Goal: Task Accomplishment & Management: Complete application form

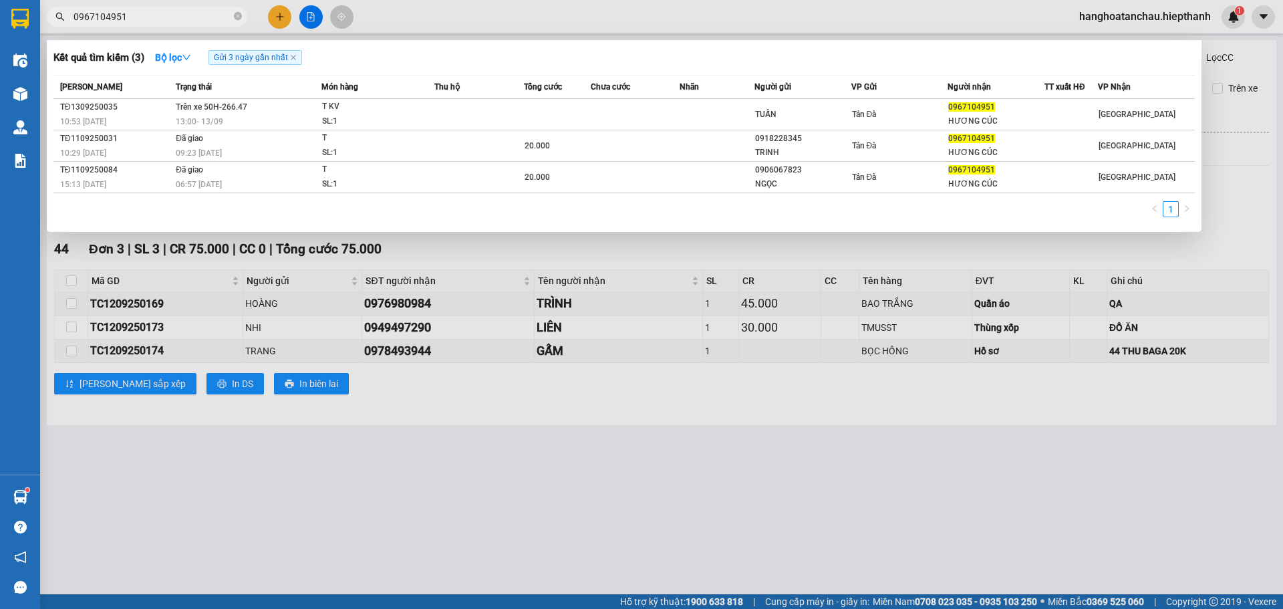
type input "0967104951"
click at [280, 15] on div at bounding box center [641, 304] width 1283 height 609
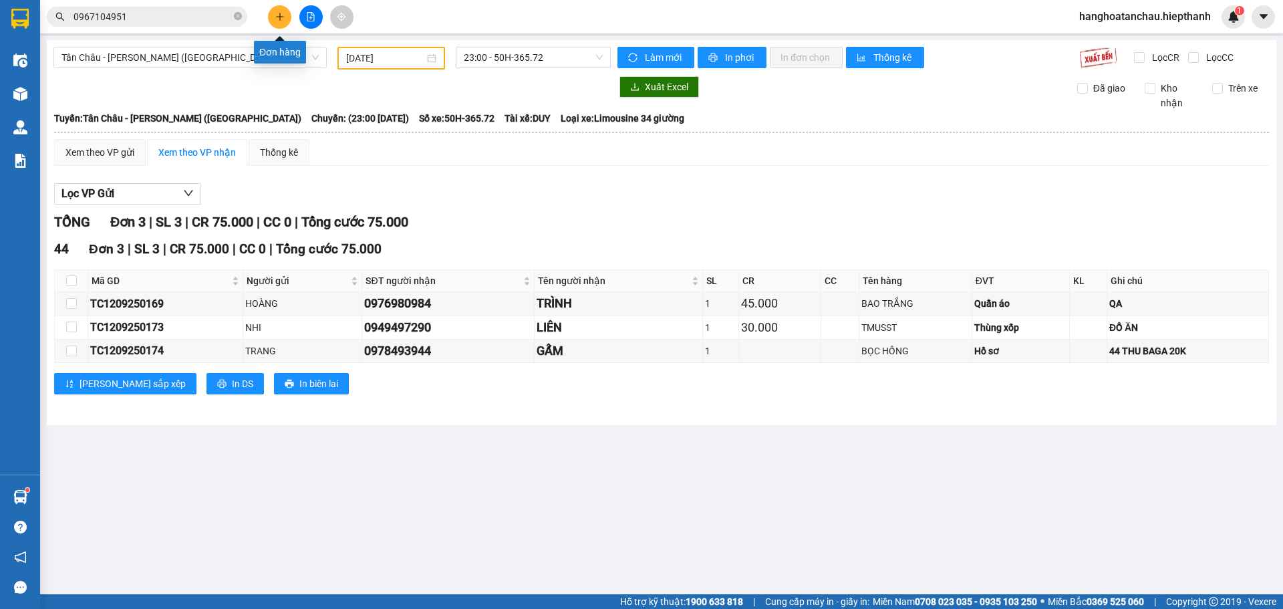
click at [279, 18] on icon "plus" at bounding box center [279, 16] width 9 height 9
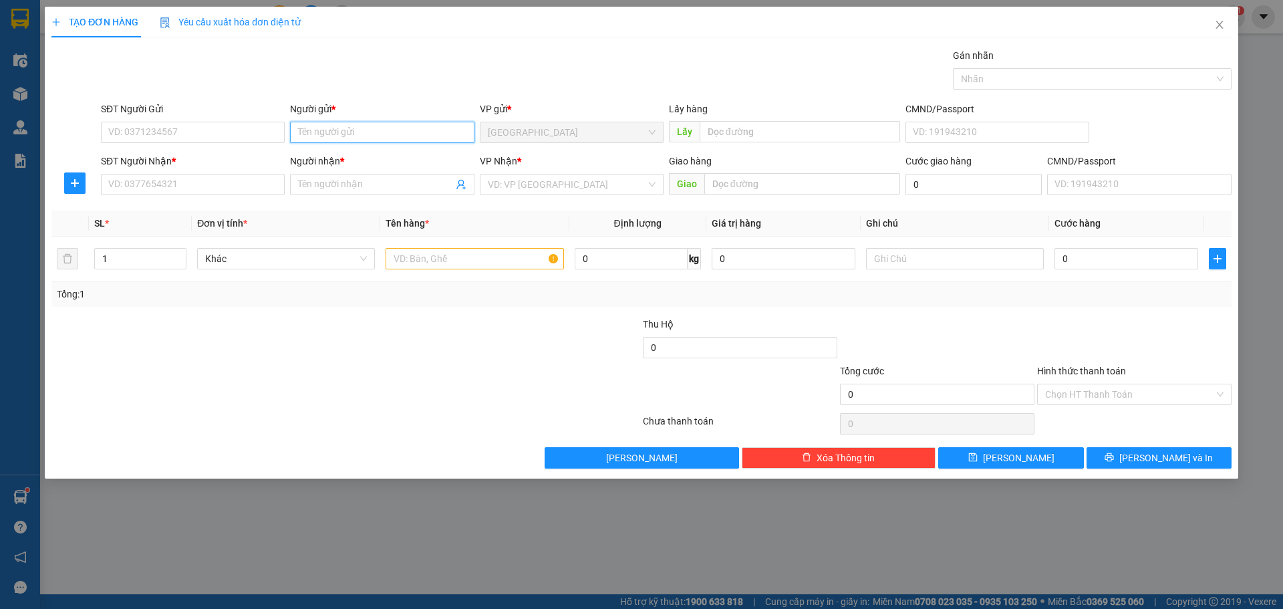
click at [366, 132] on input "Người gửi *" at bounding box center [382, 132] width 184 height 21
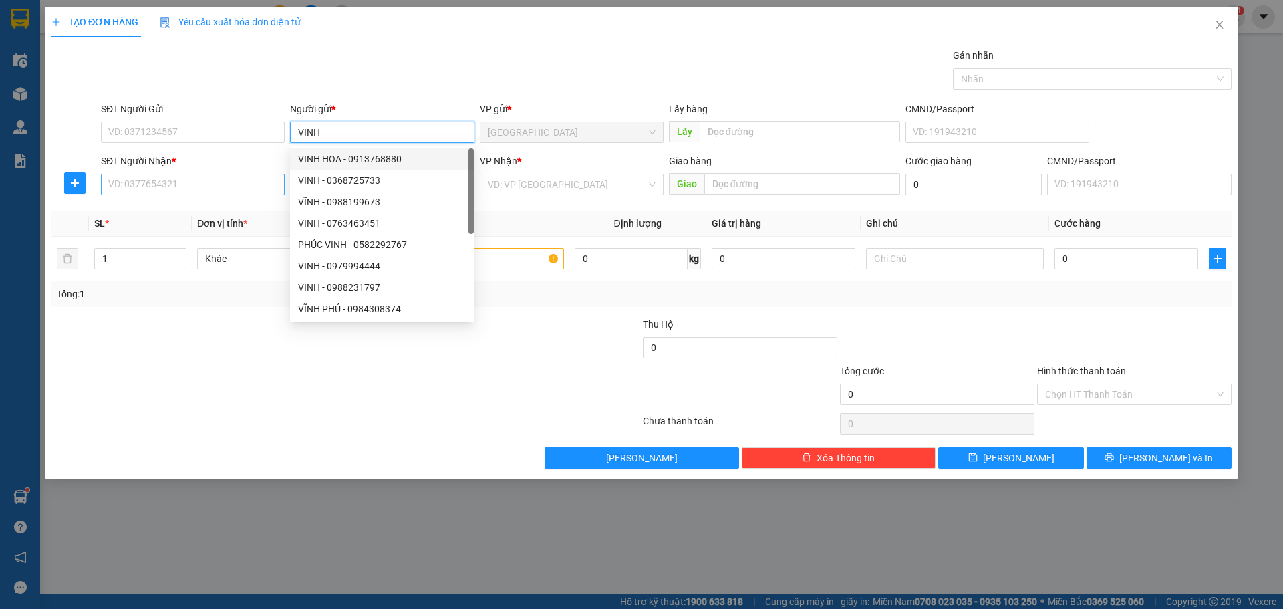
type input "VINH"
click at [173, 190] on input "SĐT Người Nhận *" at bounding box center [193, 184] width 184 height 21
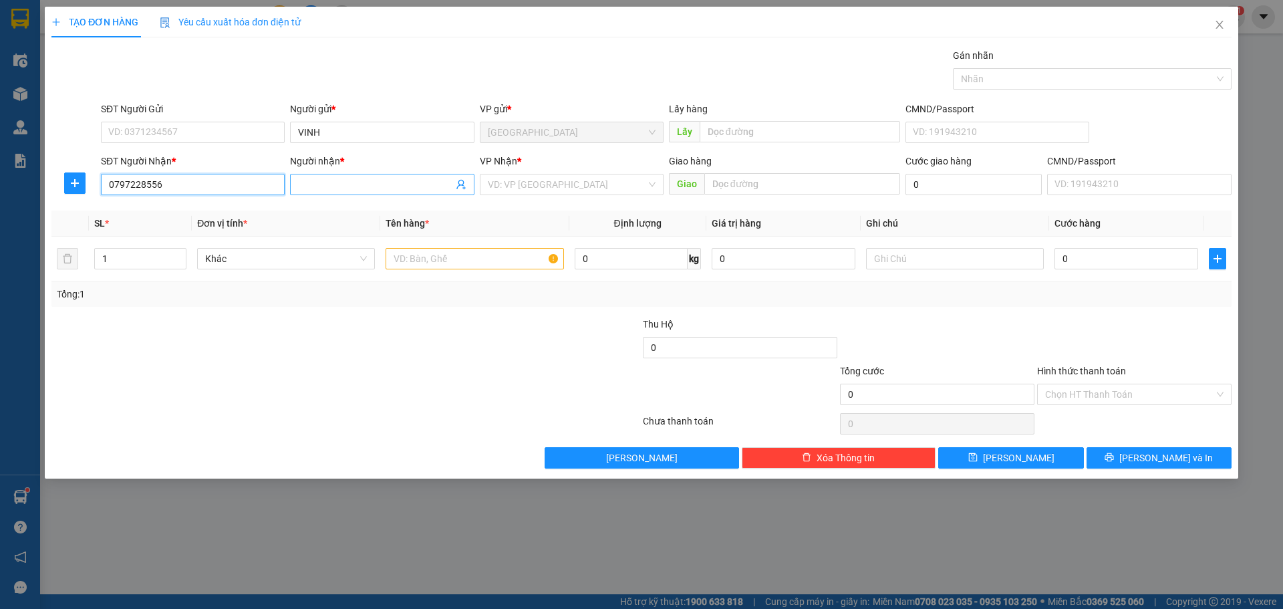
type input "0797228556"
click at [376, 181] on input "Người nhận *" at bounding box center [375, 184] width 154 height 15
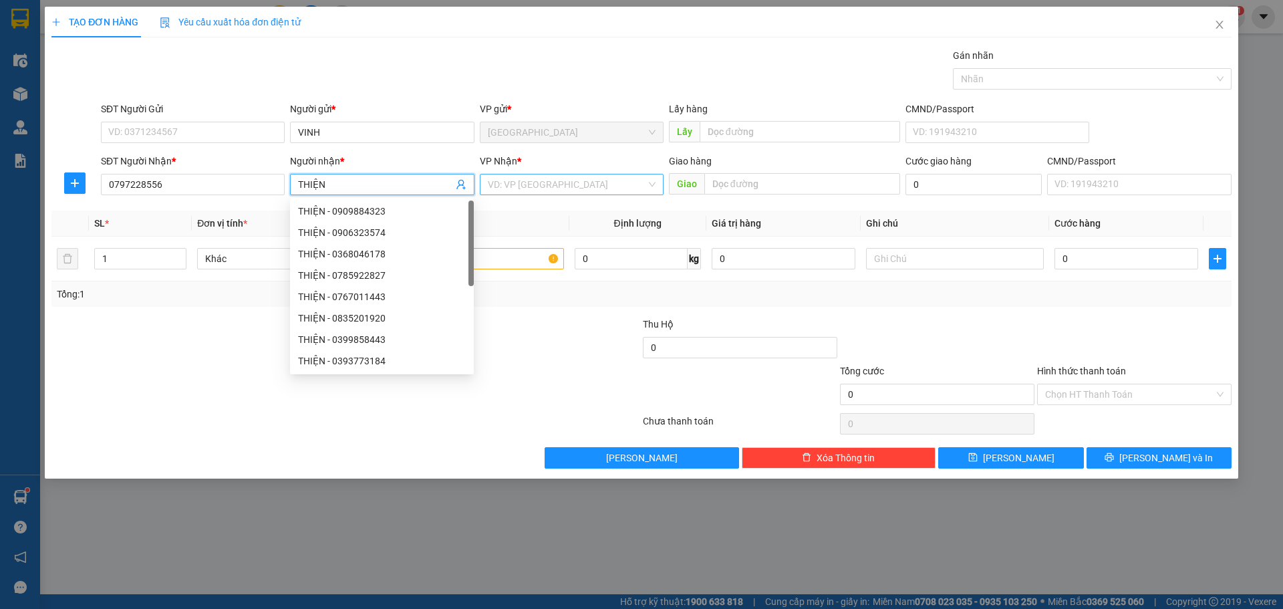
type input "THIỆN"
click at [499, 185] on input "search" at bounding box center [567, 184] width 158 height 20
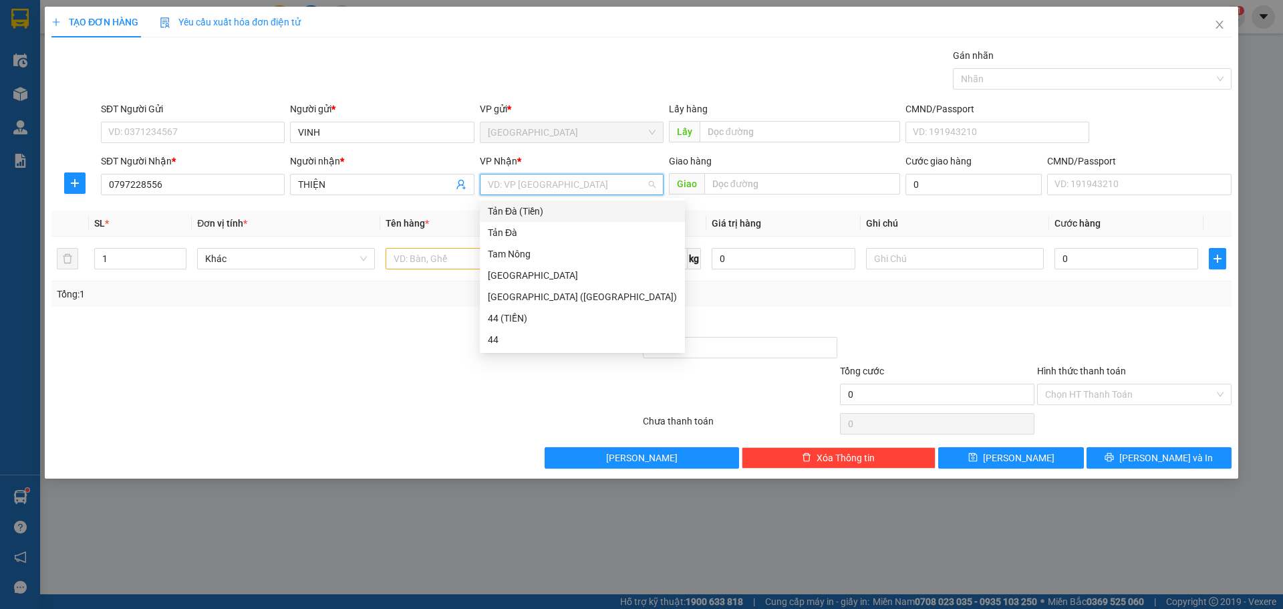
click at [499, 211] on div "Tản Đà (Tiền)" at bounding box center [582, 211] width 189 height 15
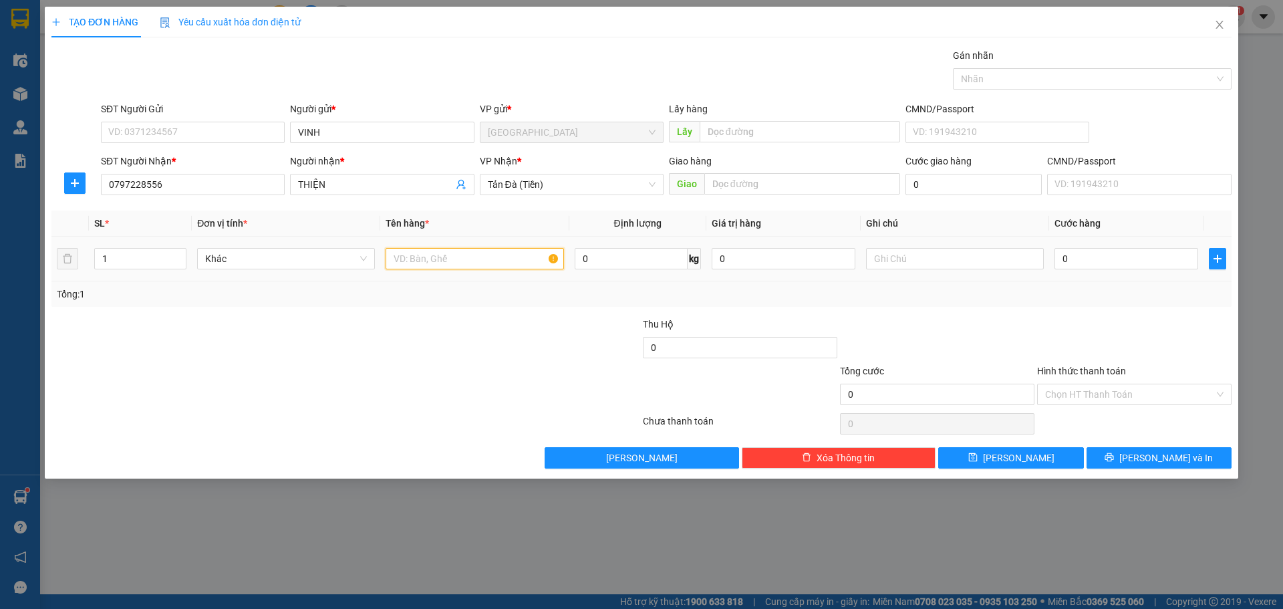
click at [464, 261] on input "text" at bounding box center [475, 258] width 178 height 21
type input "D"
type input "ĐTDĐ"
click at [1116, 265] on input "0" at bounding box center [1127, 258] width 144 height 21
type input "3"
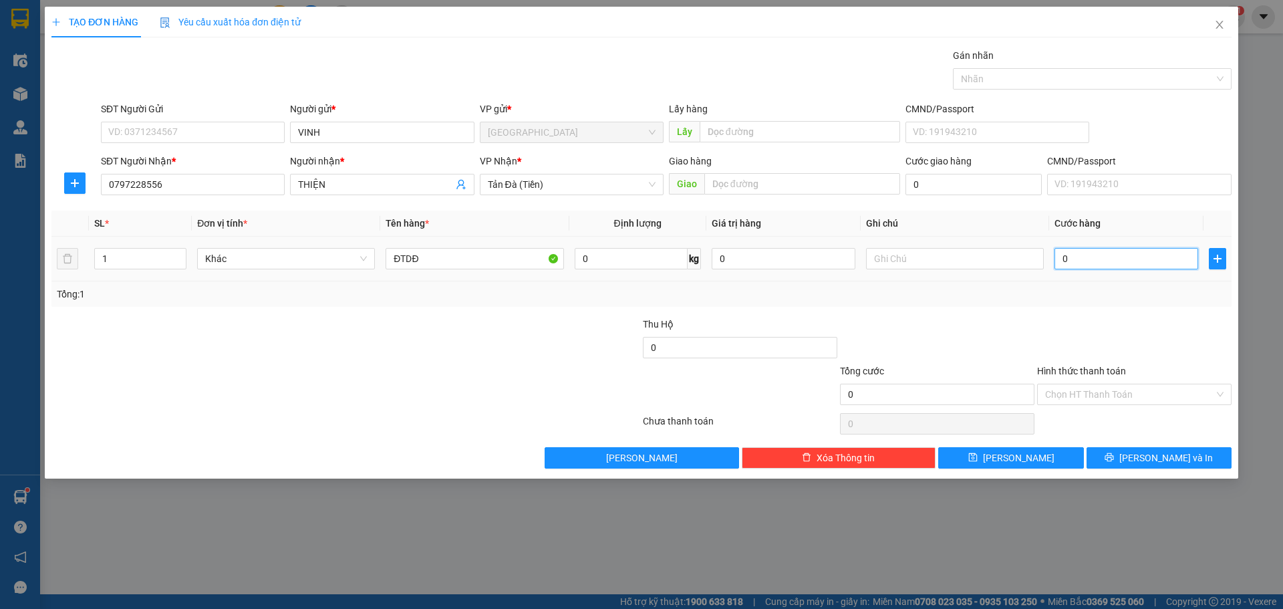
type input "3"
type input "30"
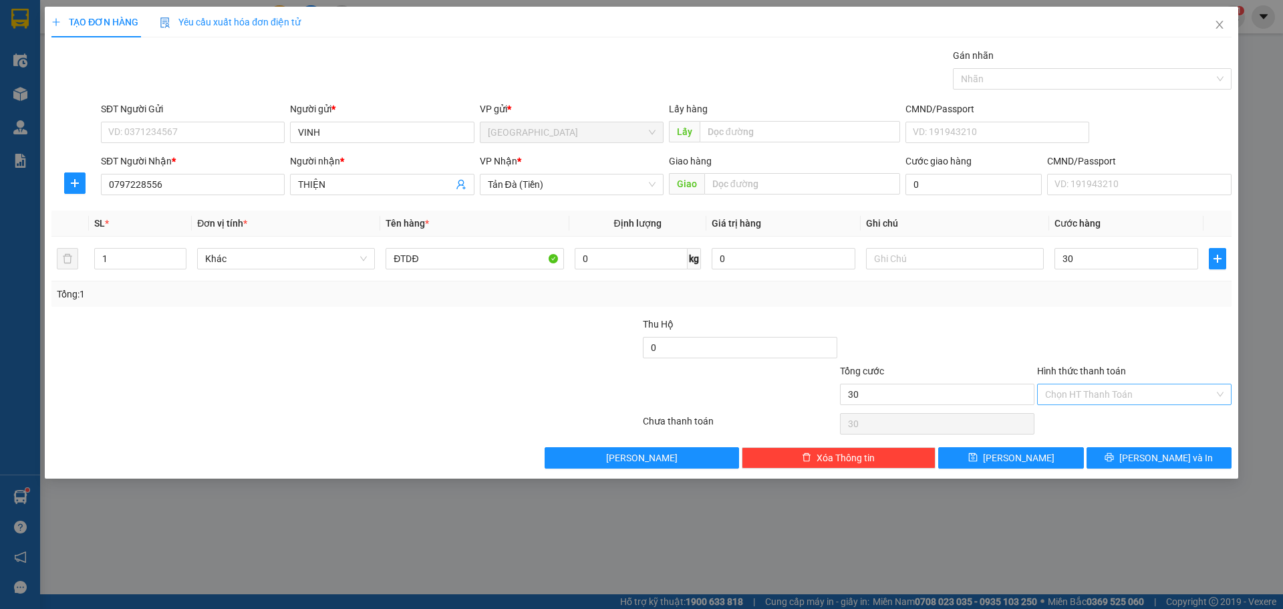
type input "30.000"
click at [1142, 388] on input "Hình thức thanh toán" at bounding box center [1129, 394] width 169 height 20
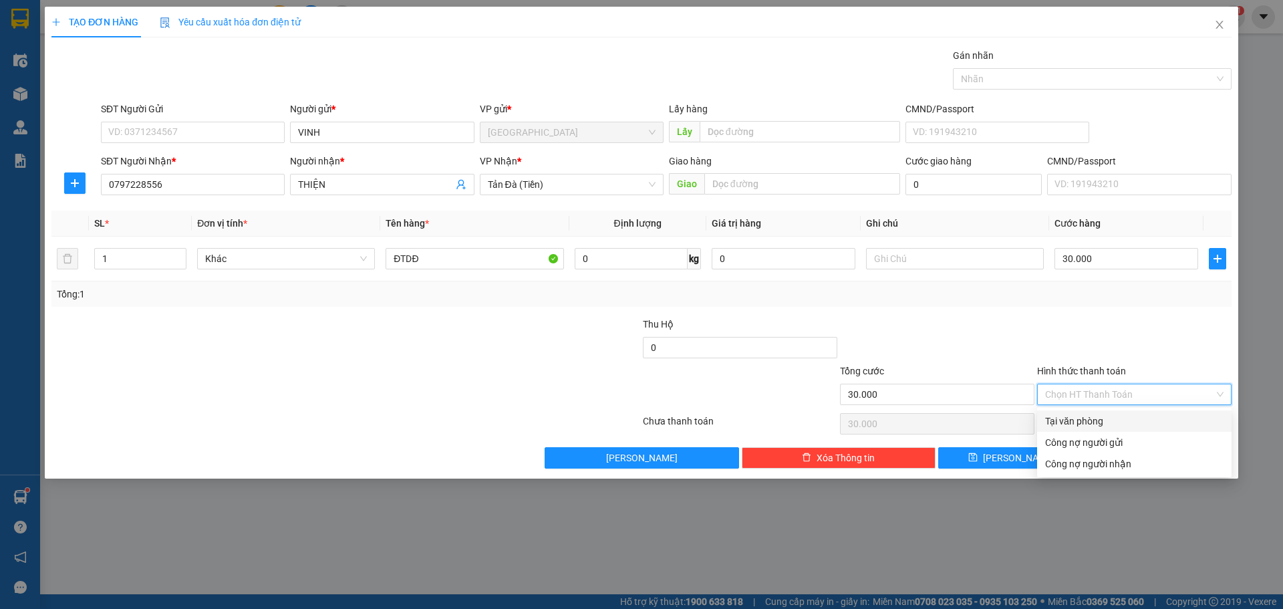
drag, startPoint x: 1111, startPoint y: 420, endPoint x: 1054, endPoint y: 433, distance: 58.4
click at [1109, 420] on div "Tại văn phòng" at bounding box center [1134, 421] width 178 height 15
type input "0"
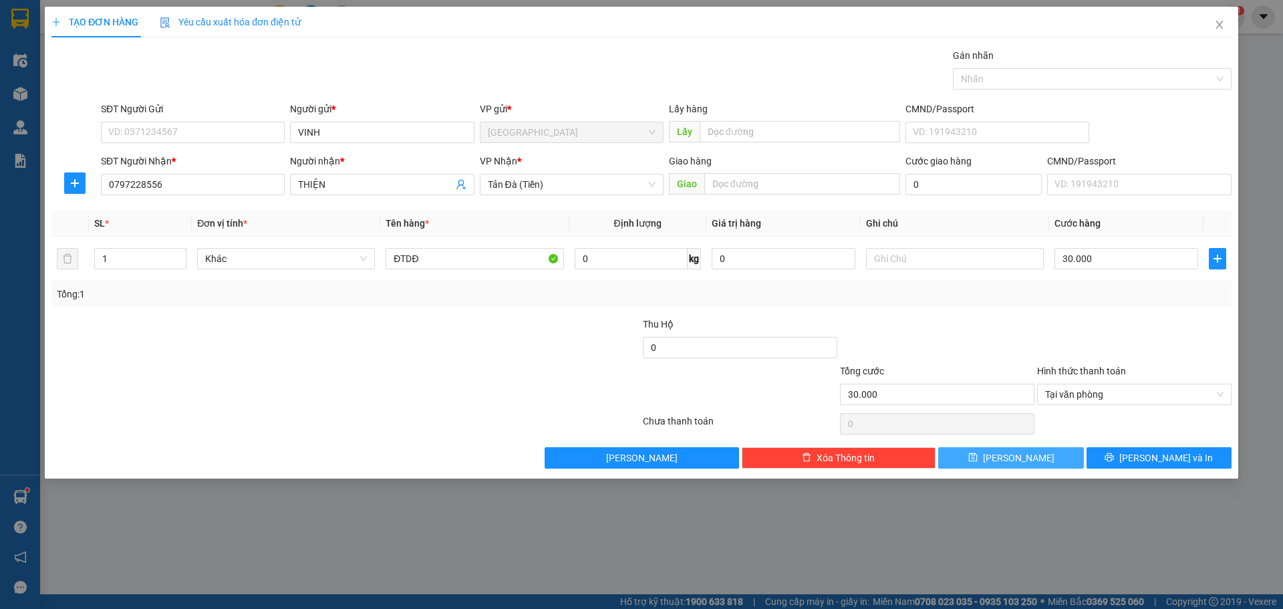
drag, startPoint x: 1022, startPoint y: 460, endPoint x: 1023, endPoint y: 444, distance: 15.4
click at [1022, 460] on span "[PERSON_NAME]" at bounding box center [1019, 457] width 72 height 15
type input "0"
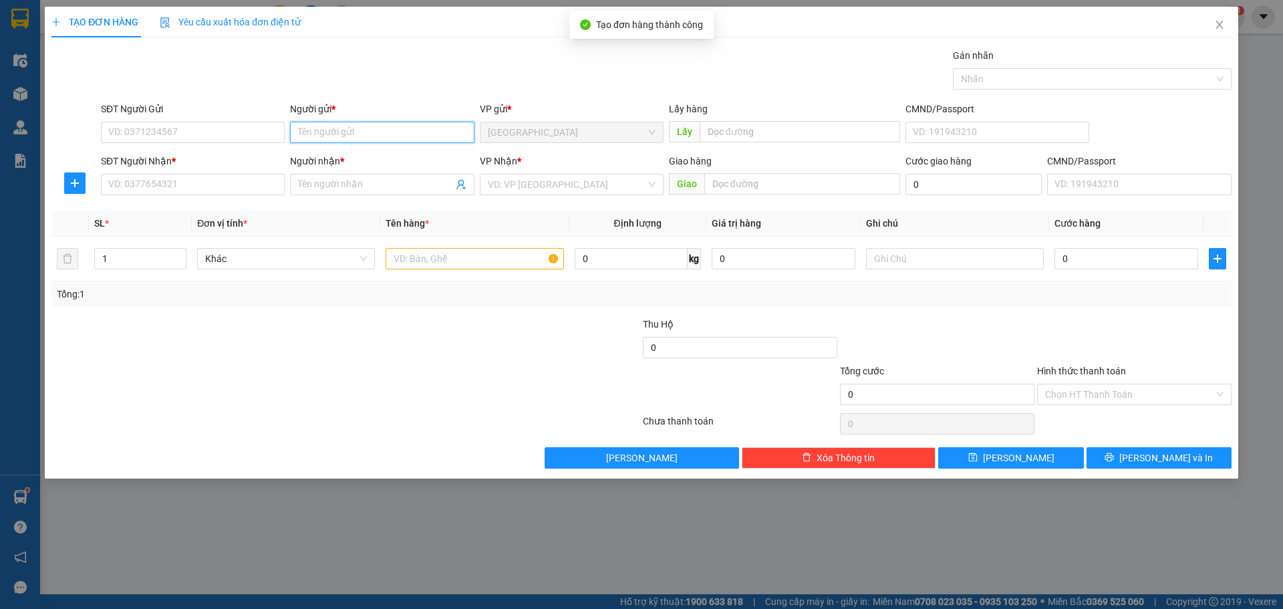
click at [382, 134] on input "Người gửi *" at bounding box center [382, 132] width 184 height 21
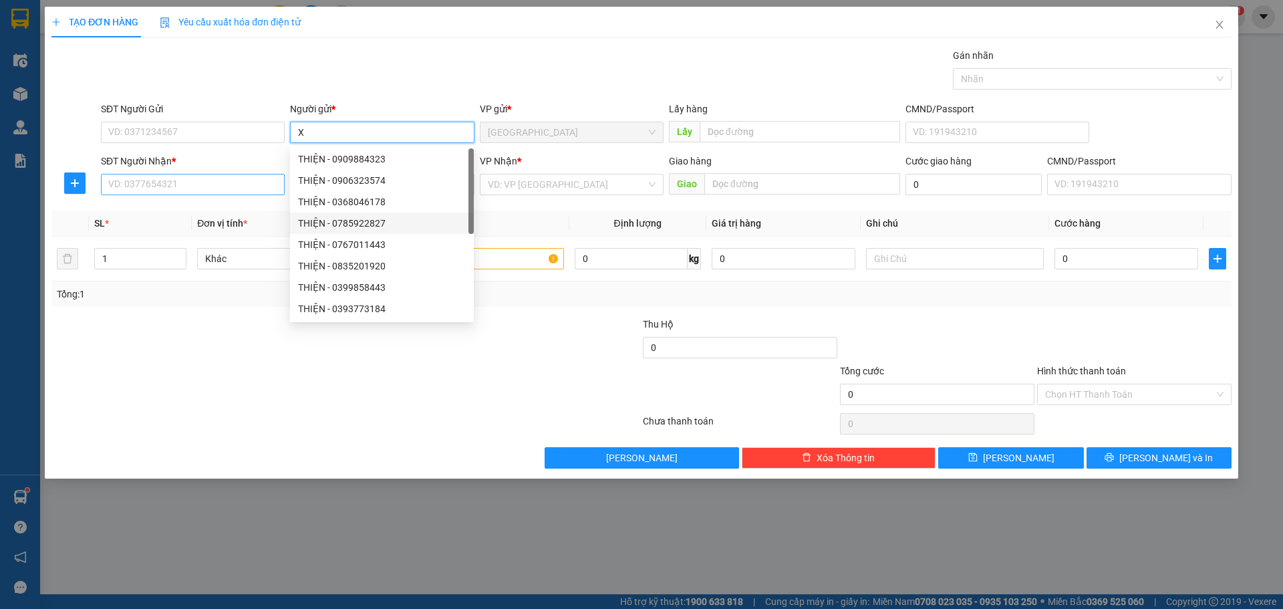
type input "X"
click at [185, 178] on input "SĐT Người Nhận *" at bounding box center [193, 184] width 184 height 21
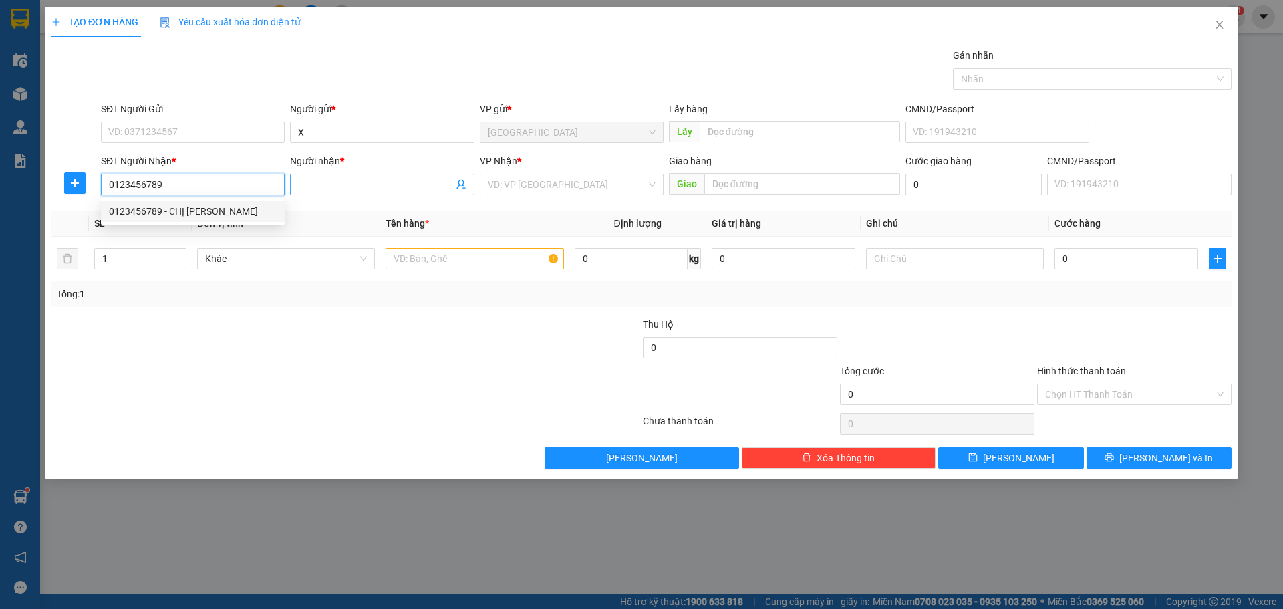
type input "0123456789"
click at [323, 188] on input "Người nhận *" at bounding box center [375, 184] width 154 height 15
type input "GỬI [PERSON_NAME]"
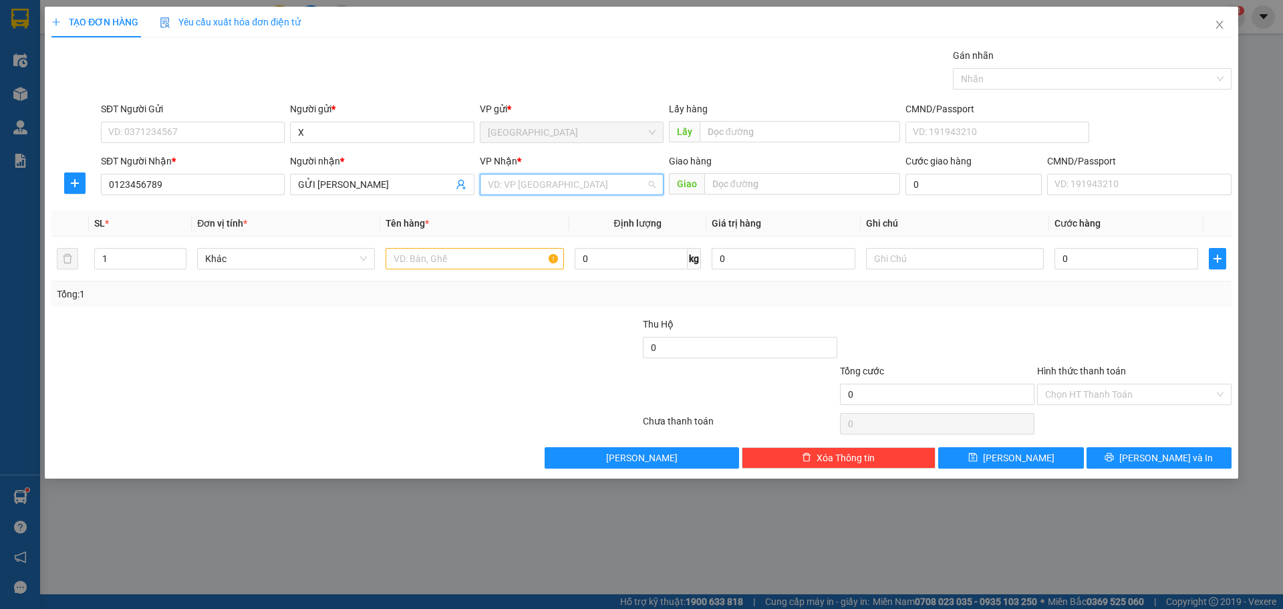
click at [595, 182] on input "search" at bounding box center [567, 184] width 158 height 20
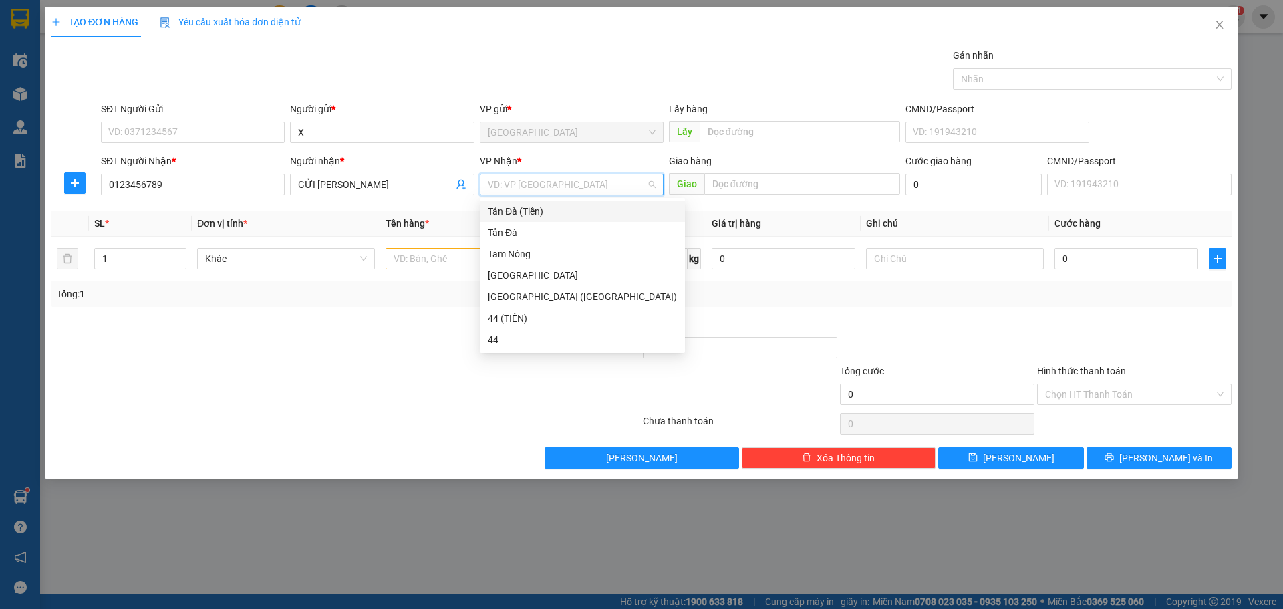
drag, startPoint x: 572, startPoint y: 211, endPoint x: 483, endPoint y: 232, distance: 91.9
click at [572, 212] on div "Tản Đà (Tiền)" at bounding box center [582, 211] width 189 height 15
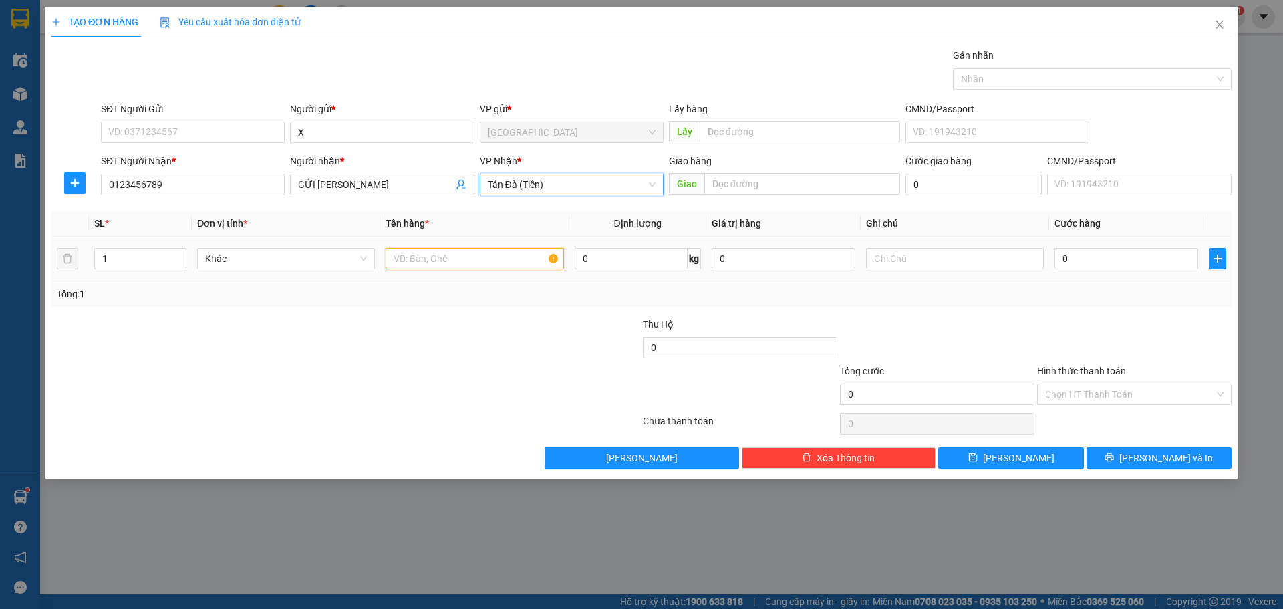
click at [463, 255] on input "text" at bounding box center [475, 258] width 178 height 21
type input "TNP 1TR678"
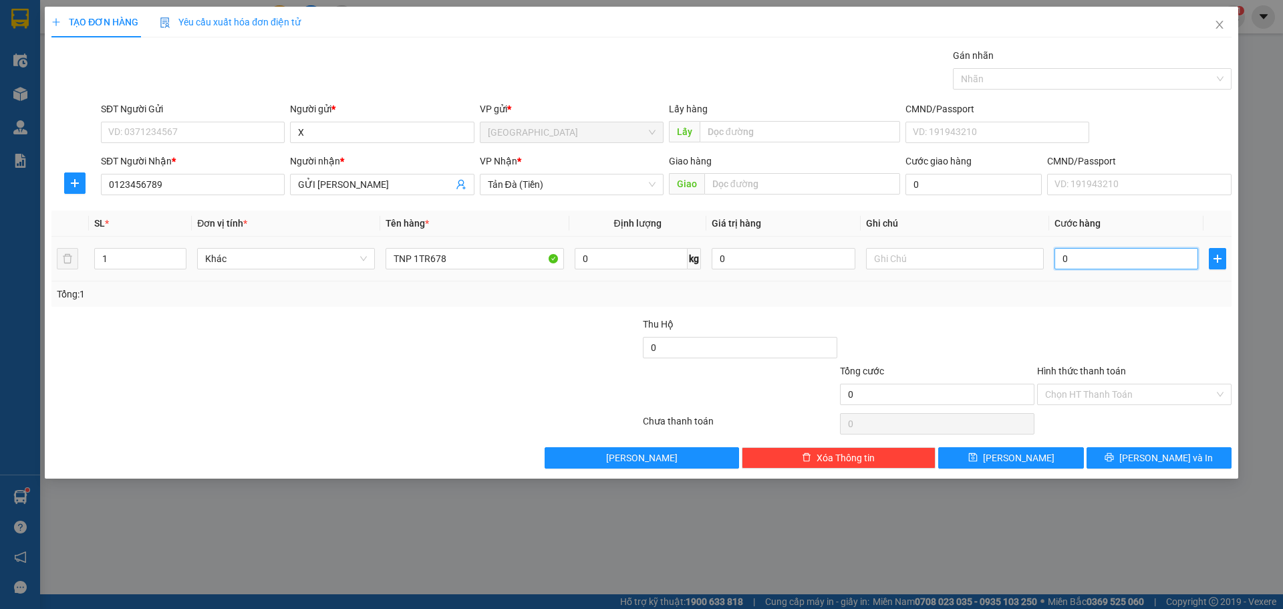
click at [1138, 258] on input "0" at bounding box center [1127, 258] width 144 height 21
type input "1"
type input "1.000"
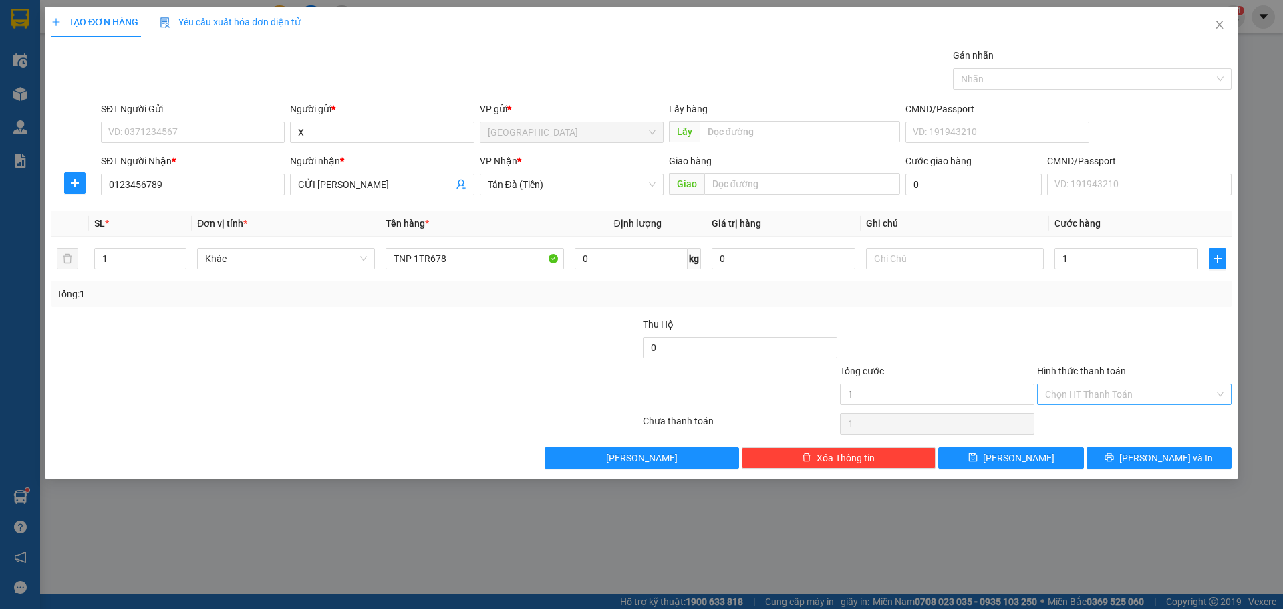
type input "1.000"
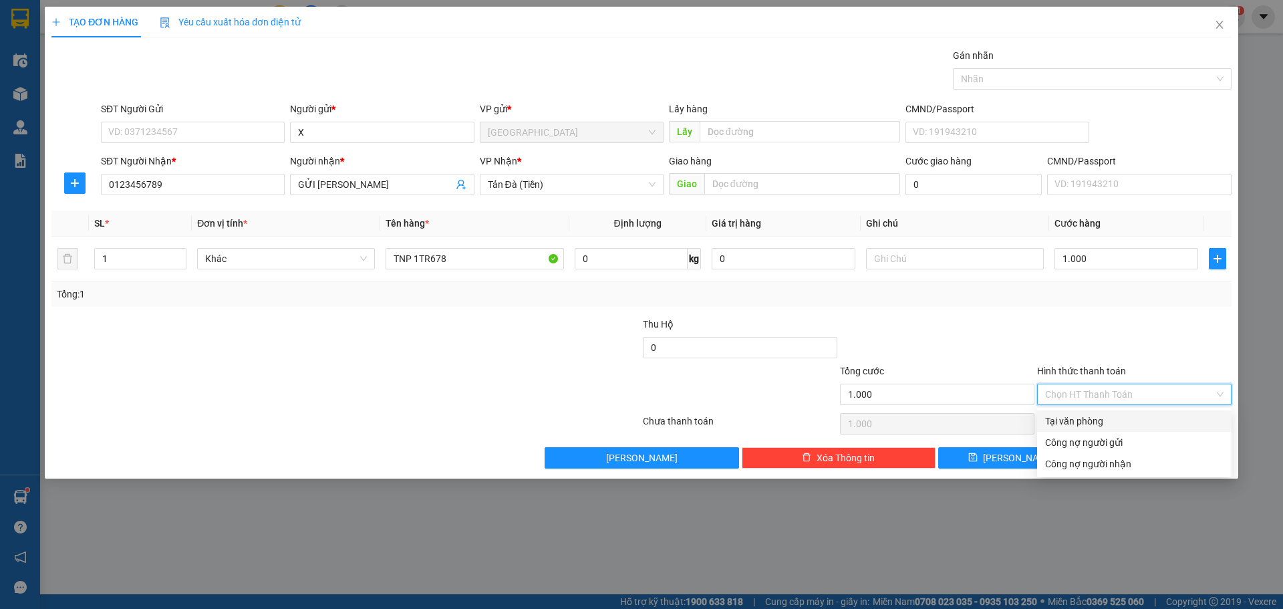
click at [1115, 396] on input "Hình thức thanh toán" at bounding box center [1129, 394] width 169 height 20
drag, startPoint x: 1101, startPoint y: 422, endPoint x: 1044, endPoint y: 444, distance: 61.3
click at [1095, 425] on div "Tại văn phòng" at bounding box center [1134, 421] width 178 height 15
type input "0"
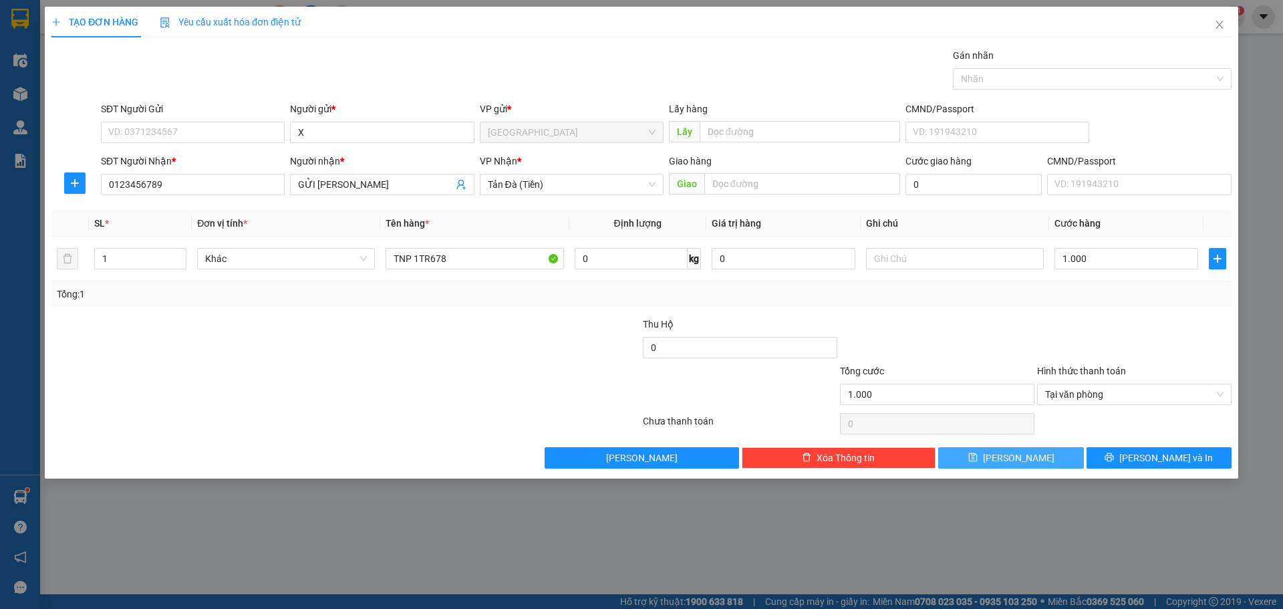
click at [1016, 460] on span "[PERSON_NAME]" at bounding box center [1019, 457] width 72 height 15
type input "0"
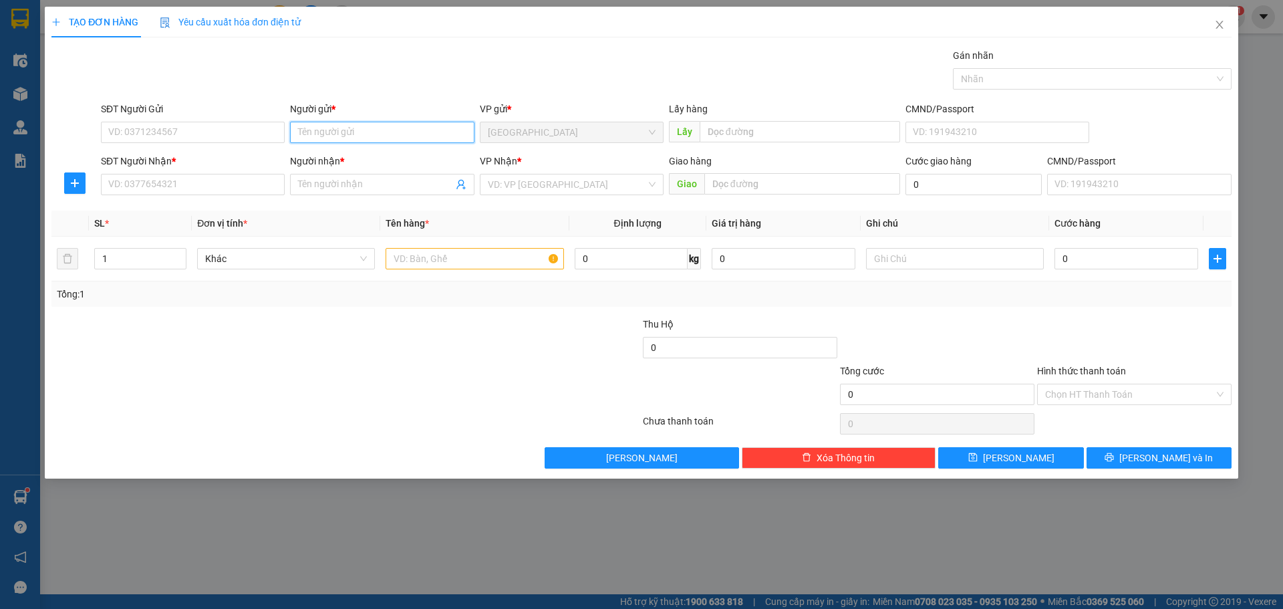
drag, startPoint x: 332, startPoint y: 132, endPoint x: 339, endPoint y: 119, distance: 14.4
click at [336, 126] on input "Người gửi *" at bounding box center [382, 132] width 184 height 21
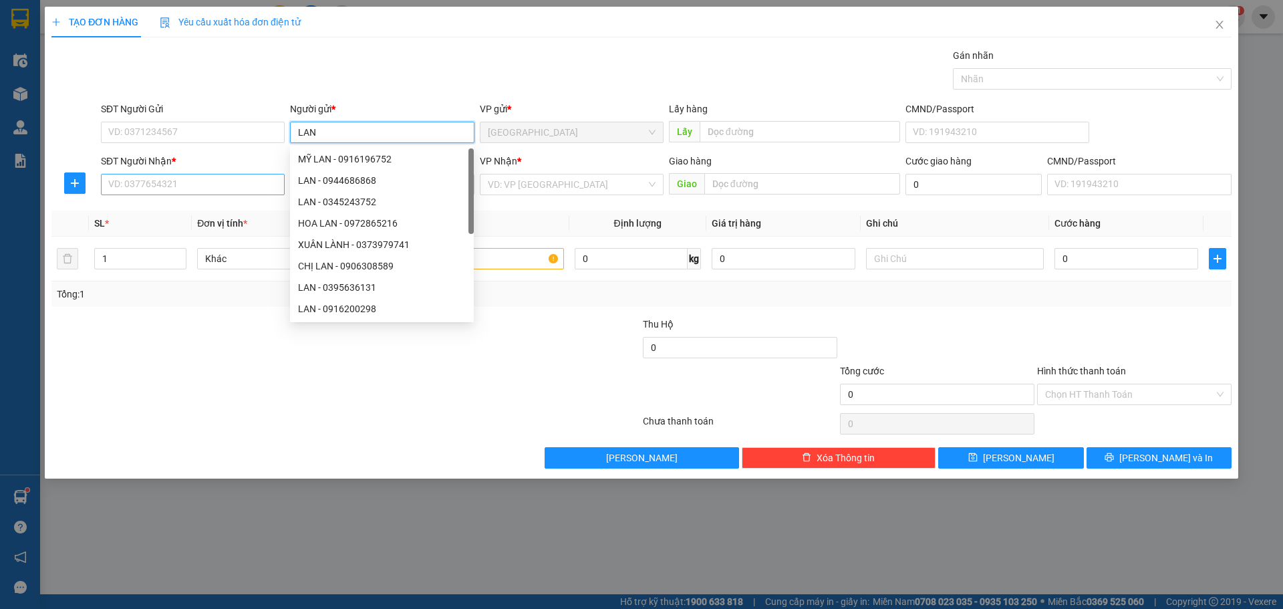
type input "LAN"
click at [215, 180] on input "SĐT Người Nhận *" at bounding box center [193, 184] width 184 height 21
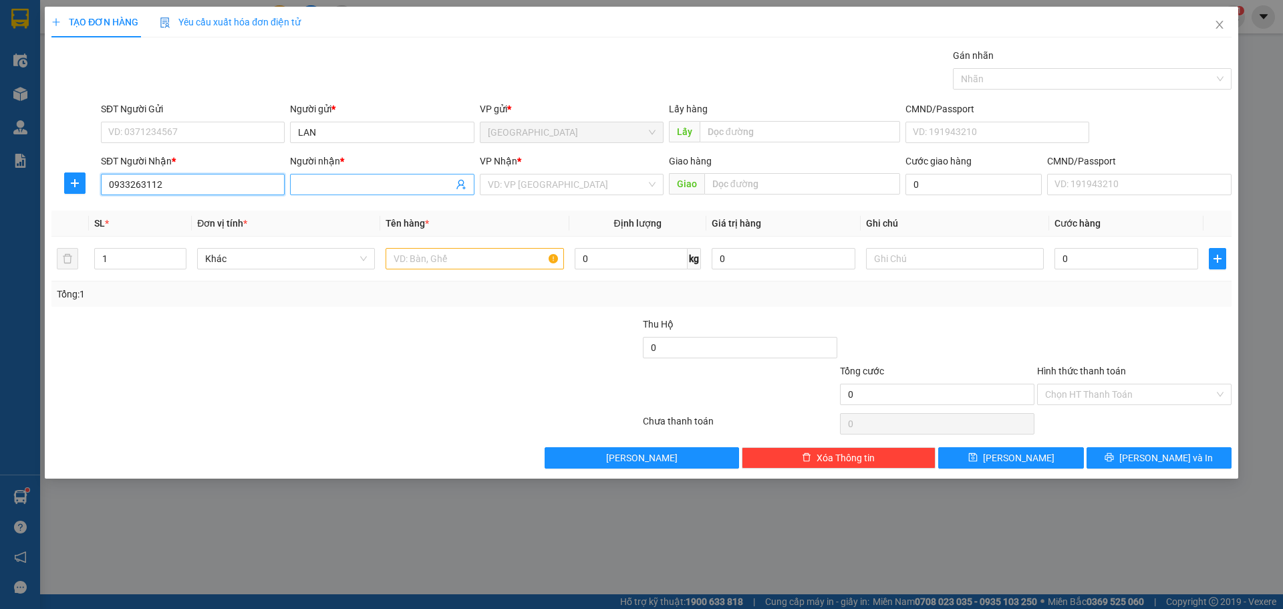
type input "0933263112"
click at [366, 187] on input "Người nhận *" at bounding box center [375, 184] width 154 height 15
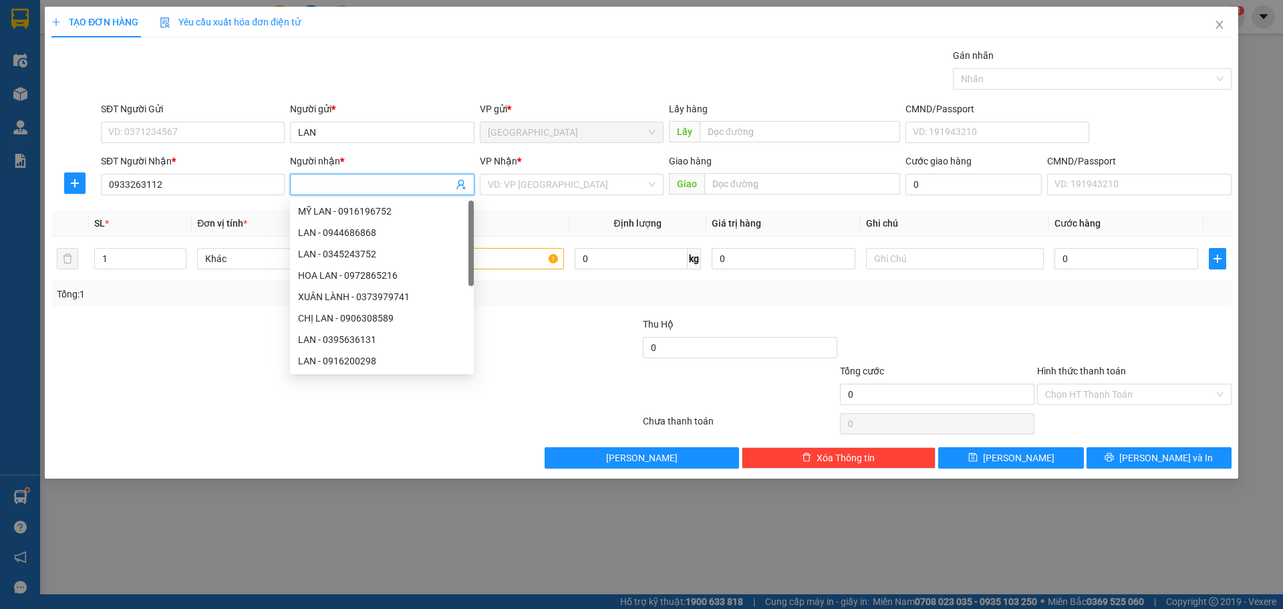
type input "L"
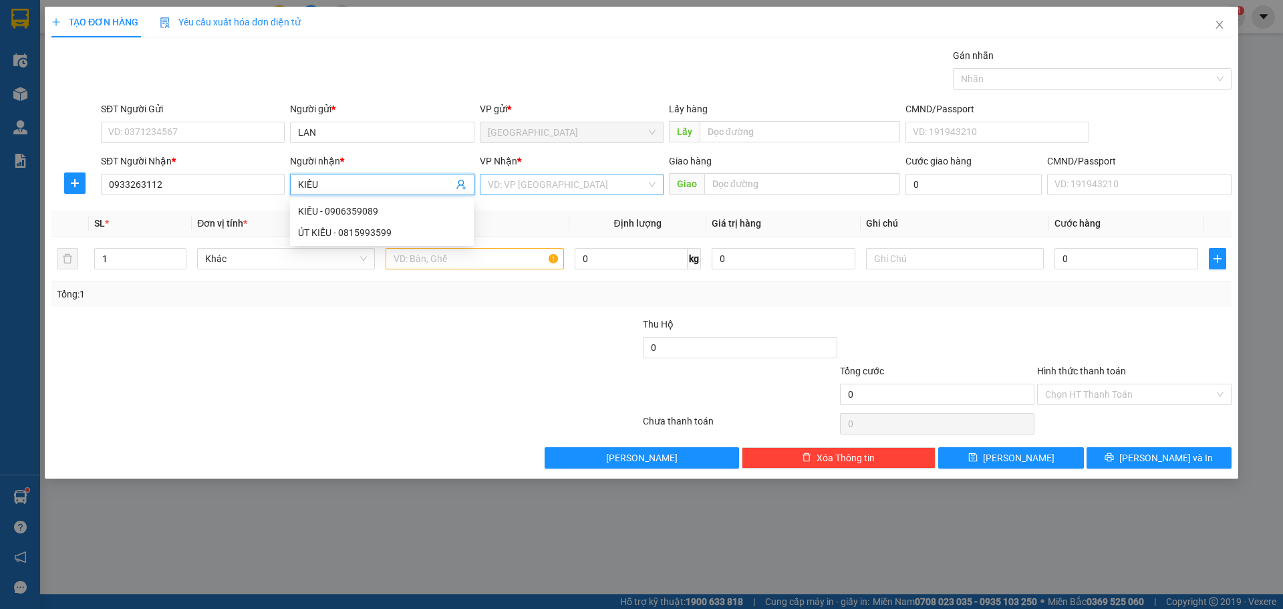
type input "KIẾU"
click at [541, 191] on input "search" at bounding box center [567, 184] width 158 height 20
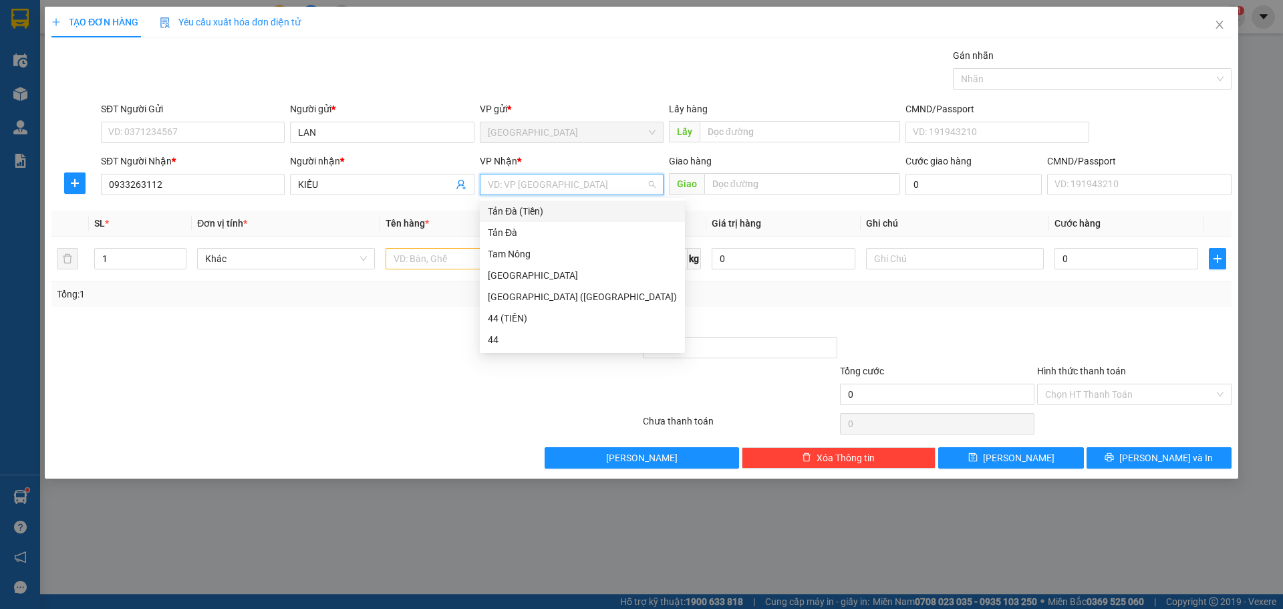
click at [517, 206] on div "Tản Đà (Tiền)" at bounding box center [582, 211] width 189 height 15
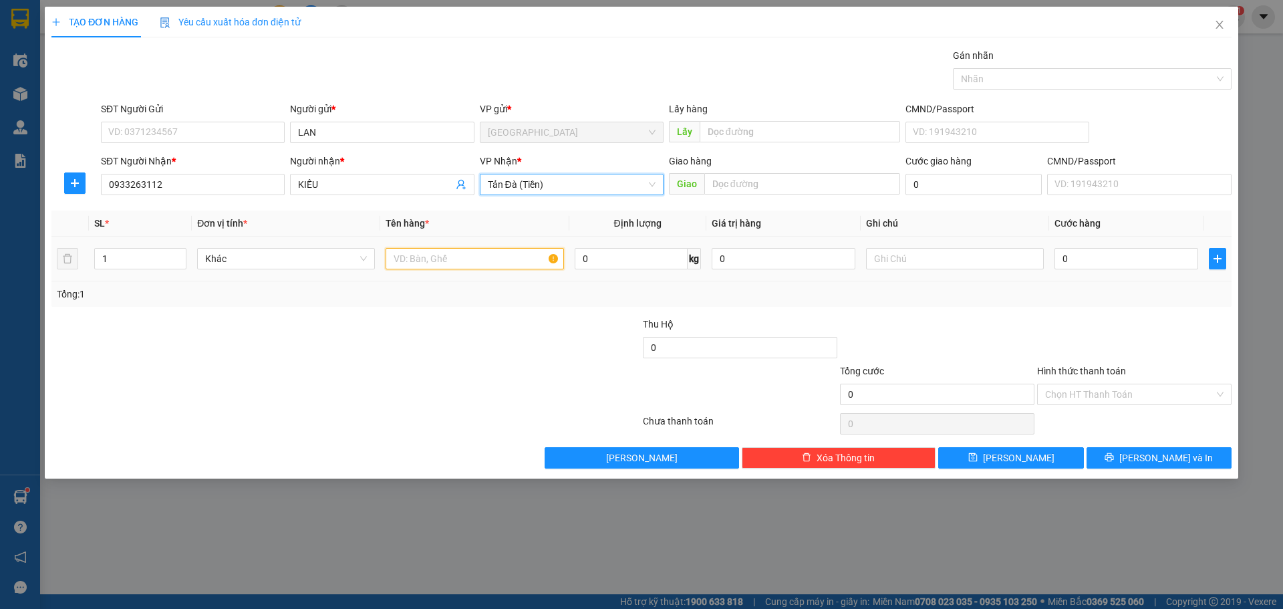
click at [479, 253] on input "text" at bounding box center [475, 258] width 178 height 21
type input "TNP 3TR300"
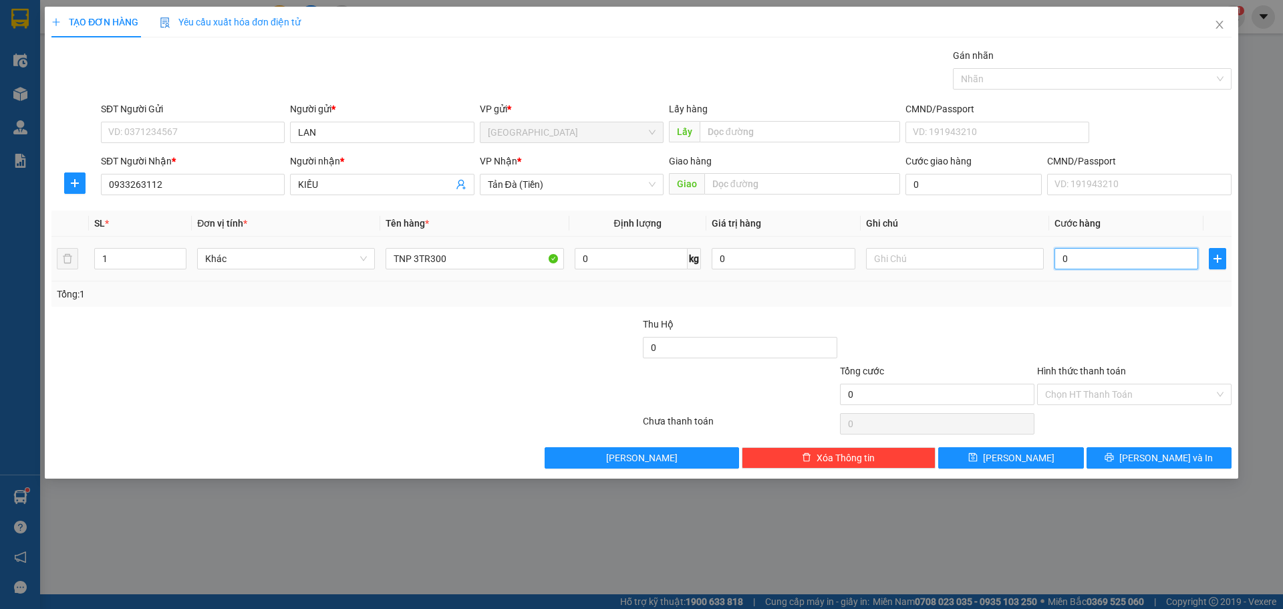
drag, startPoint x: 1152, startPoint y: 266, endPoint x: 1144, endPoint y: 266, distance: 8.0
click at [1151, 266] on input "0" at bounding box center [1127, 258] width 144 height 21
type input "3"
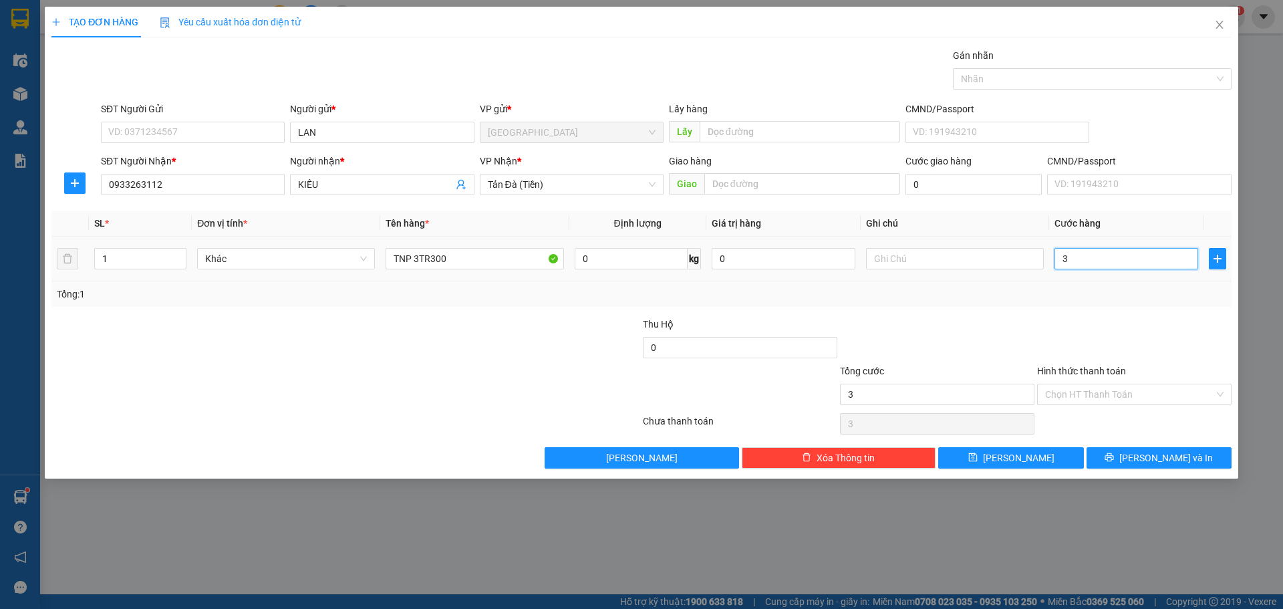
type input "30"
type input "30.000"
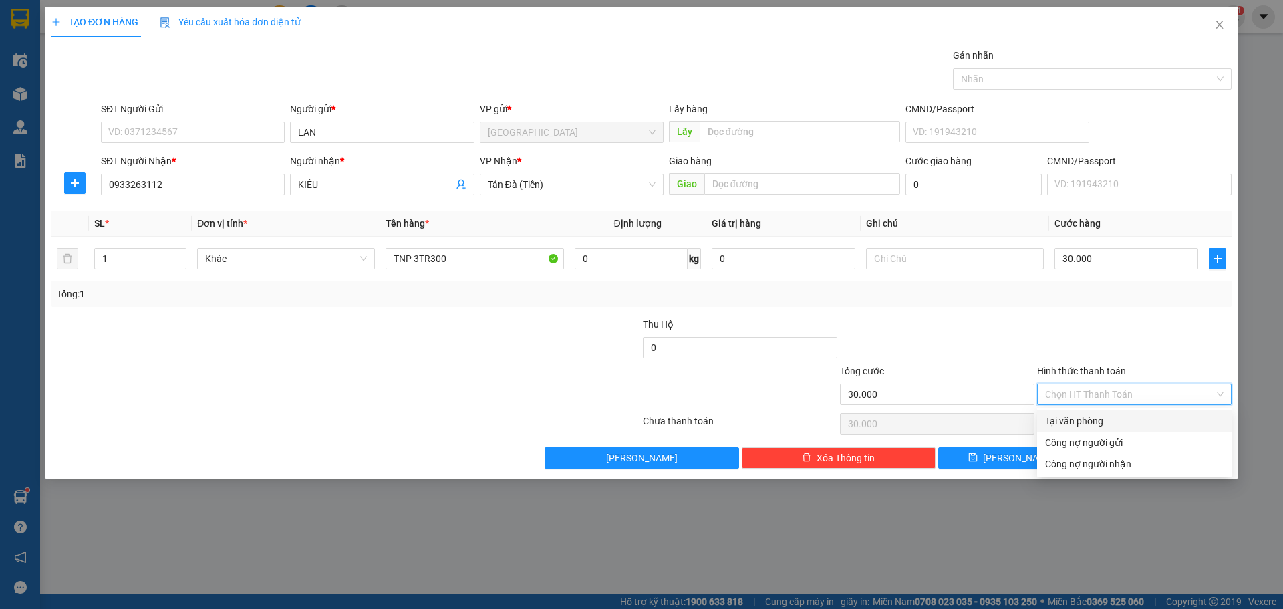
click at [1114, 394] on input "Hình thức thanh toán" at bounding box center [1129, 394] width 169 height 20
drag, startPoint x: 1085, startPoint y: 420, endPoint x: 1065, endPoint y: 418, distance: 20.2
click at [1084, 420] on div "Tại văn phòng" at bounding box center [1134, 421] width 178 height 15
type input "0"
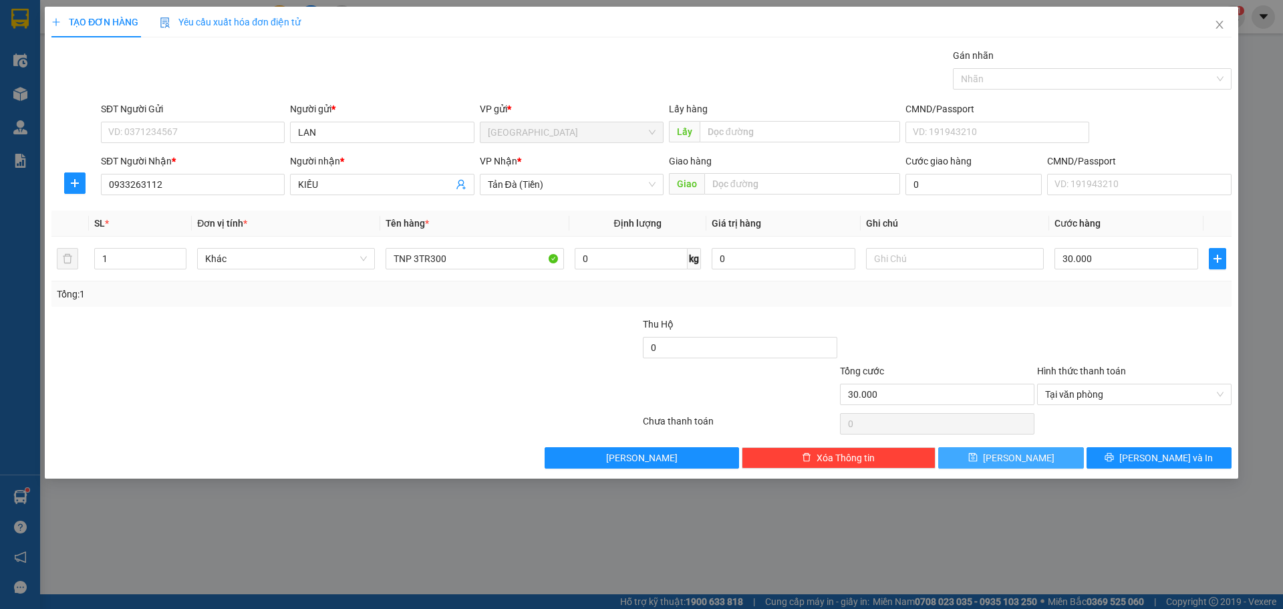
click at [1034, 456] on button "[PERSON_NAME]" at bounding box center [1010, 457] width 145 height 21
type input "0"
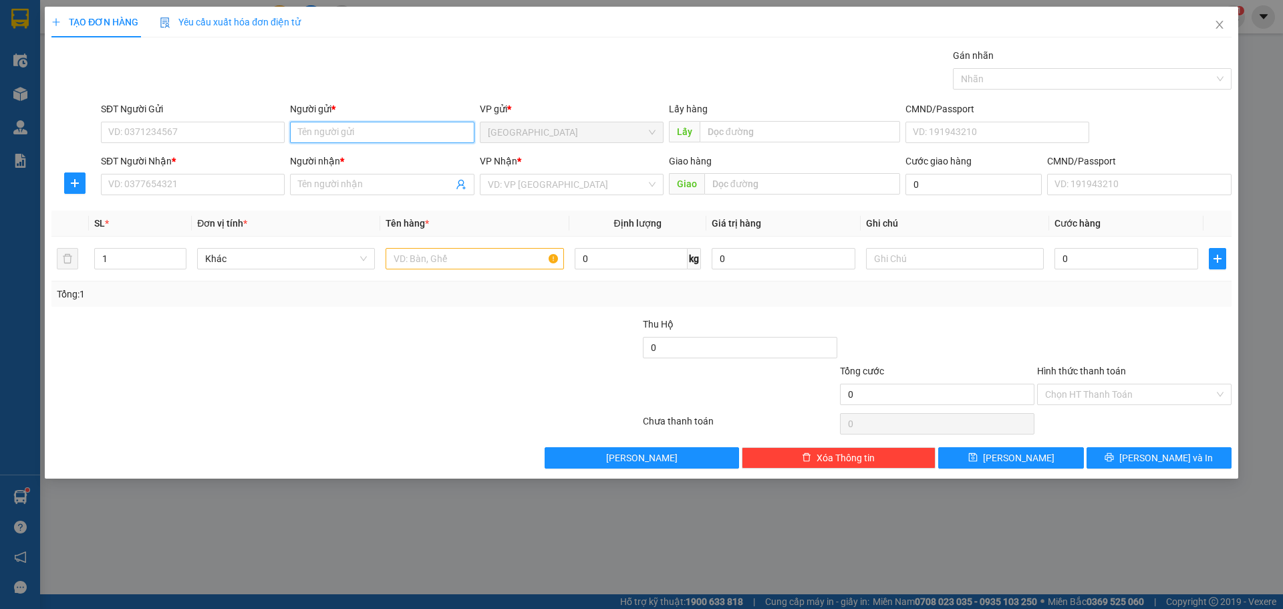
click at [383, 138] on input "Người gửi *" at bounding box center [382, 132] width 184 height 21
type input "CHỊ VẸN"
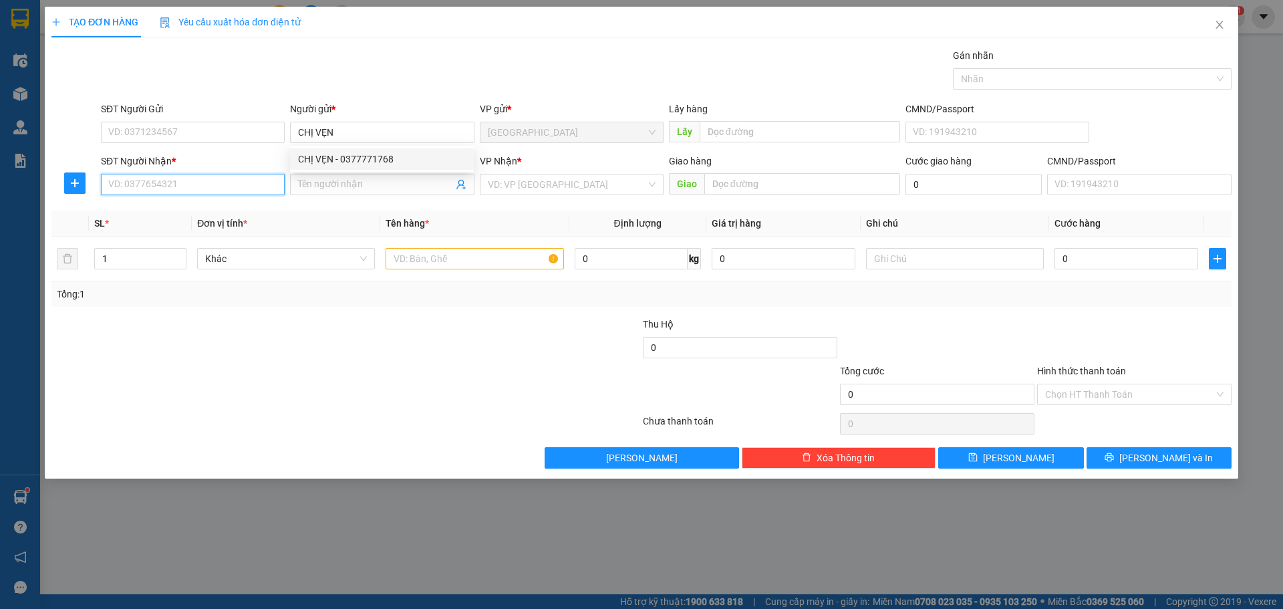
click at [257, 178] on input "SĐT Người Nhận *" at bounding box center [193, 184] width 184 height 21
type input "0777051166"
drag, startPoint x: 243, startPoint y: 217, endPoint x: 271, endPoint y: 209, distance: 29.8
click at [246, 217] on div "0777051166 - mai" at bounding box center [193, 211] width 168 height 15
type input "mai"
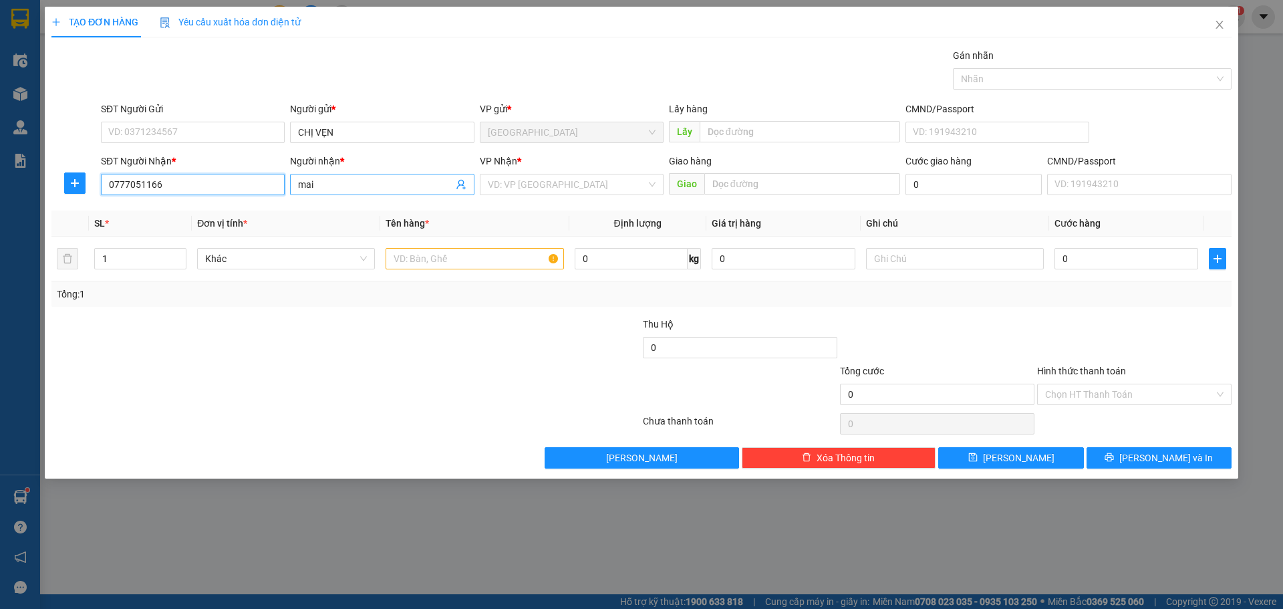
type input "0777051166"
drag, startPoint x: 317, startPoint y: 181, endPoint x: 279, endPoint y: 180, distance: 38.1
click at [279, 180] on div "SĐT Người Nhận * 0777051166 Người nhận * mai mai VP Nhận * VD: VP [GEOGRAPHIC_D…" at bounding box center [666, 177] width 1136 height 47
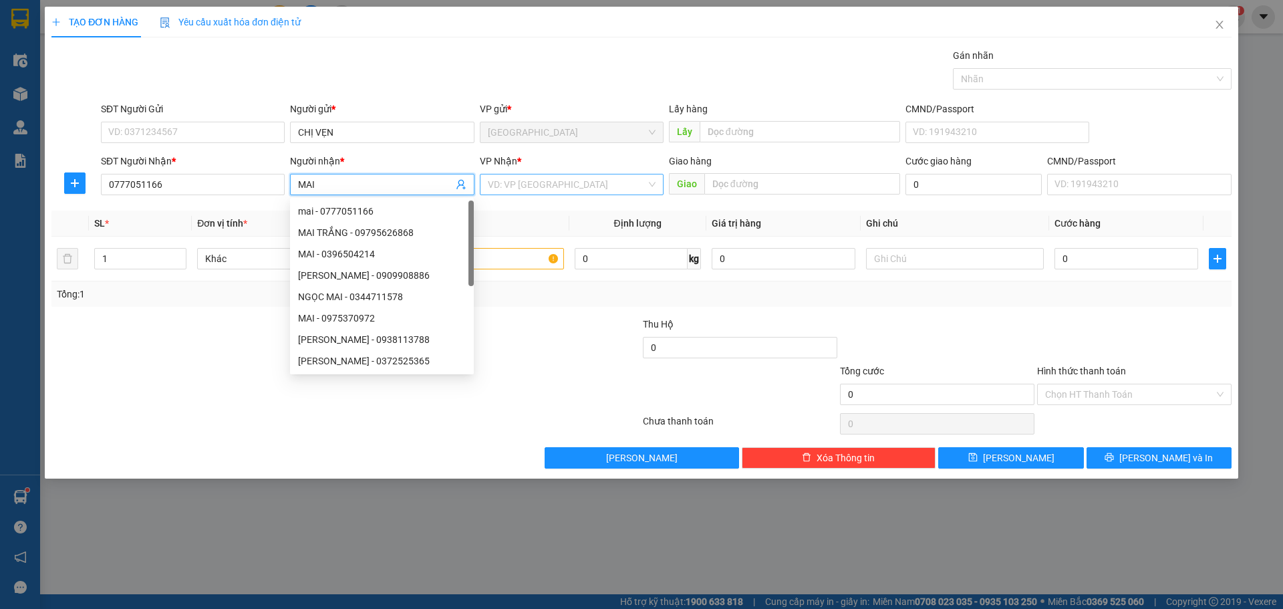
type input "MAI"
drag, startPoint x: 592, startPoint y: 187, endPoint x: 553, endPoint y: 203, distance: 41.7
click at [590, 188] on input "search" at bounding box center [567, 184] width 158 height 20
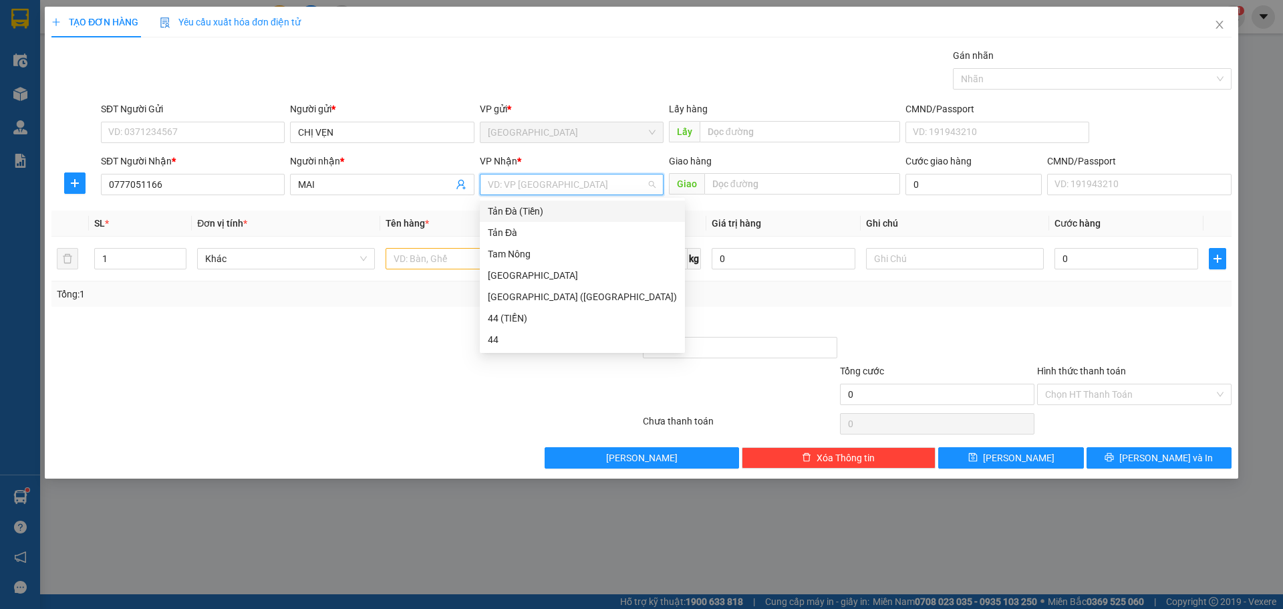
click at [551, 207] on div "Tản Đà (Tiền)" at bounding box center [582, 211] width 189 height 15
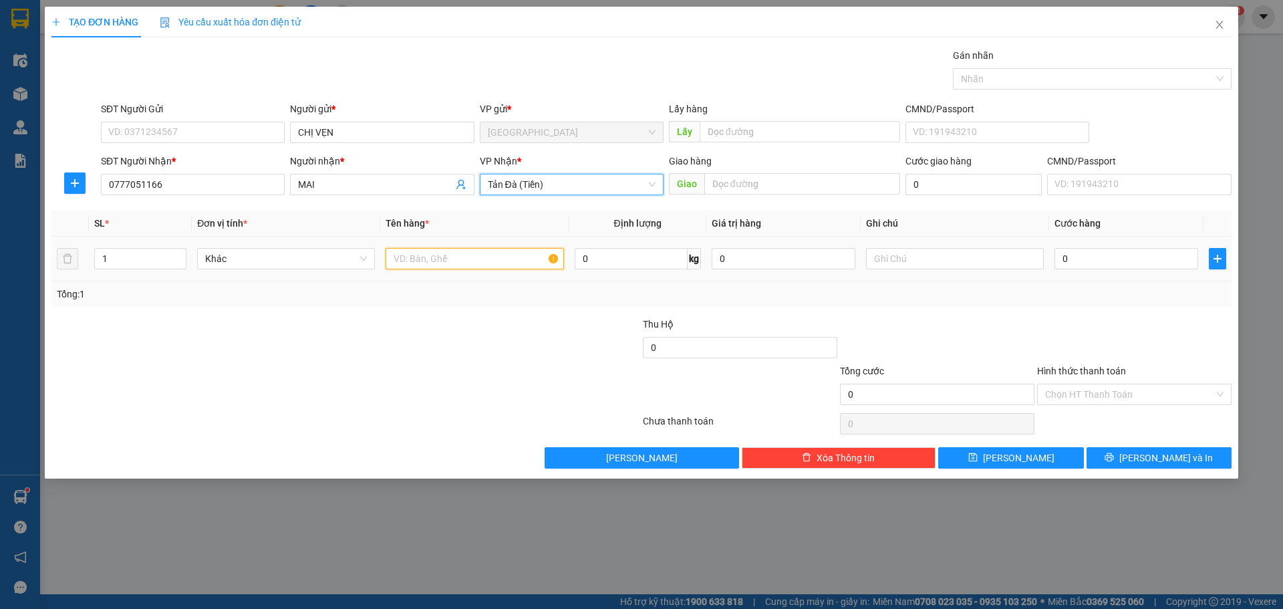
click at [499, 263] on input "text" at bounding box center [475, 258] width 178 height 21
type input "THU HỘ 5TR600"
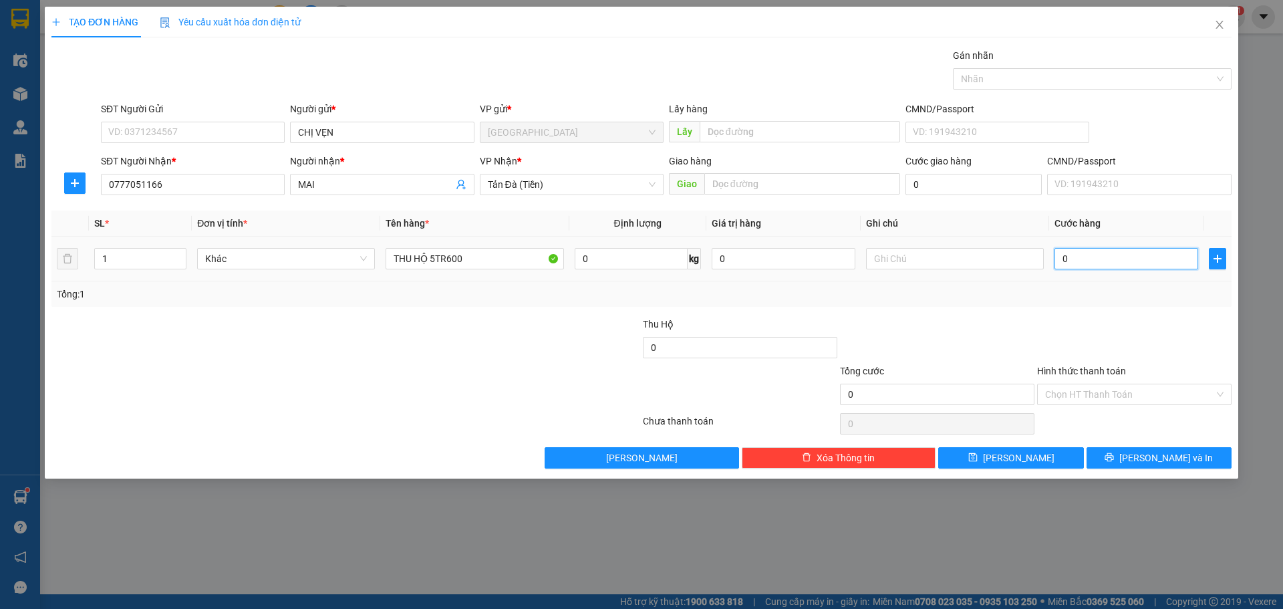
click at [1155, 257] on input "0" at bounding box center [1127, 258] width 144 height 21
type input "5"
type input "50"
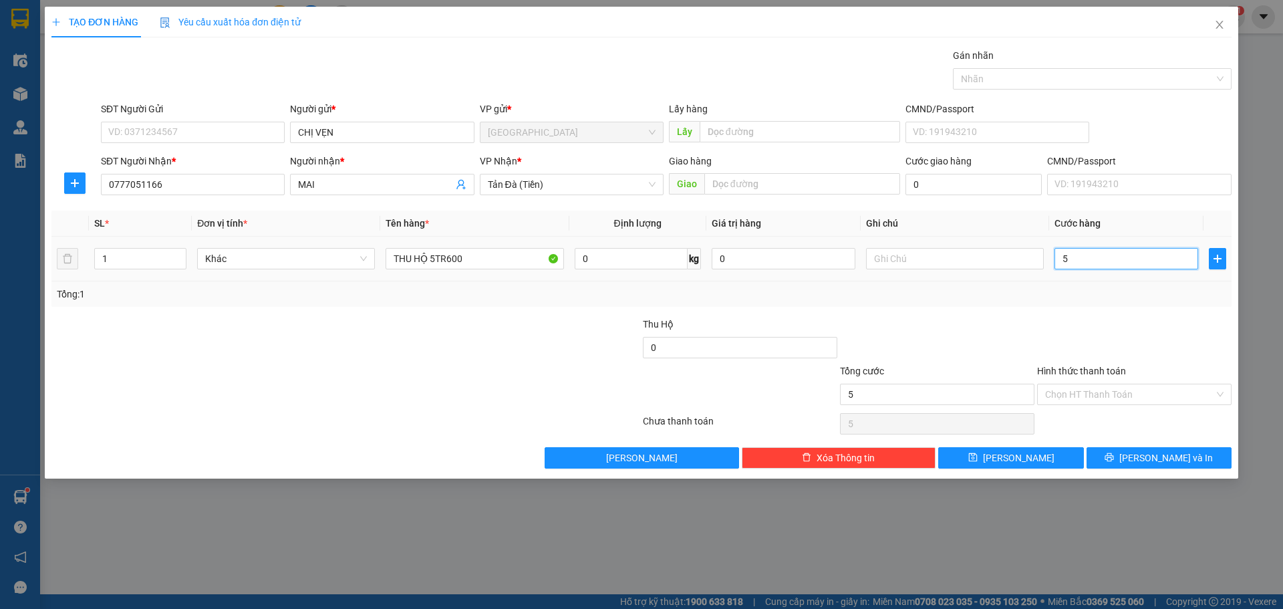
type input "50"
type input "50.000"
click at [1134, 394] on input "Hình thức thanh toán" at bounding box center [1129, 394] width 169 height 20
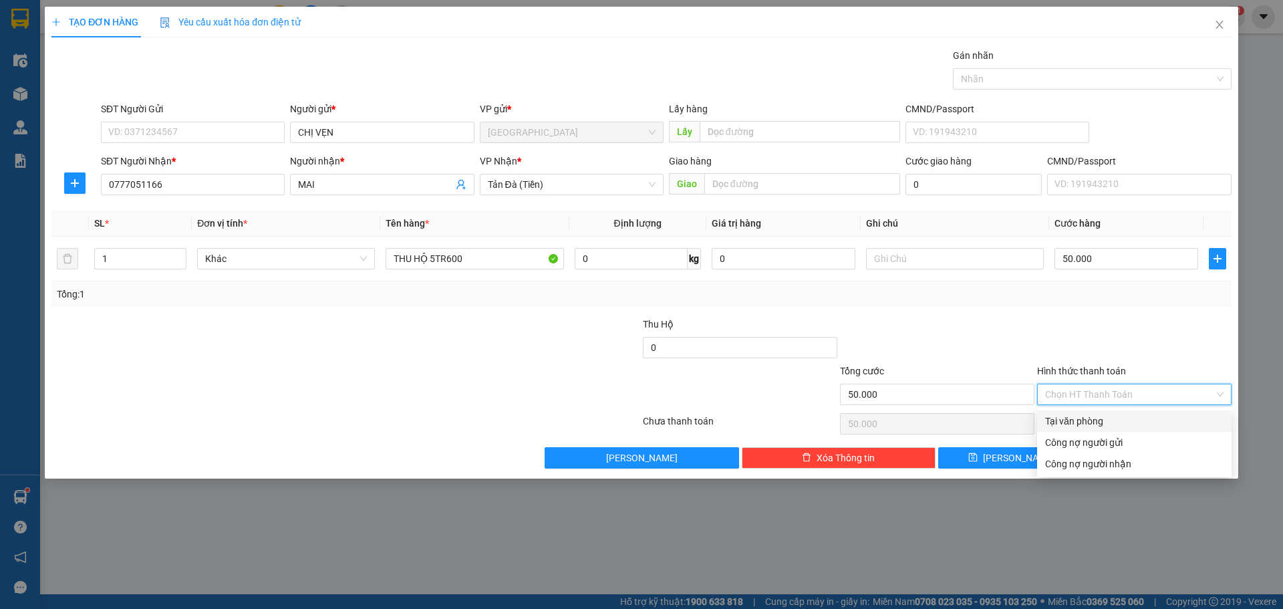
click at [1105, 418] on div "Tại văn phòng" at bounding box center [1134, 421] width 178 height 15
type input "0"
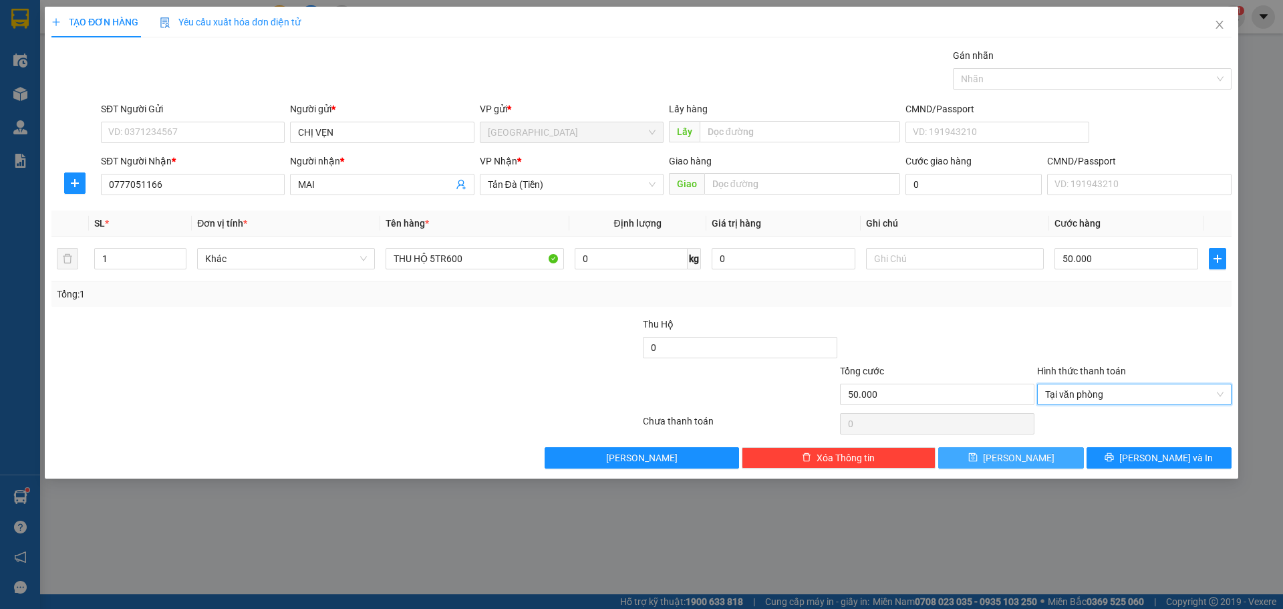
click at [1056, 458] on button "[PERSON_NAME]" at bounding box center [1010, 457] width 145 height 21
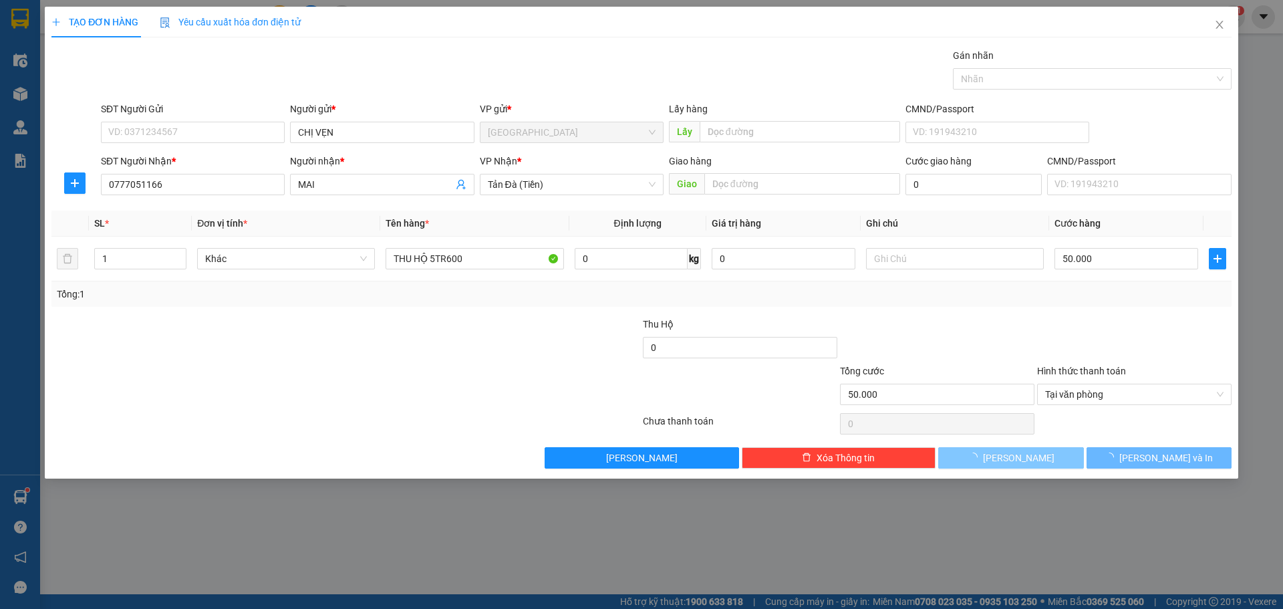
type input "0"
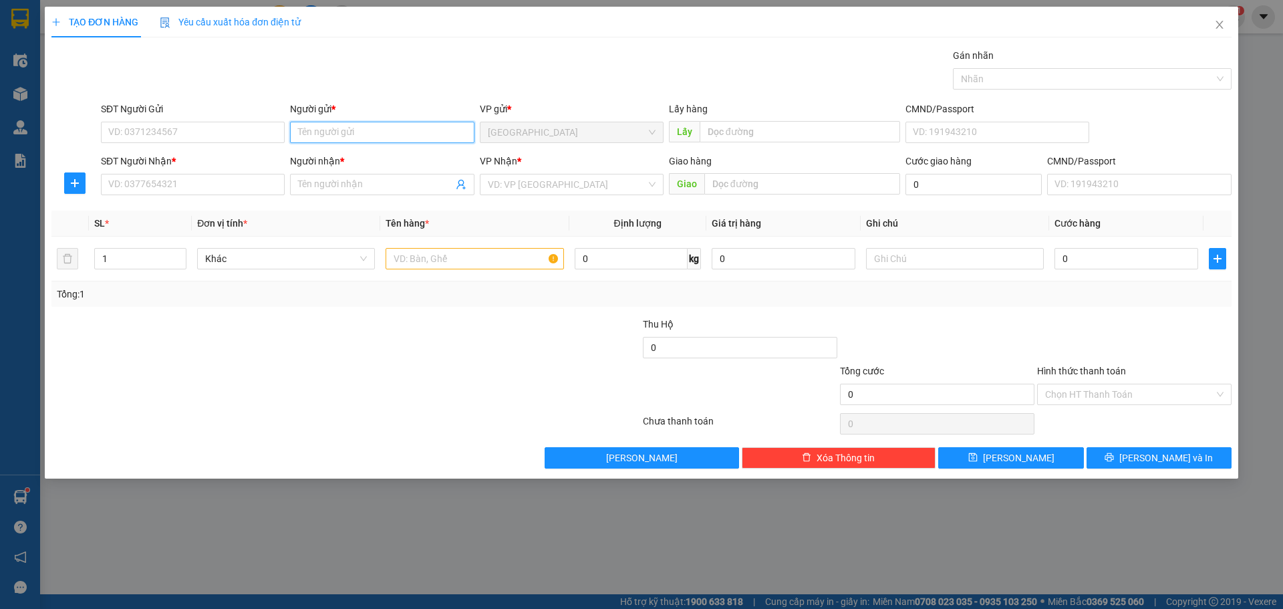
click at [409, 128] on input "Người gửi *" at bounding box center [382, 132] width 184 height 21
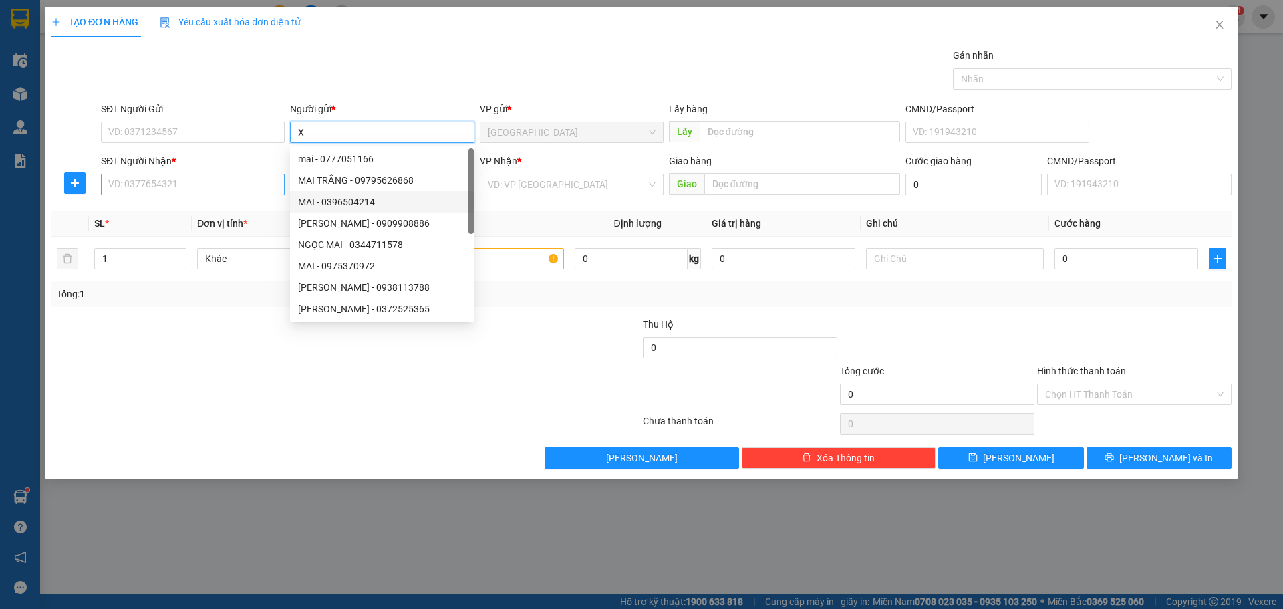
type input "X"
click at [244, 186] on input "SĐT Người Nhận *" at bounding box center [193, 184] width 184 height 21
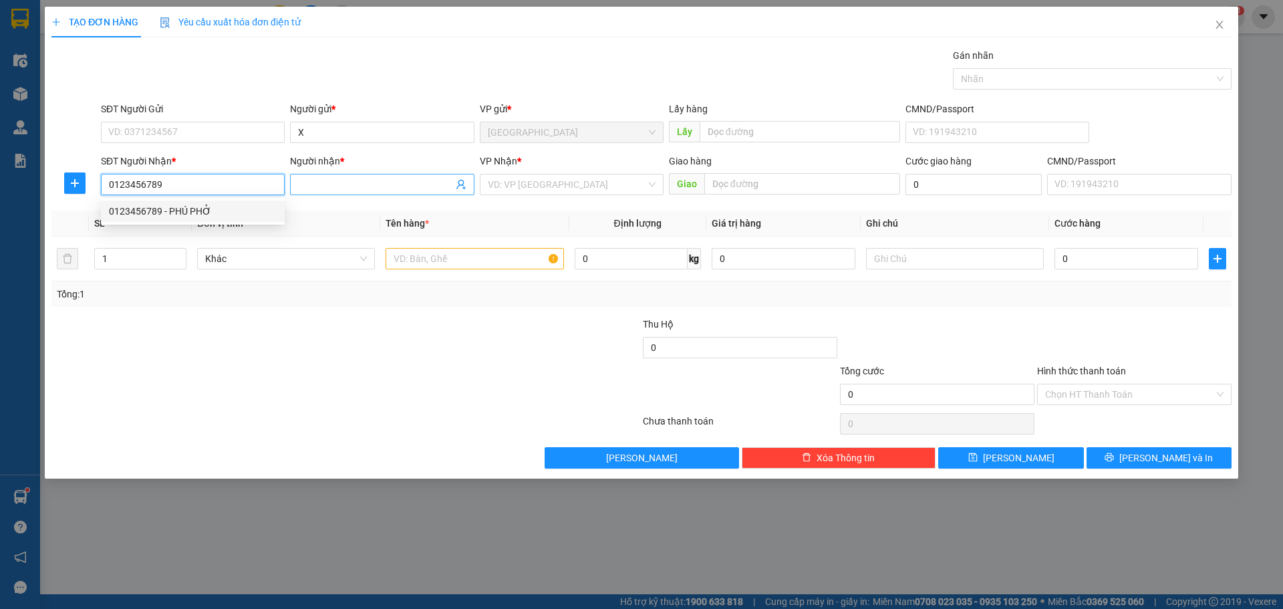
type input "0123456789"
click at [307, 178] on input "Người nhận *" at bounding box center [375, 184] width 154 height 15
type input "GỬI TAM NÔNG"
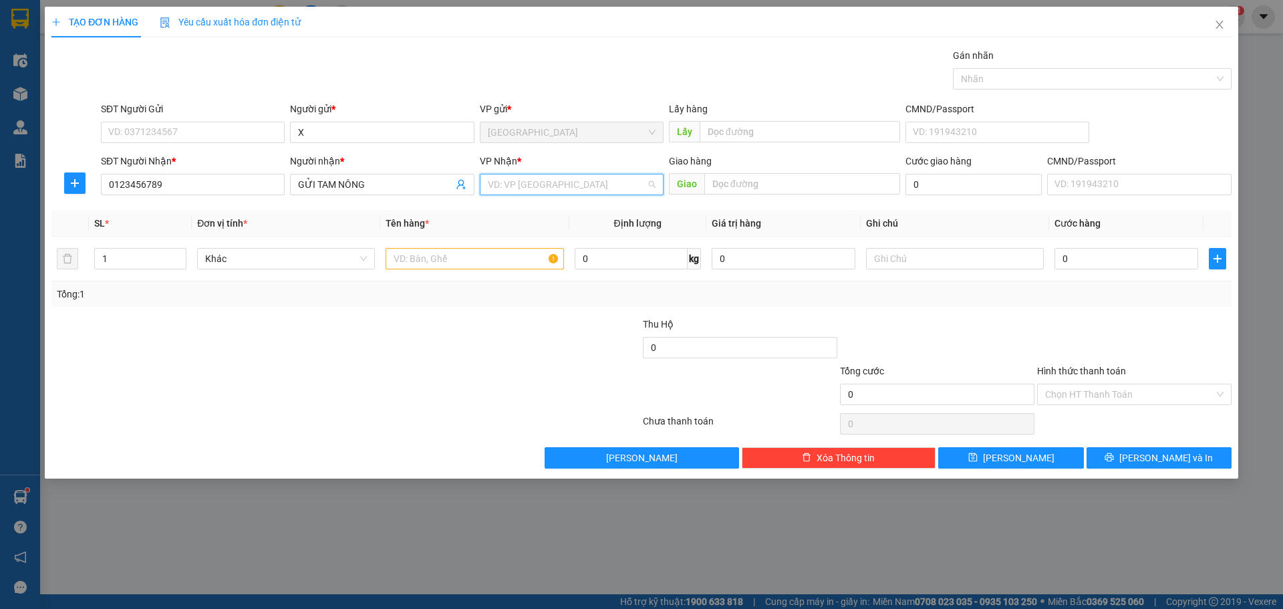
click at [516, 181] on input "search" at bounding box center [567, 184] width 158 height 20
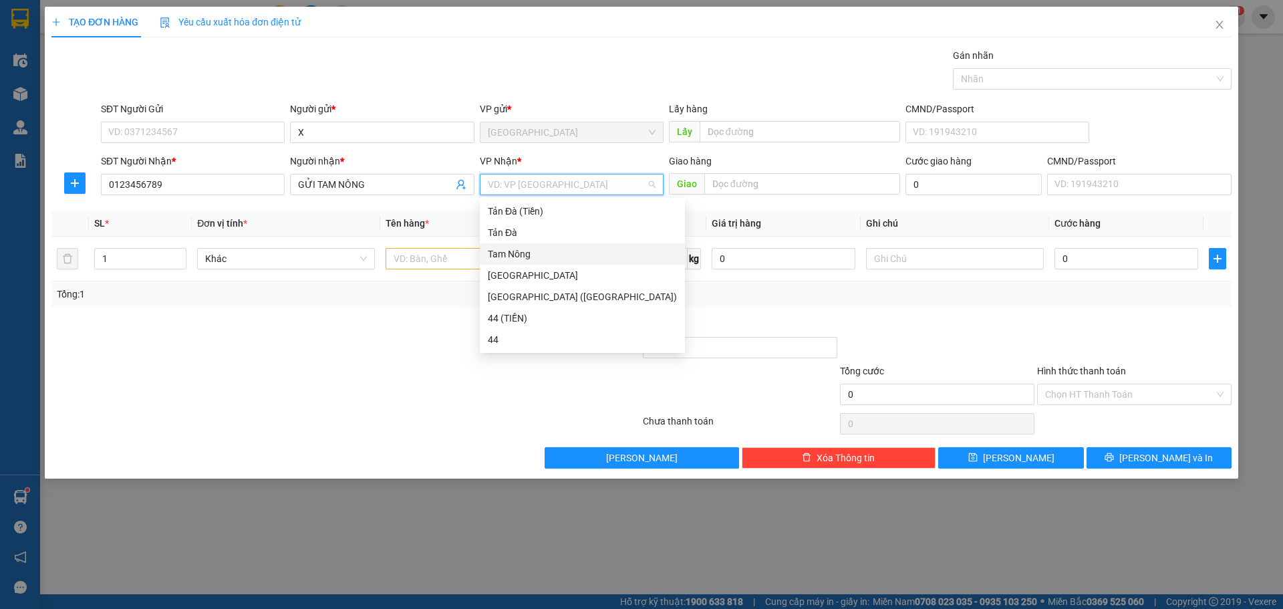
click at [509, 253] on div "Tam Nông" at bounding box center [582, 254] width 189 height 15
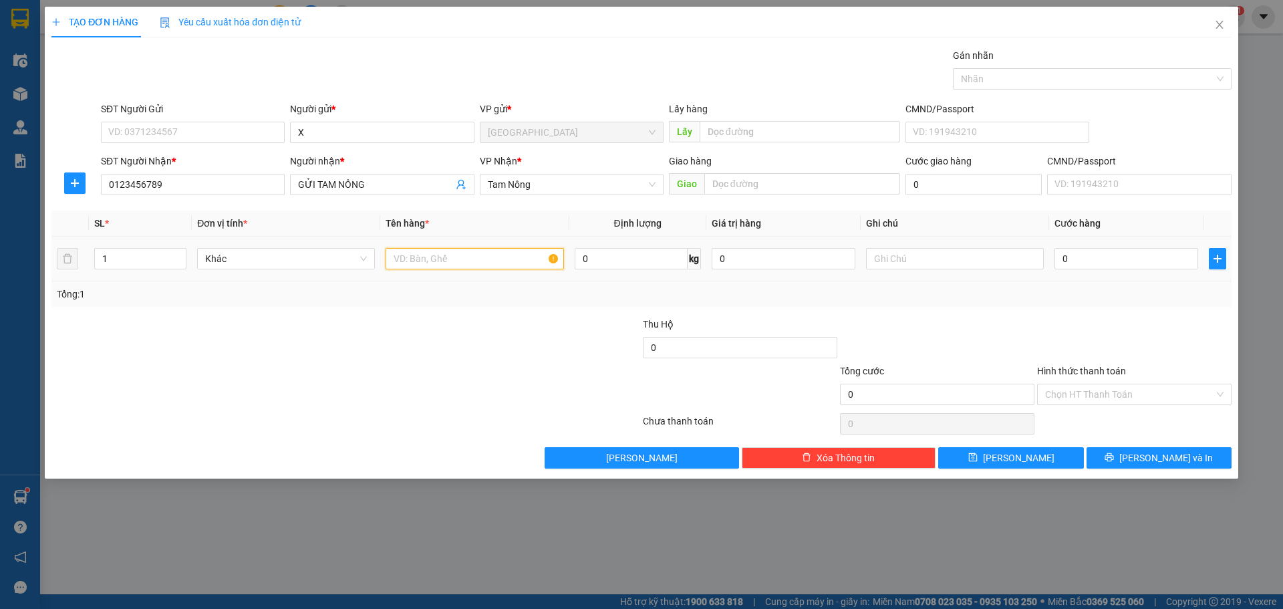
click at [456, 262] on input "text" at bounding box center [475, 258] width 178 height 21
type input "TNP 1TR050"
click at [1119, 260] on input "0" at bounding box center [1127, 258] width 144 height 21
type input "1"
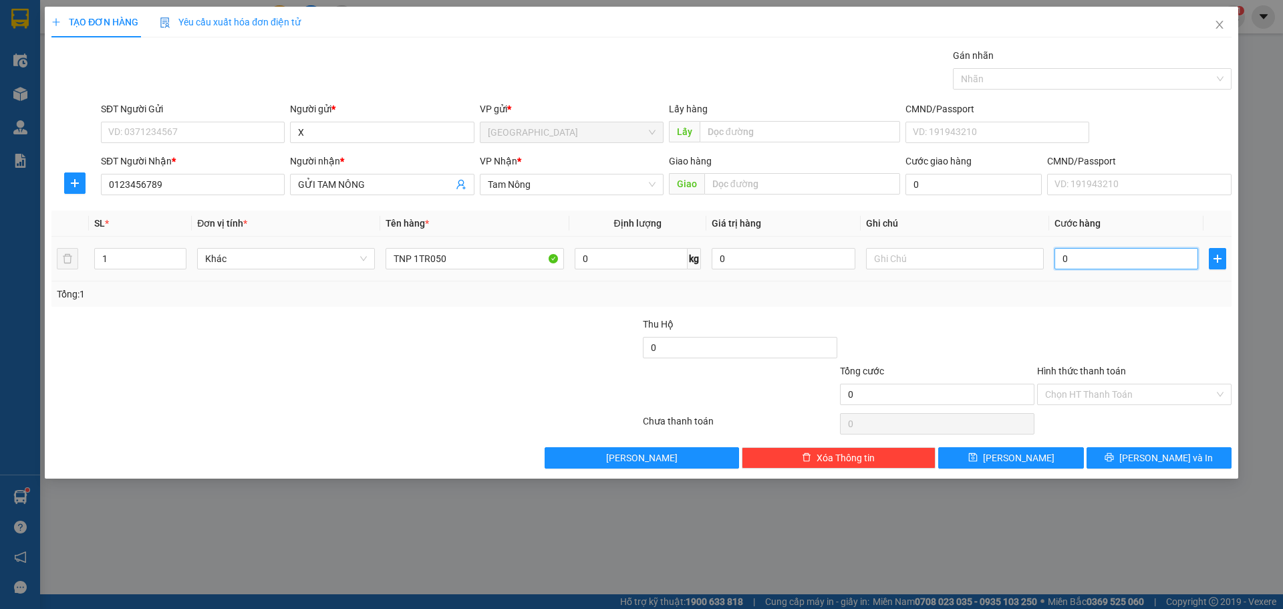
type input "1"
type input "1.000"
drag, startPoint x: 1075, startPoint y: 393, endPoint x: 1059, endPoint y: 414, distance: 26.7
click at [1075, 394] on input "Hình thức thanh toán" at bounding box center [1129, 394] width 169 height 20
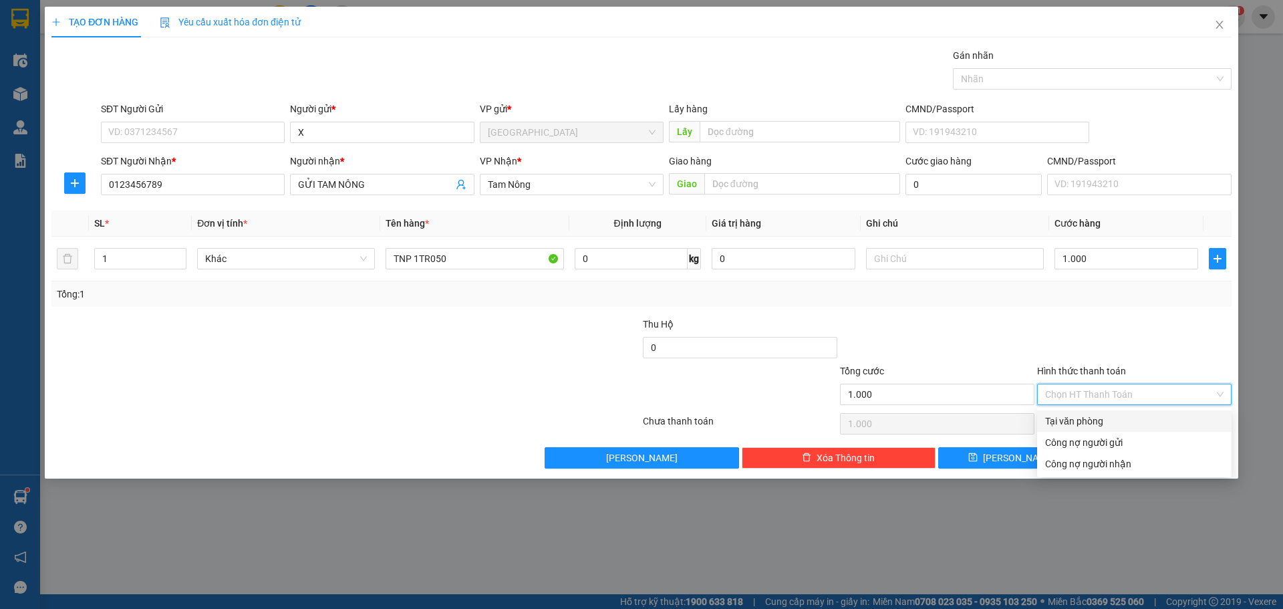
click at [1056, 424] on div "Tại văn phòng" at bounding box center [1134, 421] width 178 height 15
type input "0"
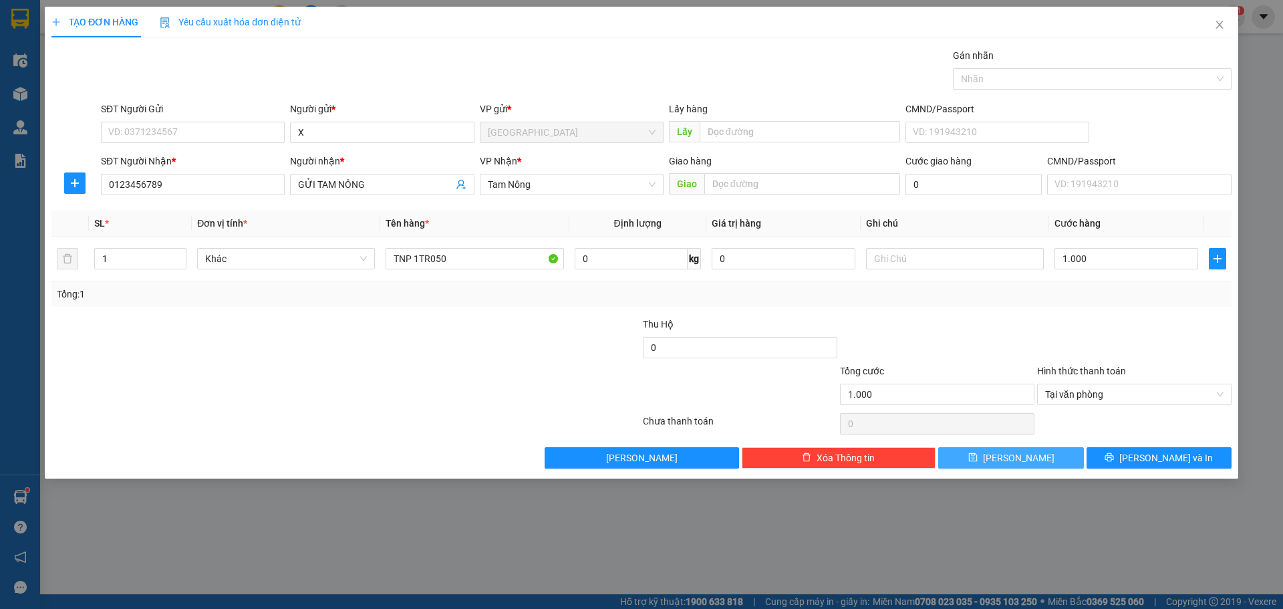
click at [1041, 457] on button "[PERSON_NAME]" at bounding box center [1010, 457] width 145 height 21
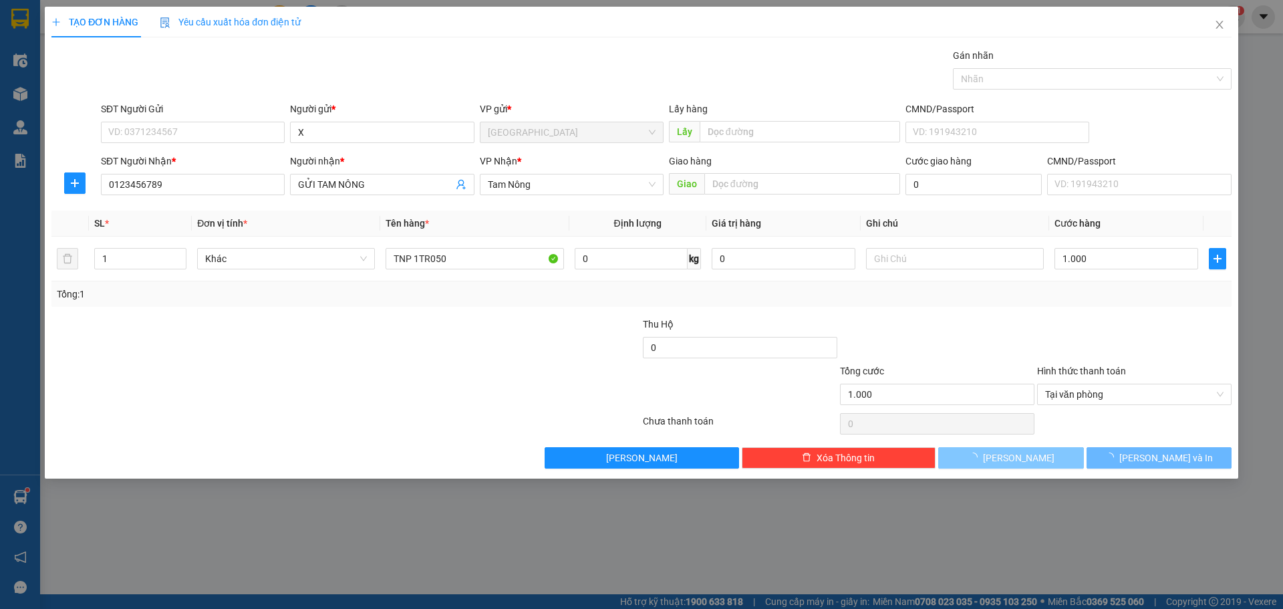
type input "0"
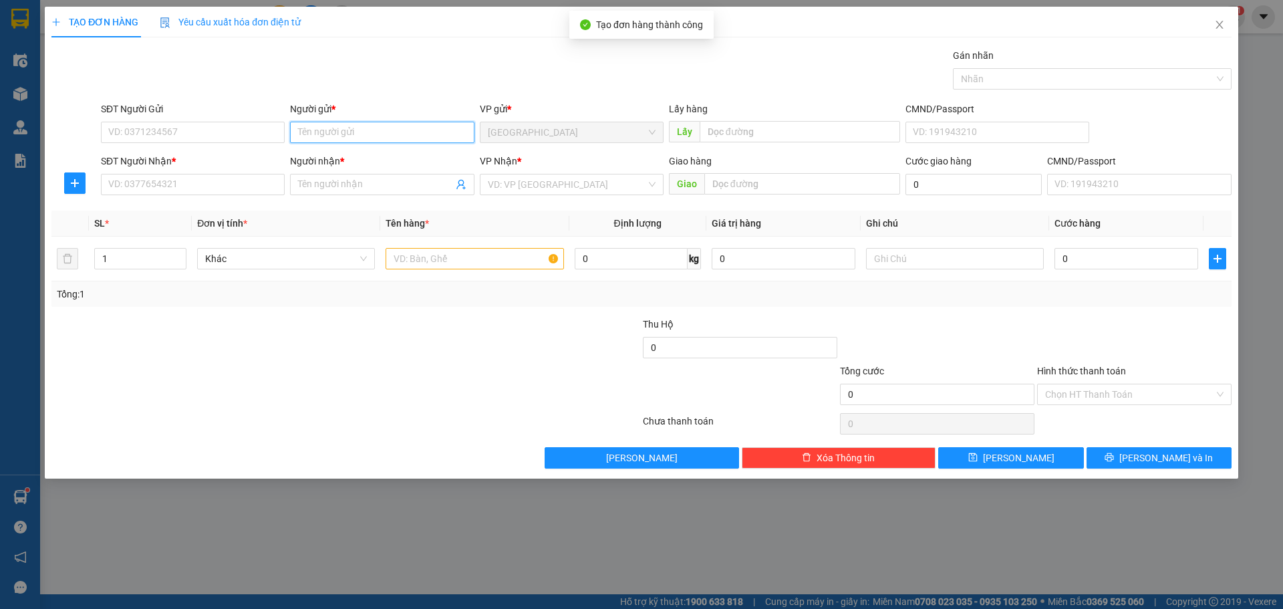
click at [376, 138] on input "Người gửi *" at bounding box center [382, 132] width 184 height 21
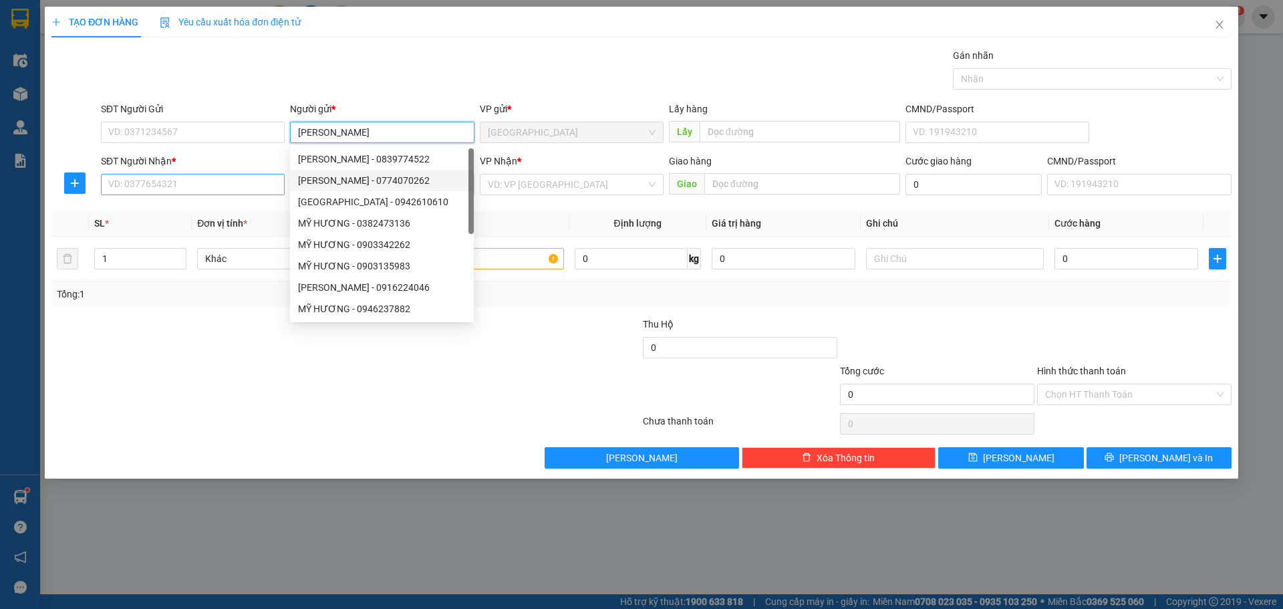
type input "[PERSON_NAME]"
click at [205, 193] on input "SĐT Người Nhận *" at bounding box center [193, 184] width 184 height 21
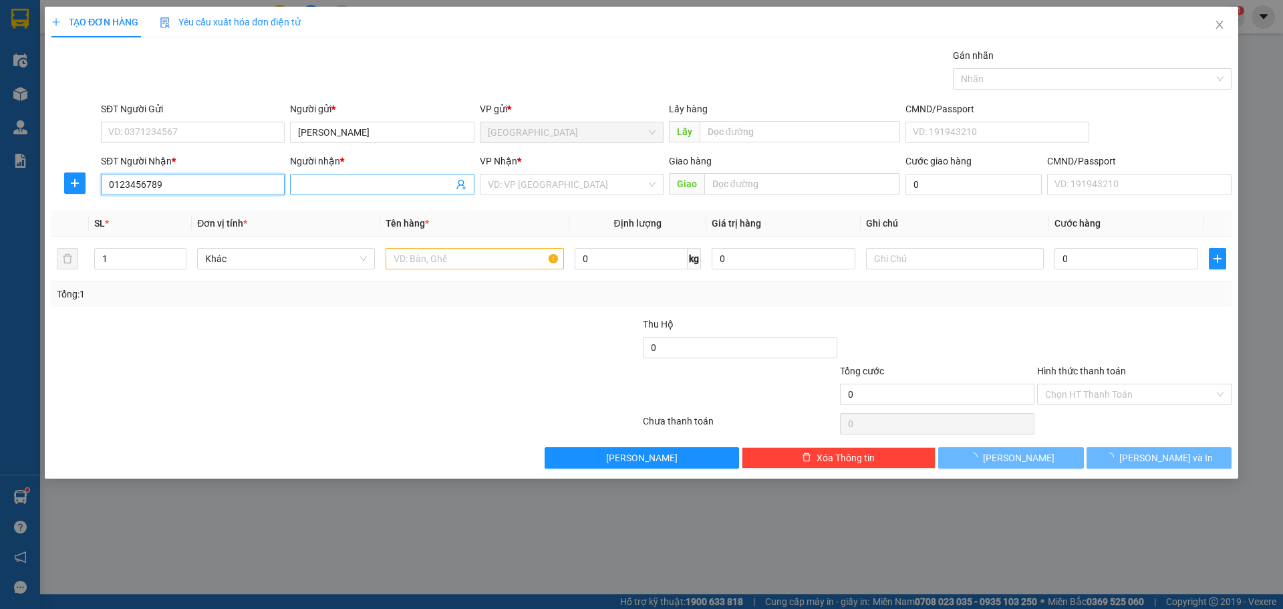
type input "0123456789"
click at [376, 179] on input "Người nhận *" at bounding box center [375, 184] width 154 height 15
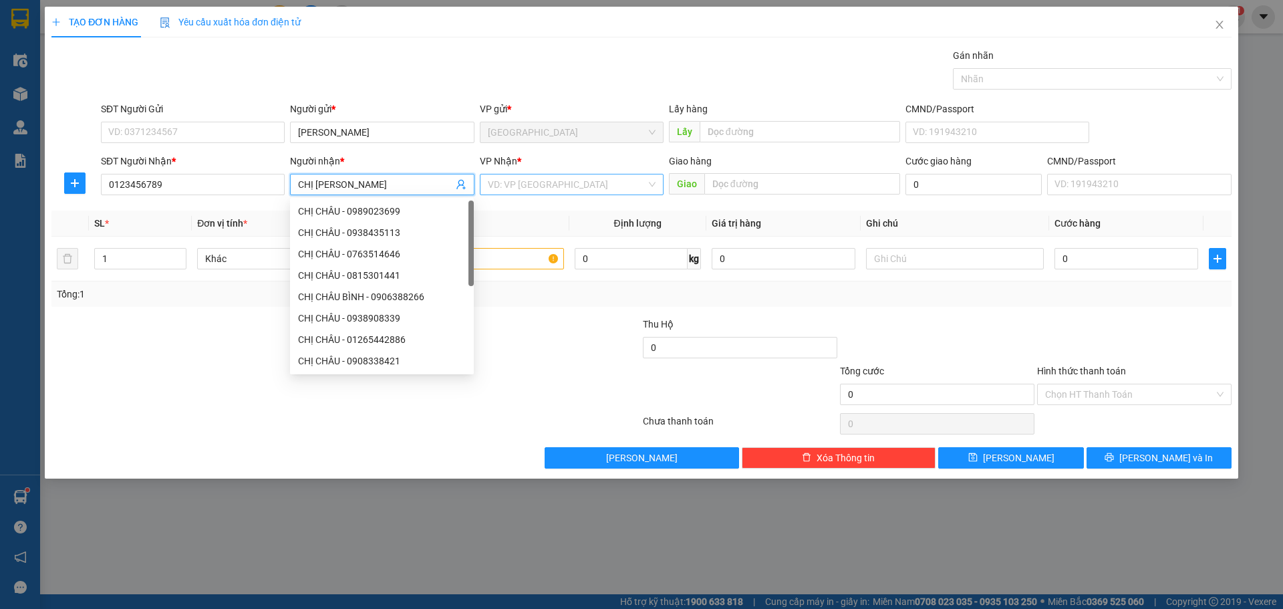
type input "CHỊ [PERSON_NAME]"
drag, startPoint x: 610, startPoint y: 189, endPoint x: 561, endPoint y: 189, distance: 48.8
click at [608, 188] on input "search" at bounding box center [567, 184] width 158 height 20
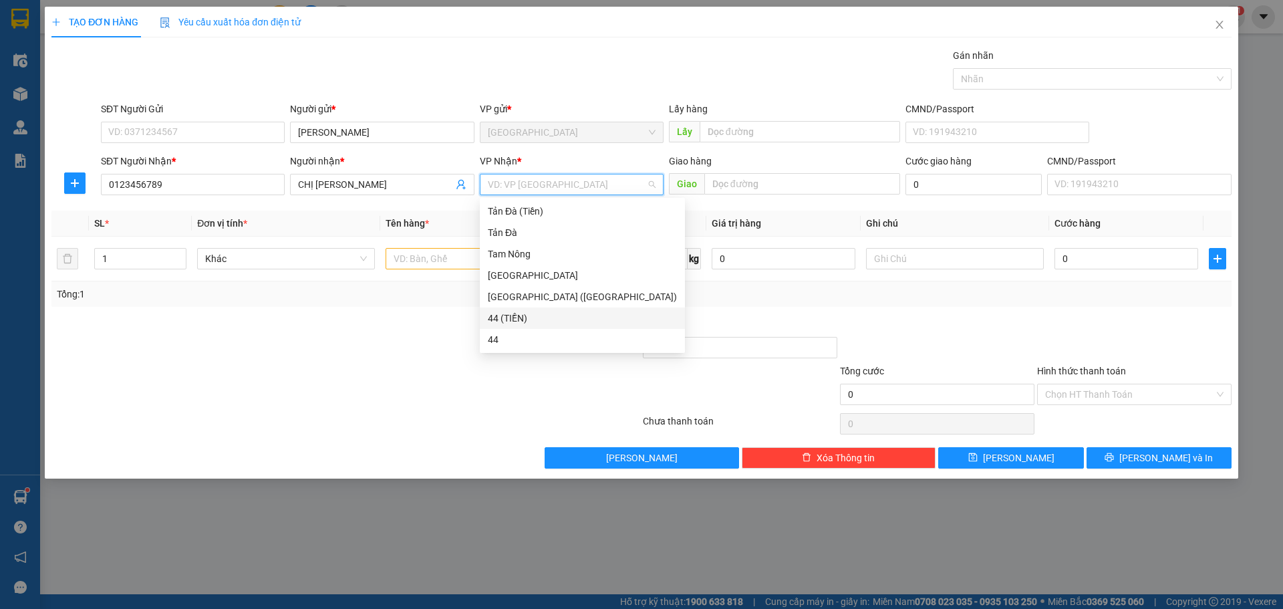
click at [499, 317] on div "44 (TIỀN)" at bounding box center [582, 318] width 189 height 15
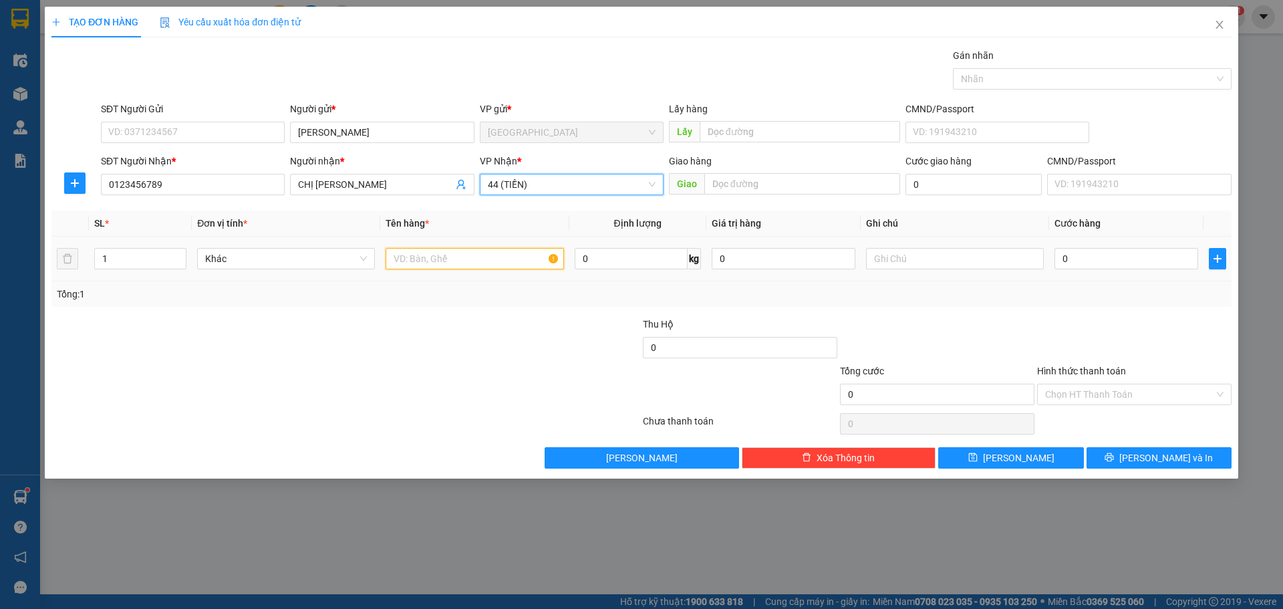
click at [461, 257] on input "text" at bounding box center [475, 258] width 178 height 21
type input "F"
type input "TNP"
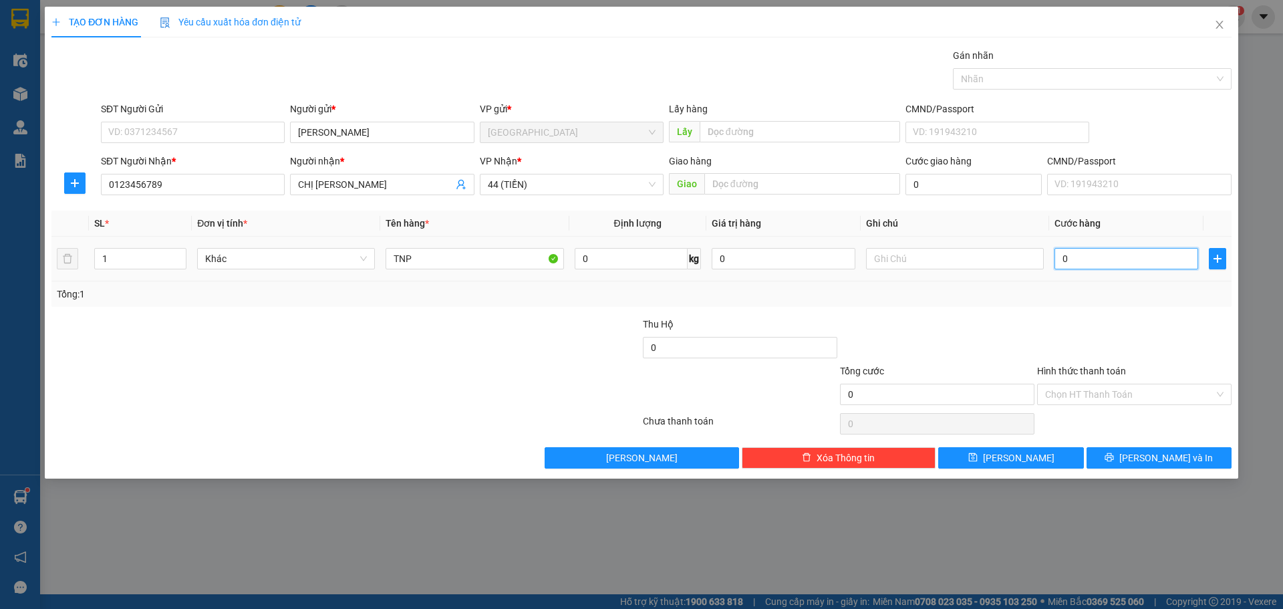
click at [1141, 266] on input "0" at bounding box center [1127, 258] width 144 height 21
type input "1"
type input "1.000"
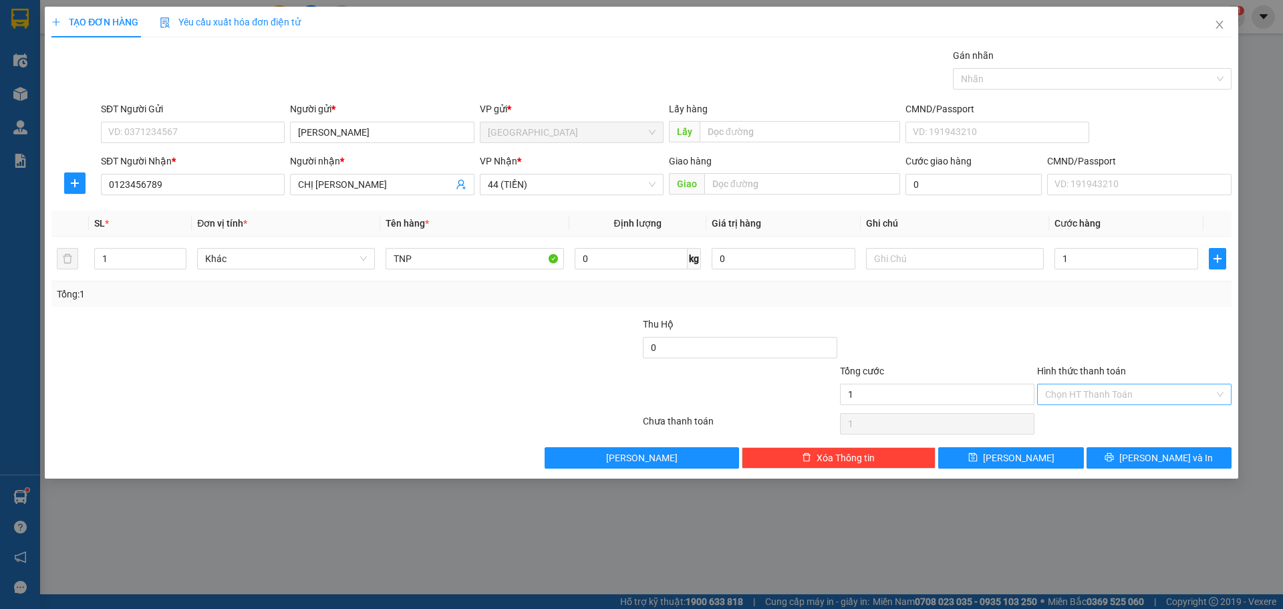
type input "1.000"
click at [1145, 392] on input "Hình thức thanh toán" at bounding box center [1129, 394] width 169 height 20
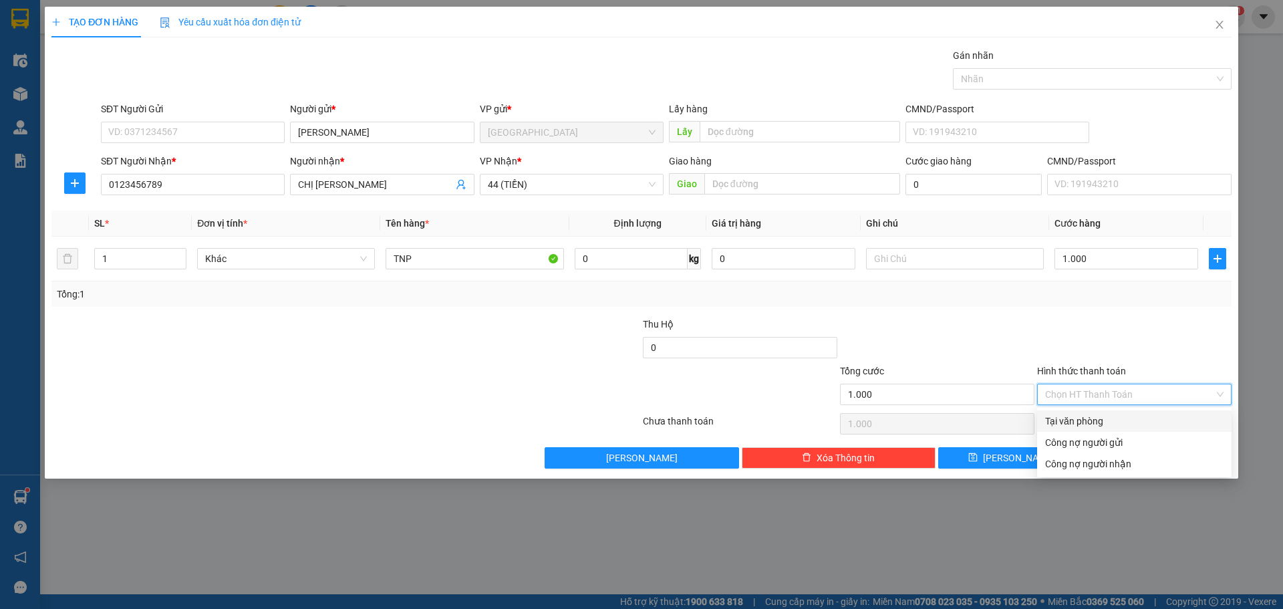
drag, startPoint x: 1073, startPoint y: 422, endPoint x: 1064, endPoint y: 430, distance: 11.8
click at [1073, 423] on div "Tại văn phòng" at bounding box center [1134, 421] width 178 height 15
type input "0"
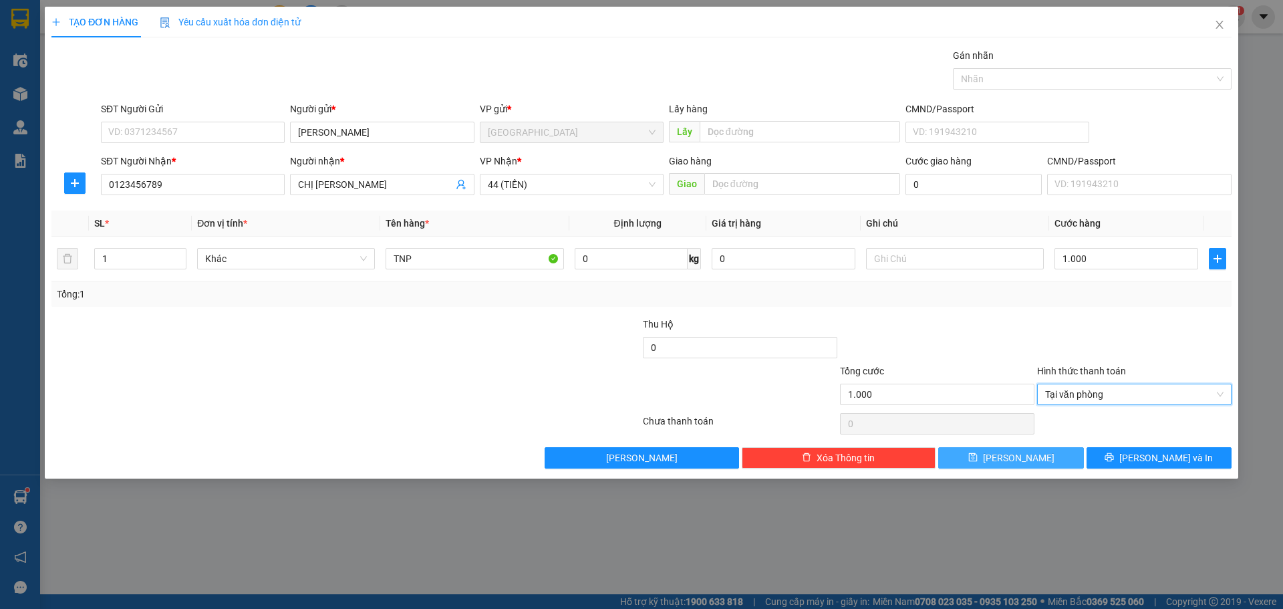
click at [1032, 458] on button "[PERSON_NAME]" at bounding box center [1010, 457] width 145 height 21
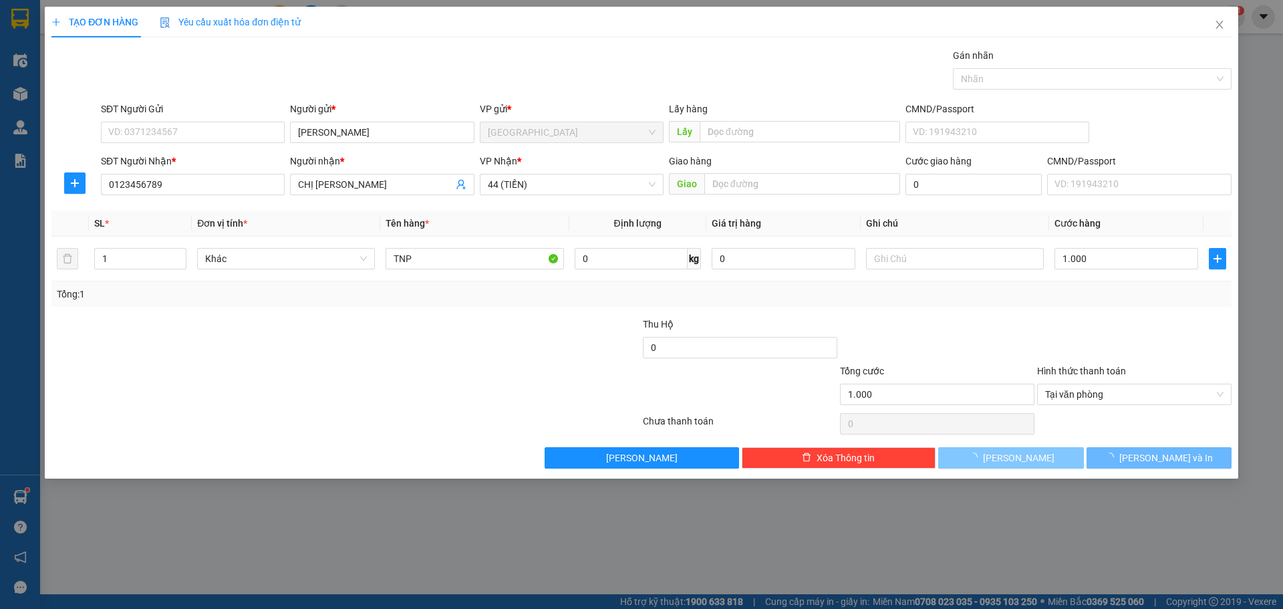
type input "0"
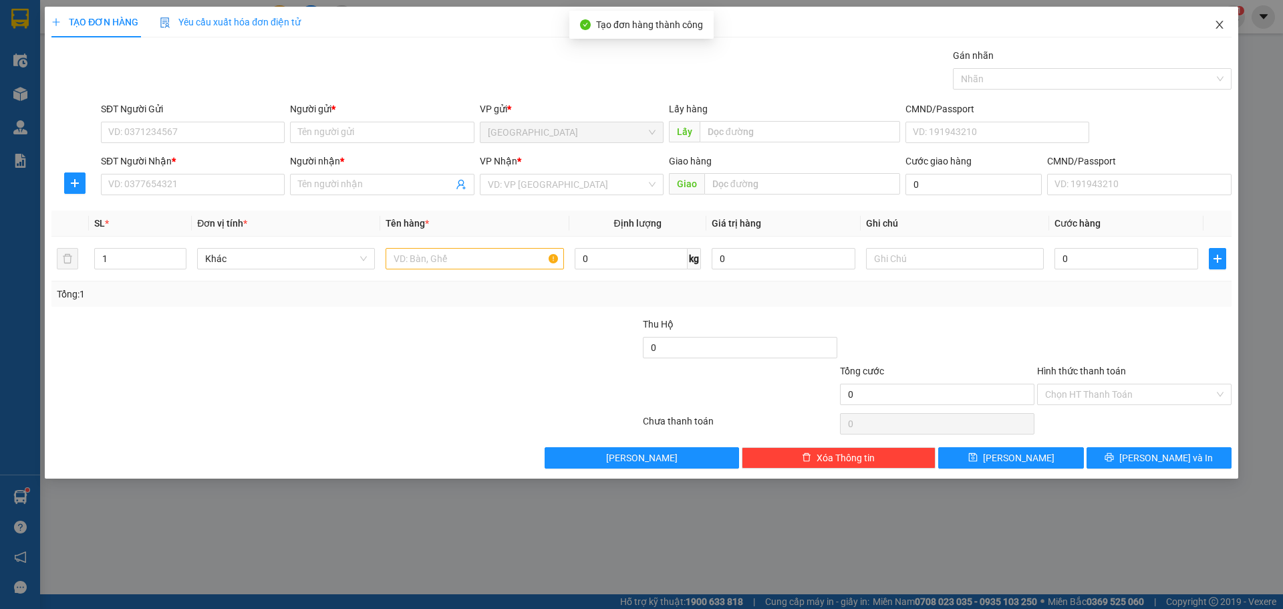
drag, startPoint x: 1219, startPoint y: 26, endPoint x: 1200, endPoint y: 29, distance: 19.0
click at [1219, 25] on icon "close" at bounding box center [1219, 25] width 7 height 8
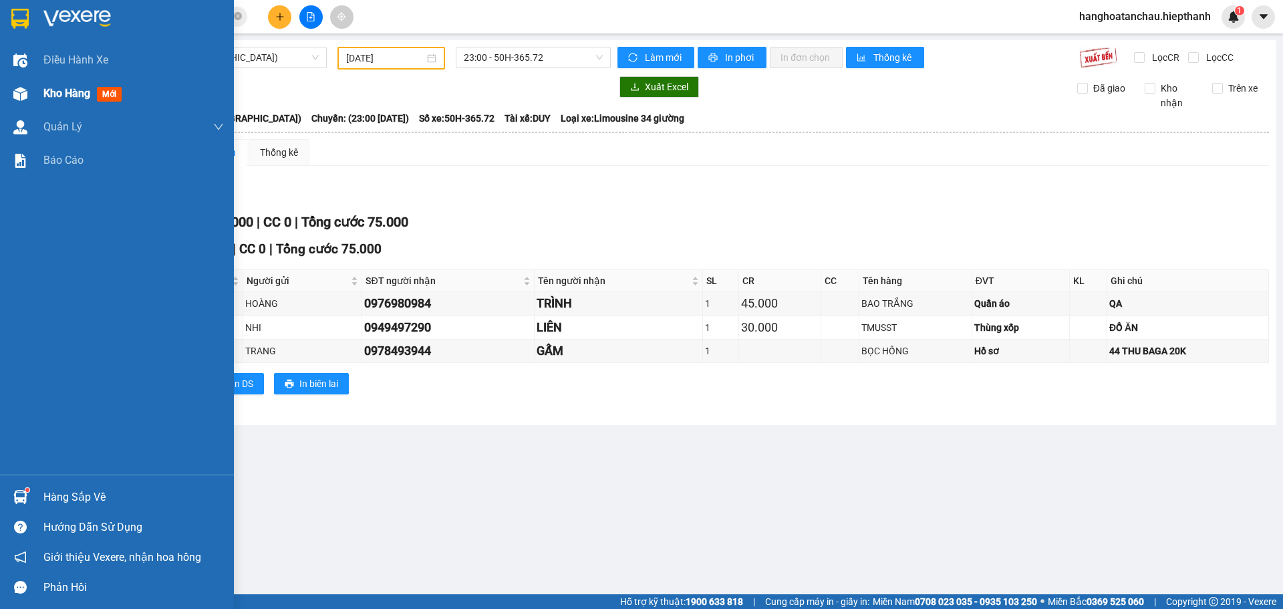
click at [63, 94] on span "Kho hàng" at bounding box center [66, 93] width 47 height 13
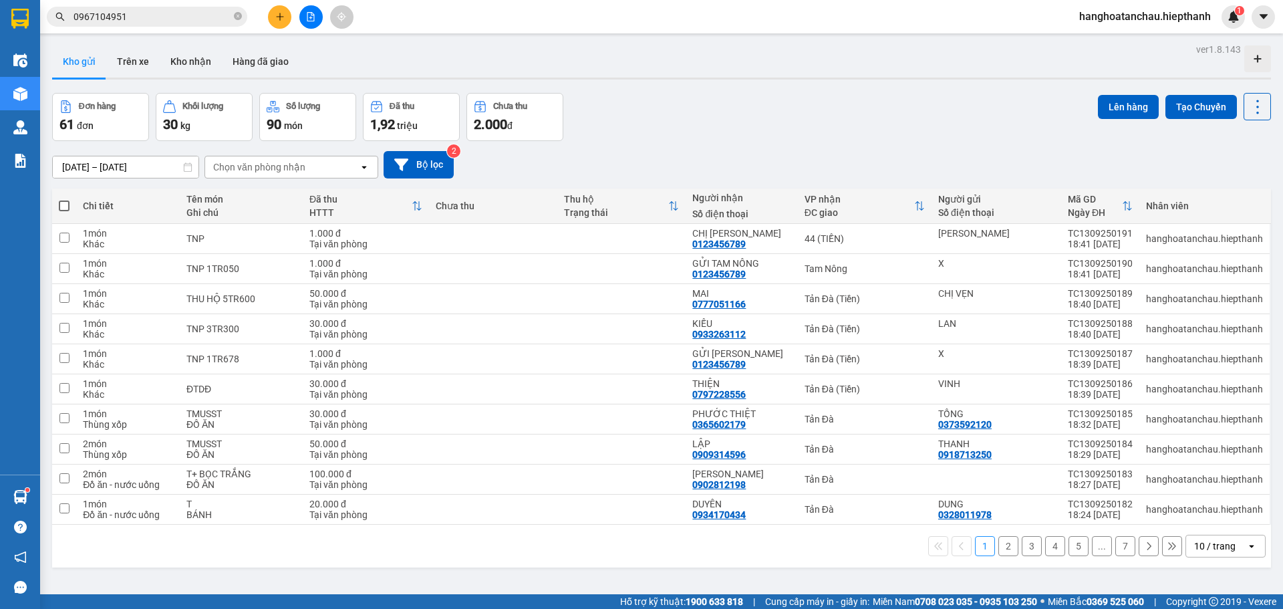
click at [1246, 551] on div "open" at bounding box center [1255, 545] width 19 height 21
click at [1223, 518] on span "100 / trang" at bounding box center [1210, 516] width 48 height 13
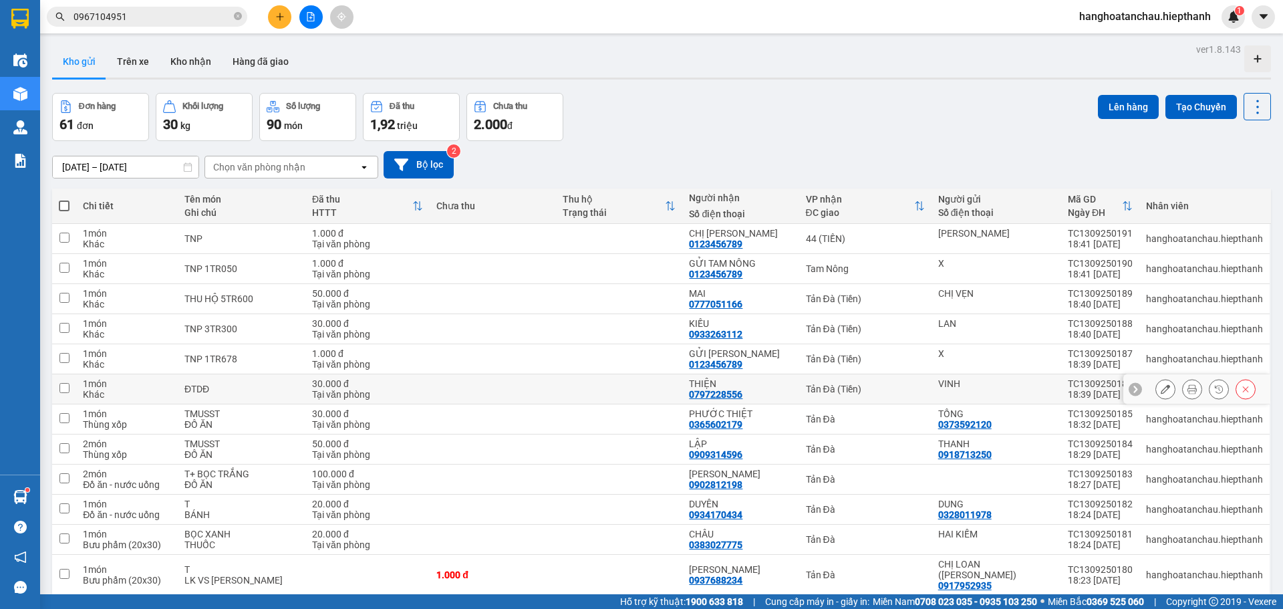
drag, startPoint x: 872, startPoint y: 385, endPoint x: 882, endPoint y: 362, distance: 25.5
click at [873, 386] on div "Tản Đà (Tiền)" at bounding box center [865, 389] width 119 height 11
checkbox input "true"
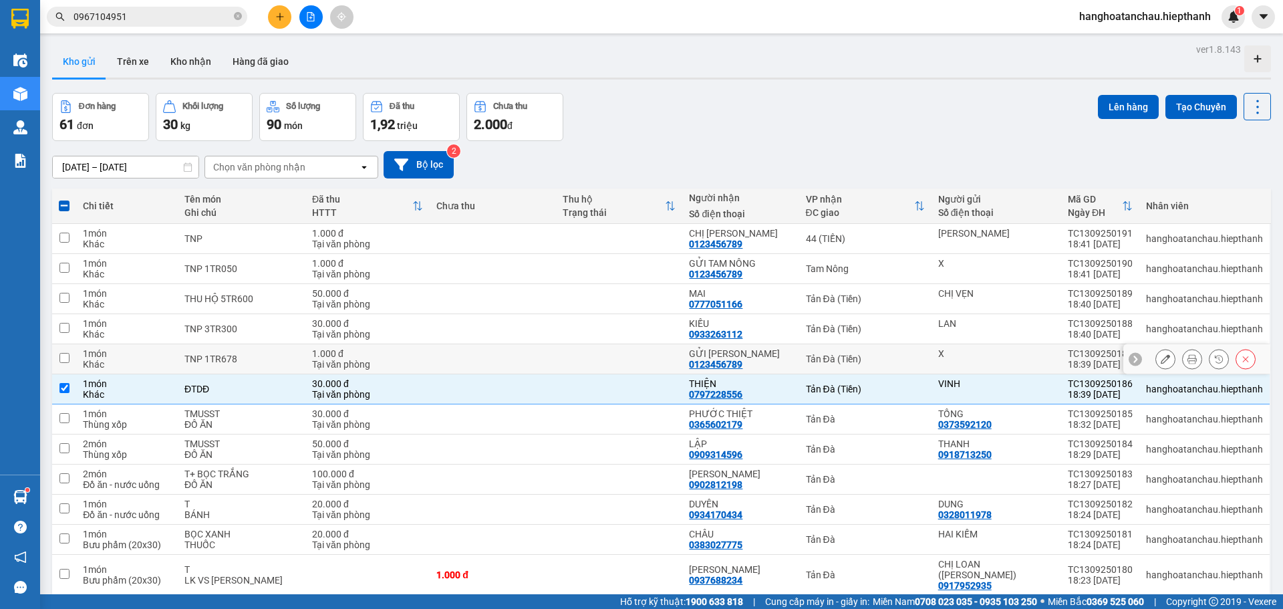
click at [883, 361] on div "Tản Đà (Tiền)" at bounding box center [865, 359] width 119 height 11
checkbox input "true"
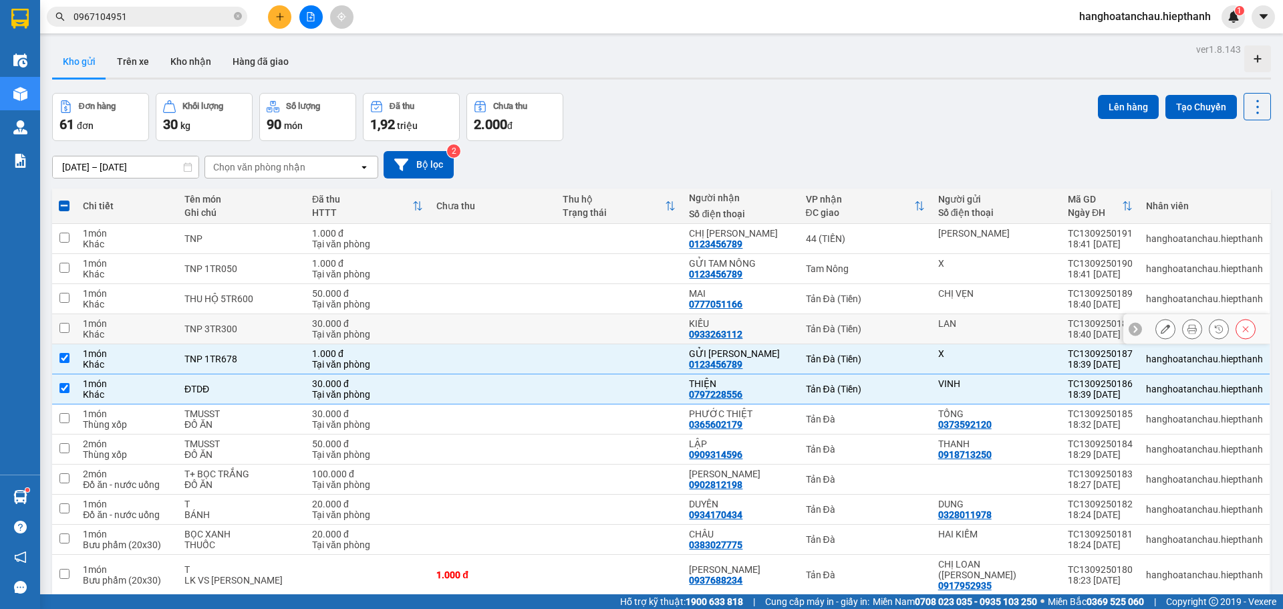
click at [888, 329] on div "Tản Đà (Tiền)" at bounding box center [865, 328] width 119 height 11
checkbox input "true"
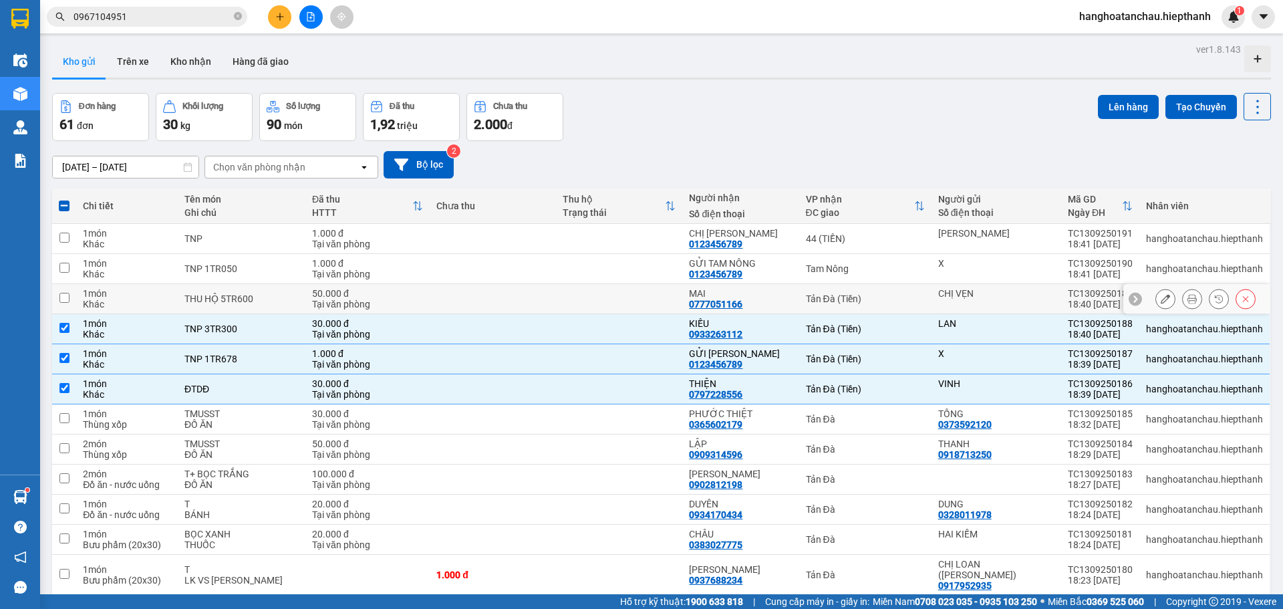
click at [895, 299] on div "Tản Đà (Tiền)" at bounding box center [865, 298] width 119 height 11
checkbox input "true"
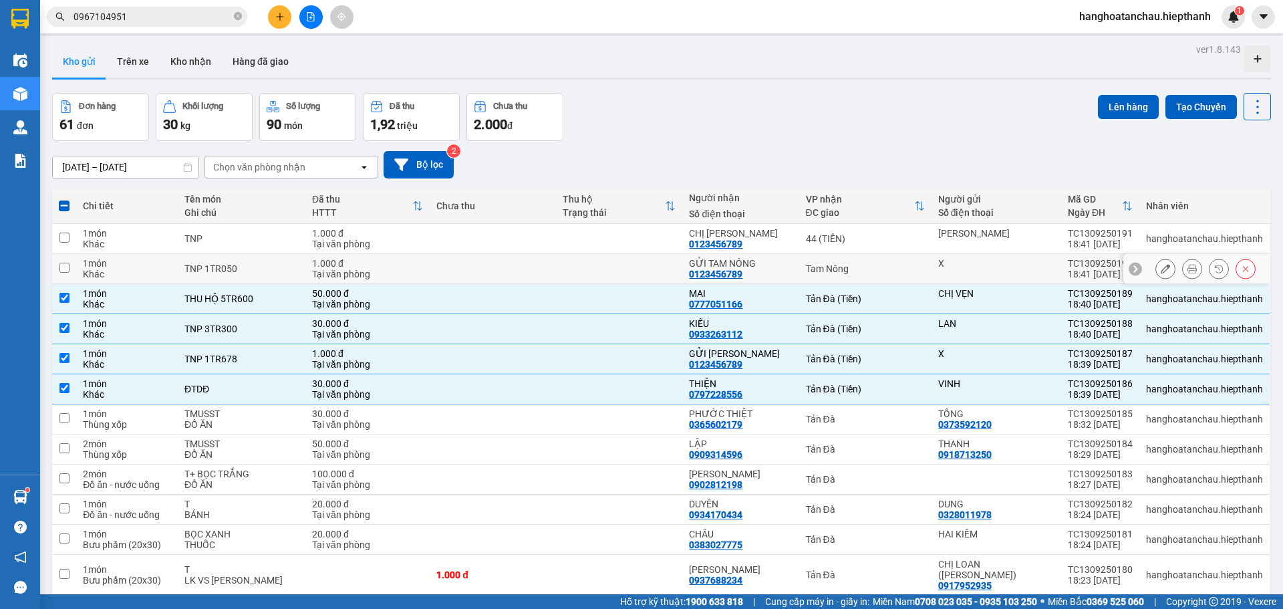
click at [902, 259] on td "Tam Nông" at bounding box center [865, 269] width 132 height 30
checkbox input "true"
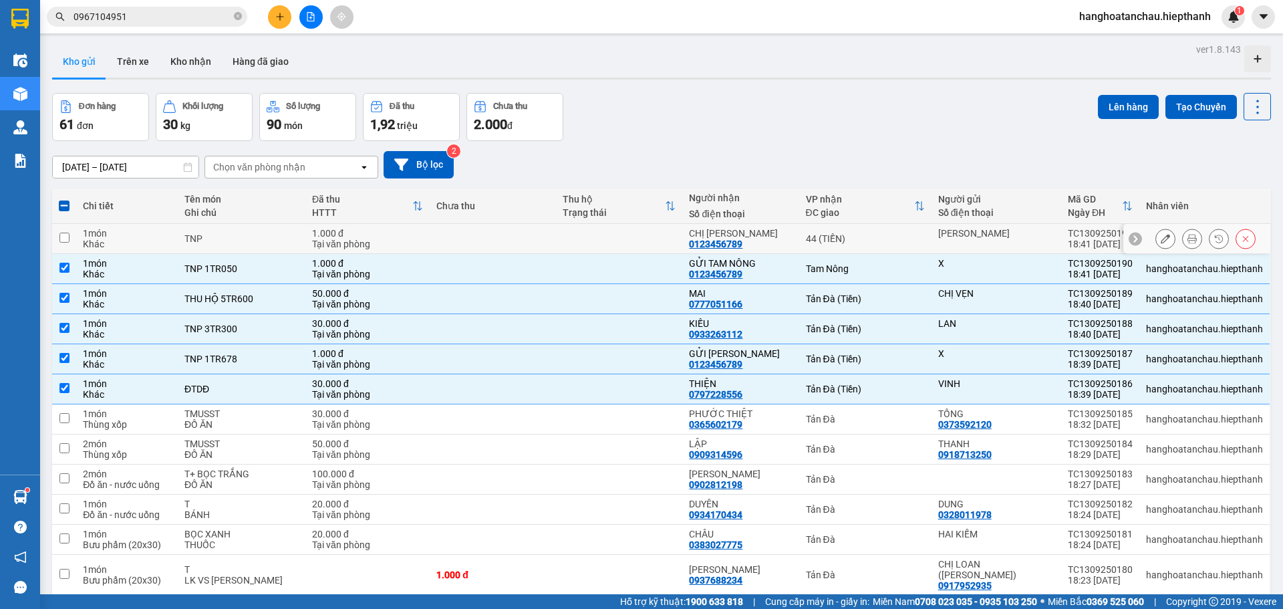
click at [908, 240] on div "44 (TIỀN)" at bounding box center [865, 238] width 119 height 11
checkbox input "true"
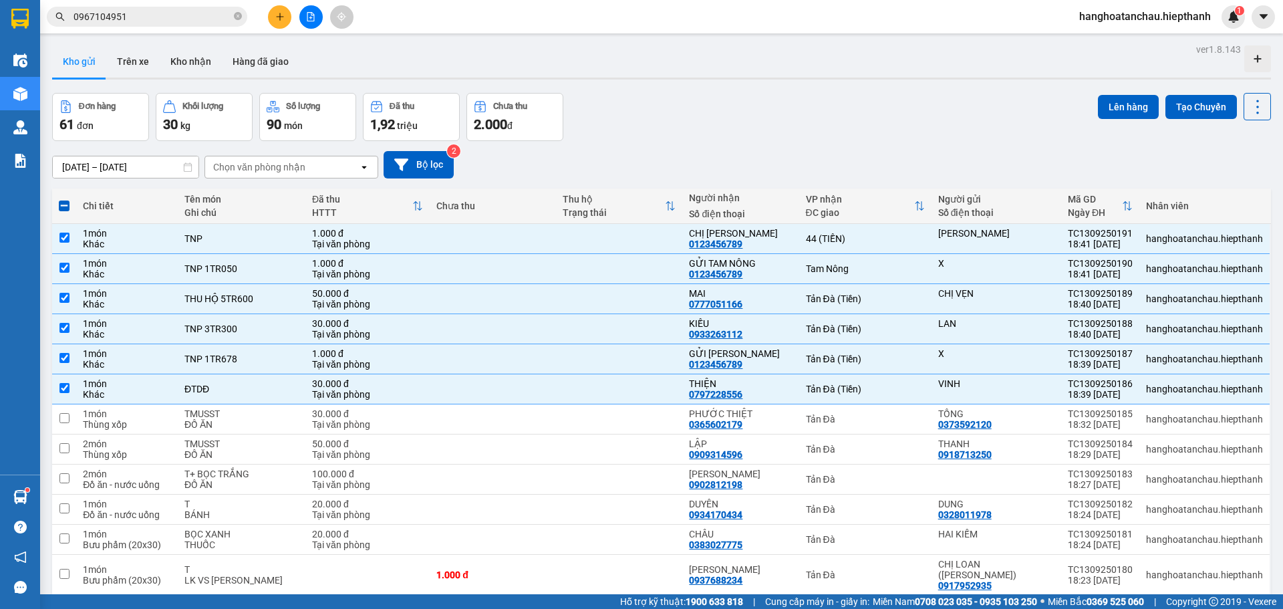
drag, startPoint x: 1112, startPoint y: 99, endPoint x: 637, endPoint y: 3, distance: 484.7
click at [1104, 99] on button "Lên hàng" at bounding box center [1128, 107] width 61 height 24
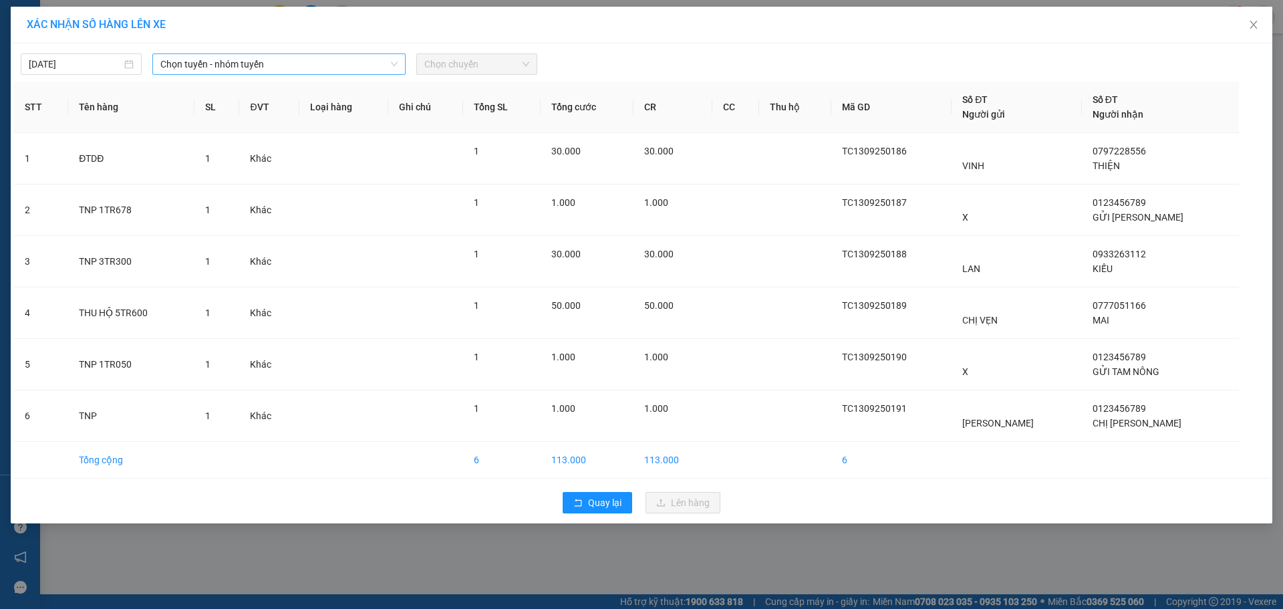
click at [257, 63] on span "Chọn tuyến - nhóm tuyến" at bounding box center [278, 64] width 237 height 20
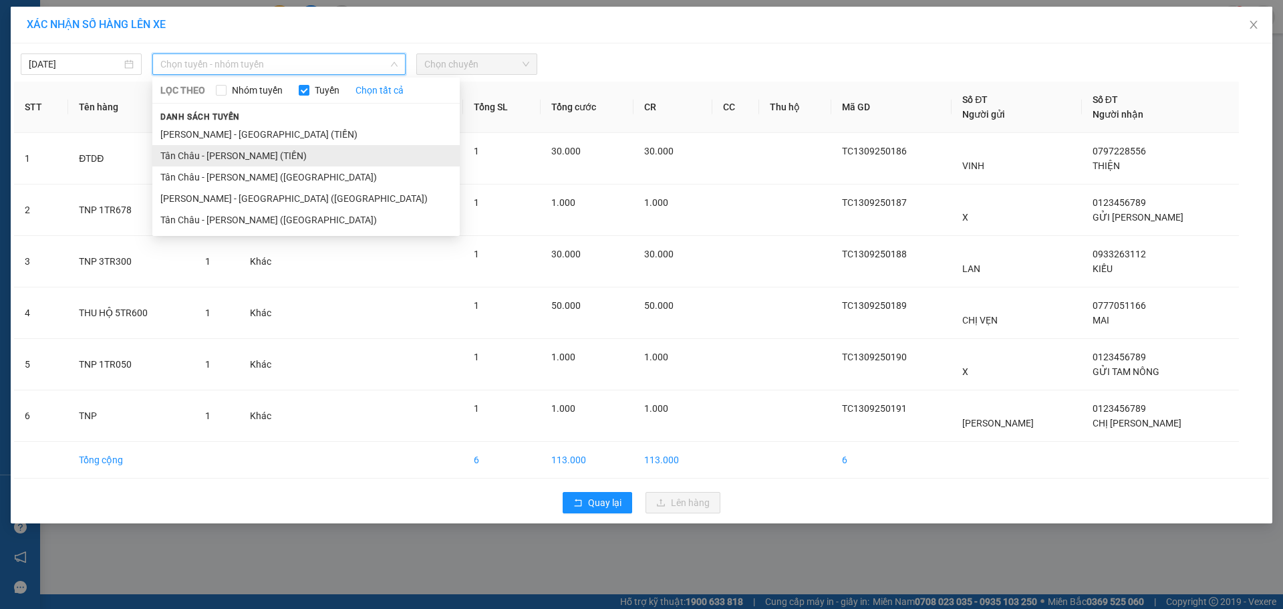
click at [177, 158] on li "Tân Châu - [PERSON_NAME] (TIỀN)" at bounding box center [305, 155] width 307 height 21
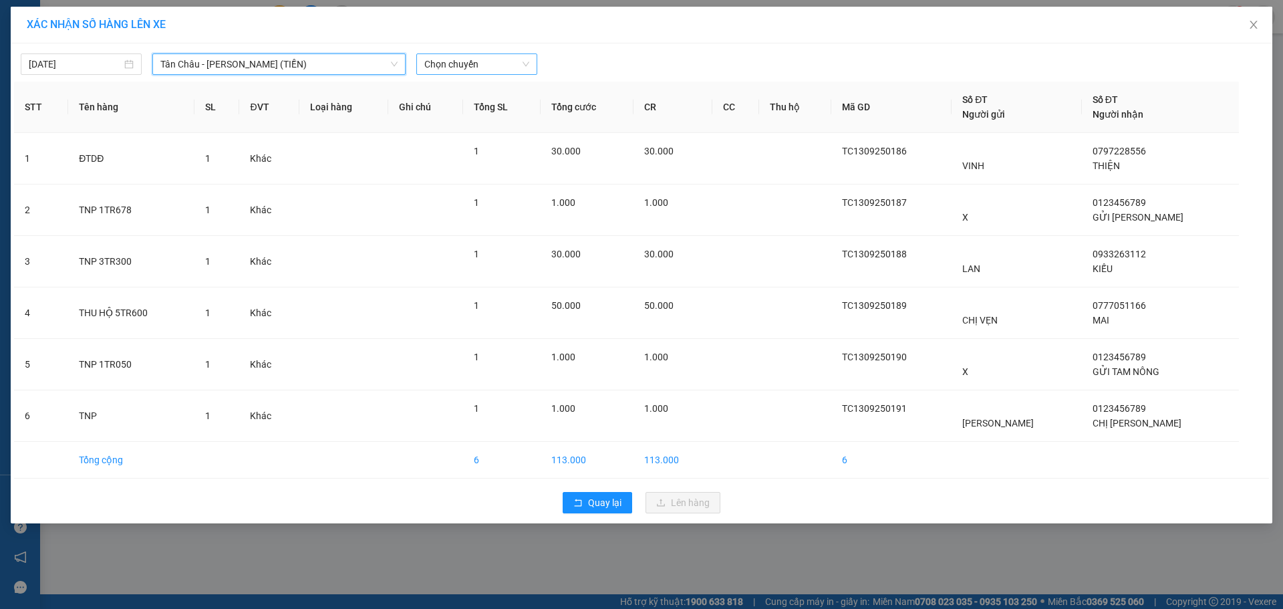
click at [486, 68] on span "Chọn chuyến" at bounding box center [476, 64] width 105 height 20
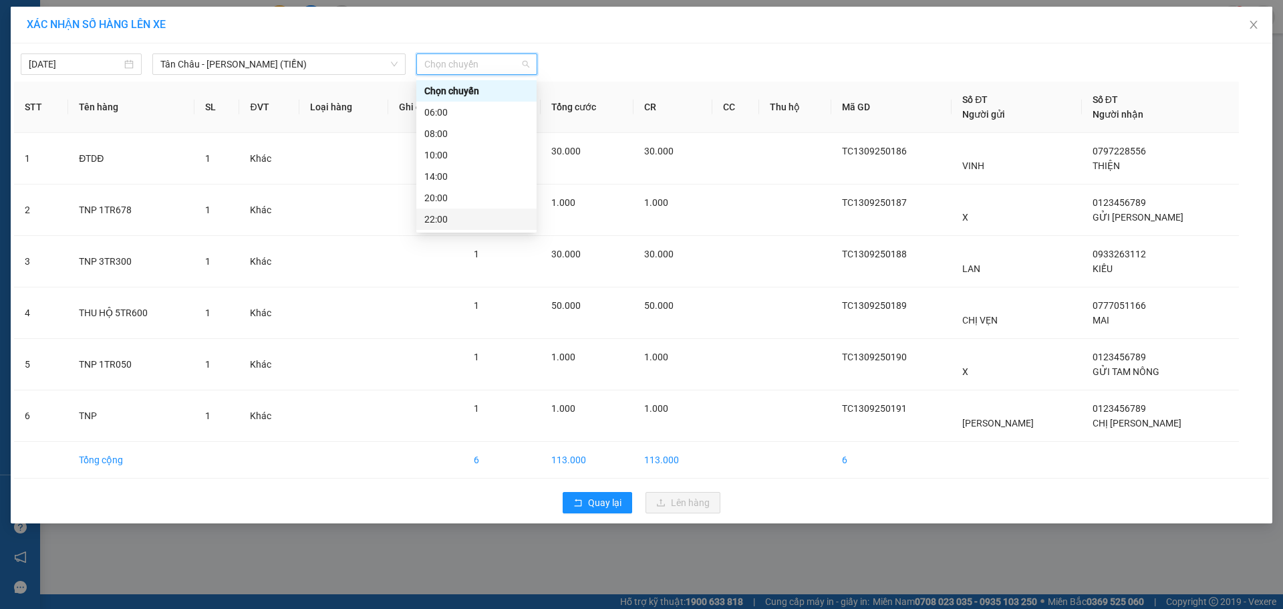
click at [450, 223] on div "22:00" at bounding box center [476, 219] width 104 height 15
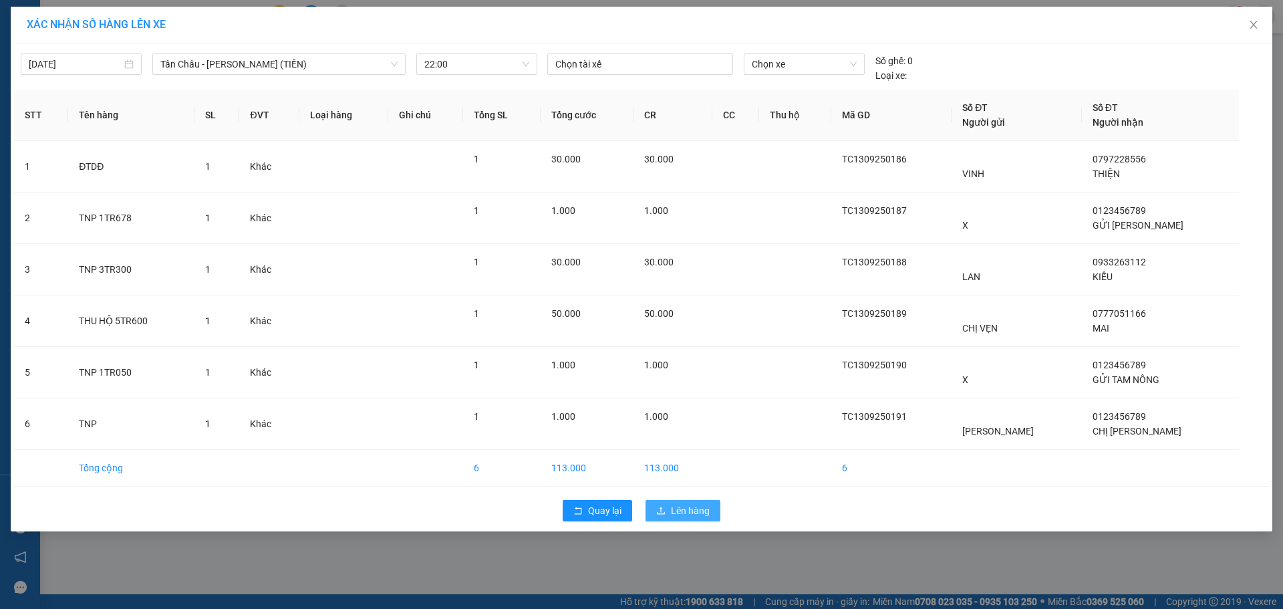
drag, startPoint x: 698, startPoint y: 517, endPoint x: 692, endPoint y: 501, distance: 16.5
click at [698, 516] on span "Lên hàng" at bounding box center [690, 510] width 39 height 15
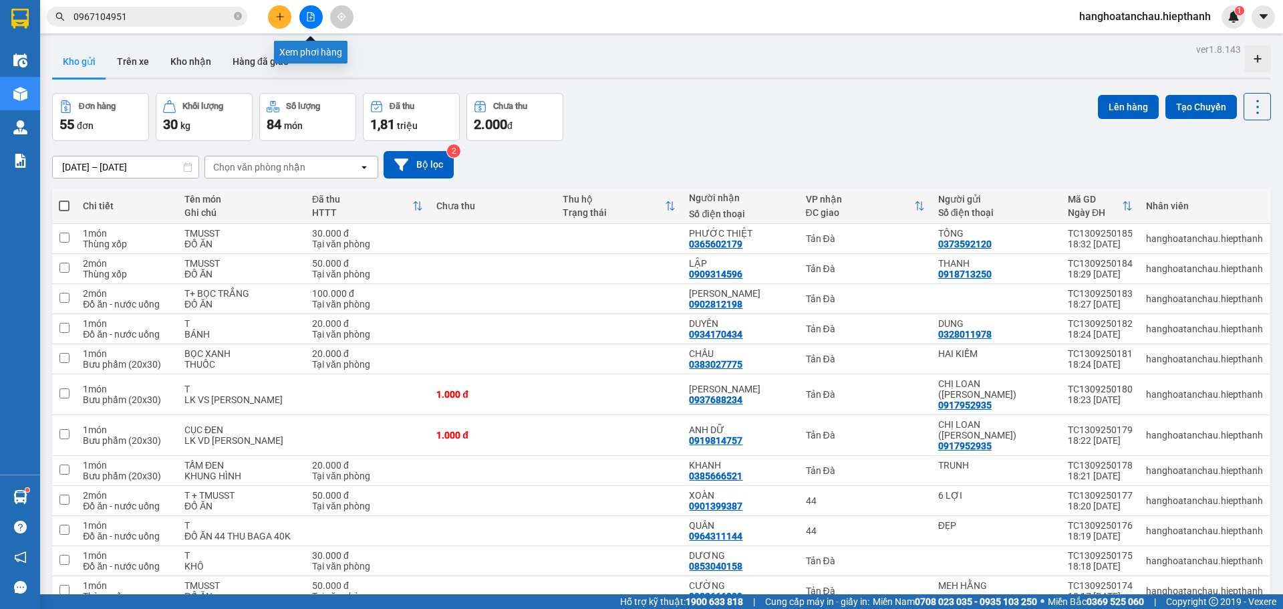
click at [307, 18] on icon "file-add" at bounding box center [310, 16] width 7 height 9
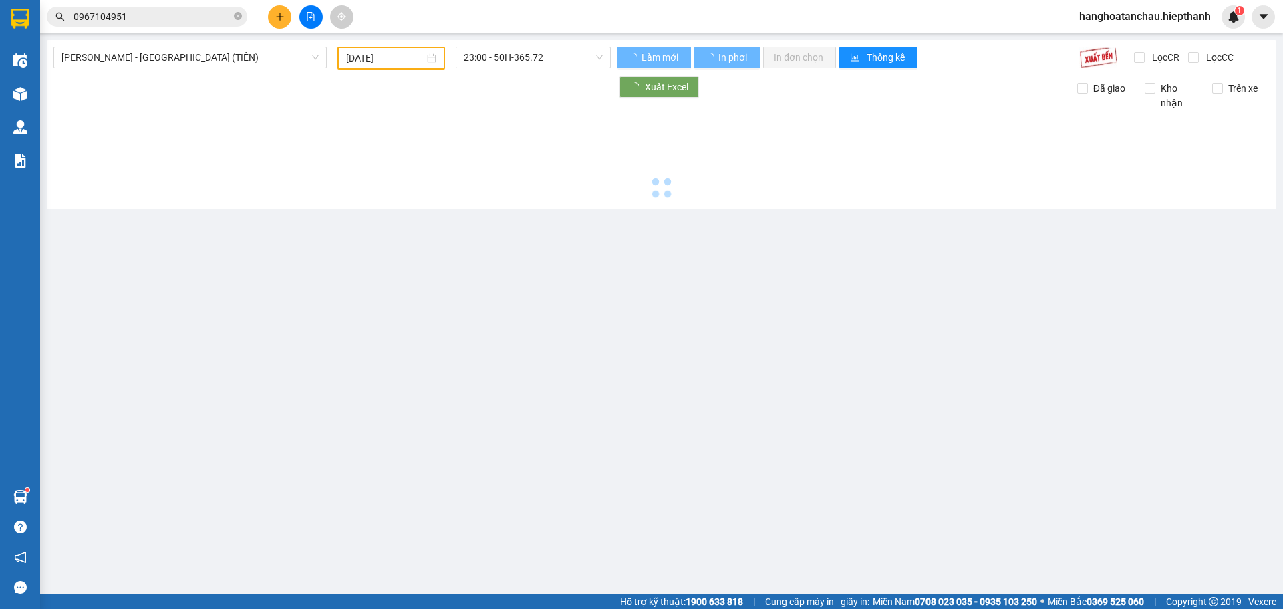
type input "[DATE]"
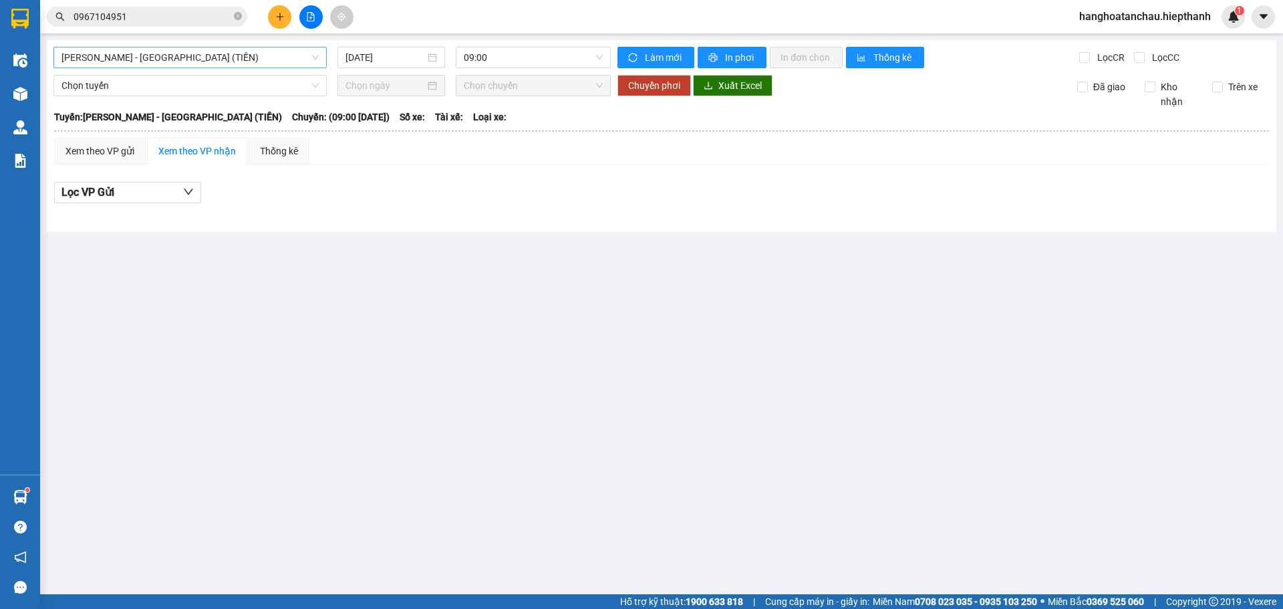
click at [180, 55] on span "[PERSON_NAME] - [GEOGRAPHIC_DATA] (TIỀN)" at bounding box center [189, 57] width 257 height 20
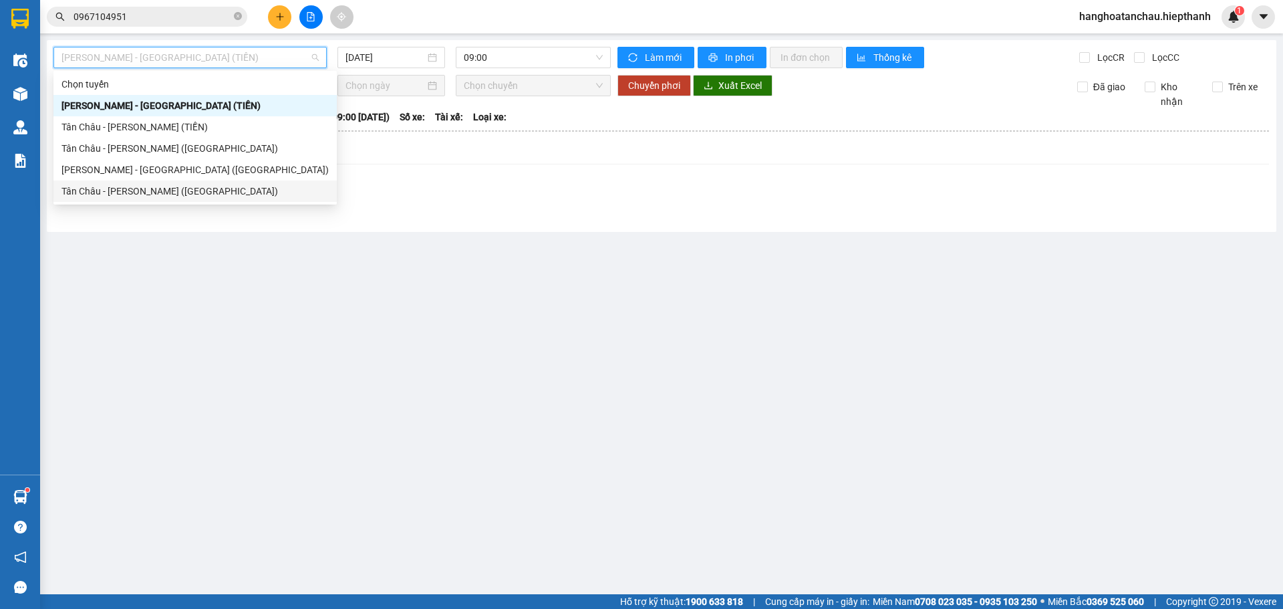
click at [74, 188] on div "Tân Châu - [PERSON_NAME] ([GEOGRAPHIC_DATA])" at bounding box center [194, 191] width 267 height 15
type input "[DATE]"
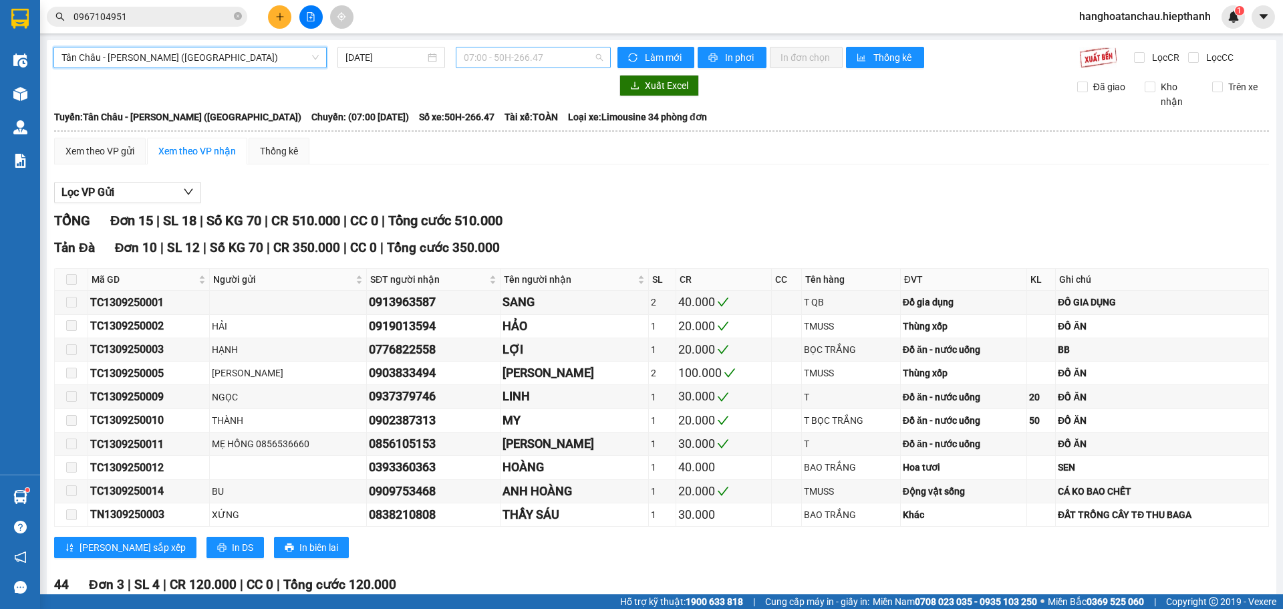
click at [520, 63] on span "07:00 - 50H-266.47" at bounding box center [533, 57] width 139 height 20
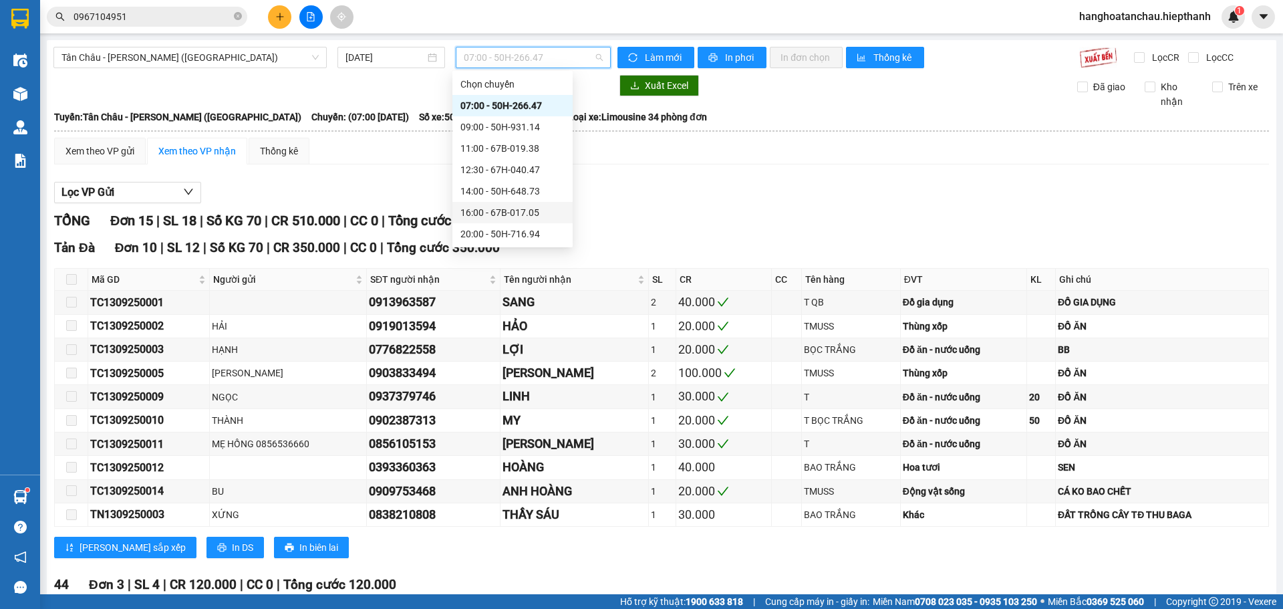
scroll to position [64, 0]
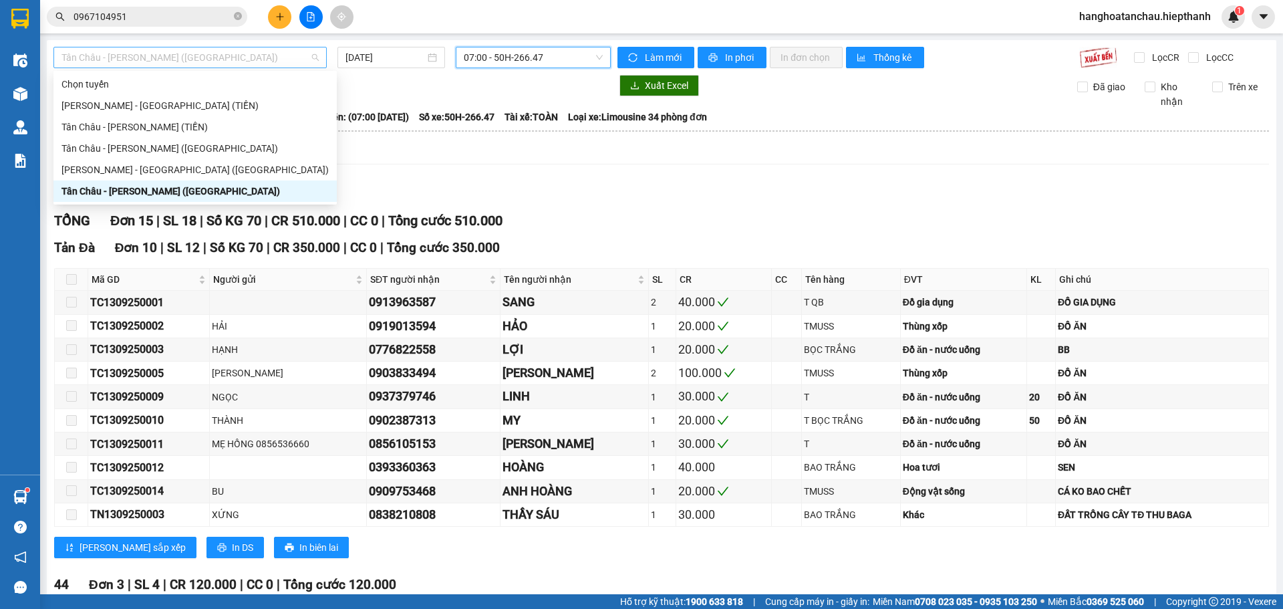
click at [264, 51] on span "Tân Châu - [PERSON_NAME] ([GEOGRAPHIC_DATA])" at bounding box center [189, 57] width 257 height 20
click at [87, 130] on div "Tân Châu - [PERSON_NAME] (TIỀN)" at bounding box center [194, 127] width 267 height 15
type input "[DATE]"
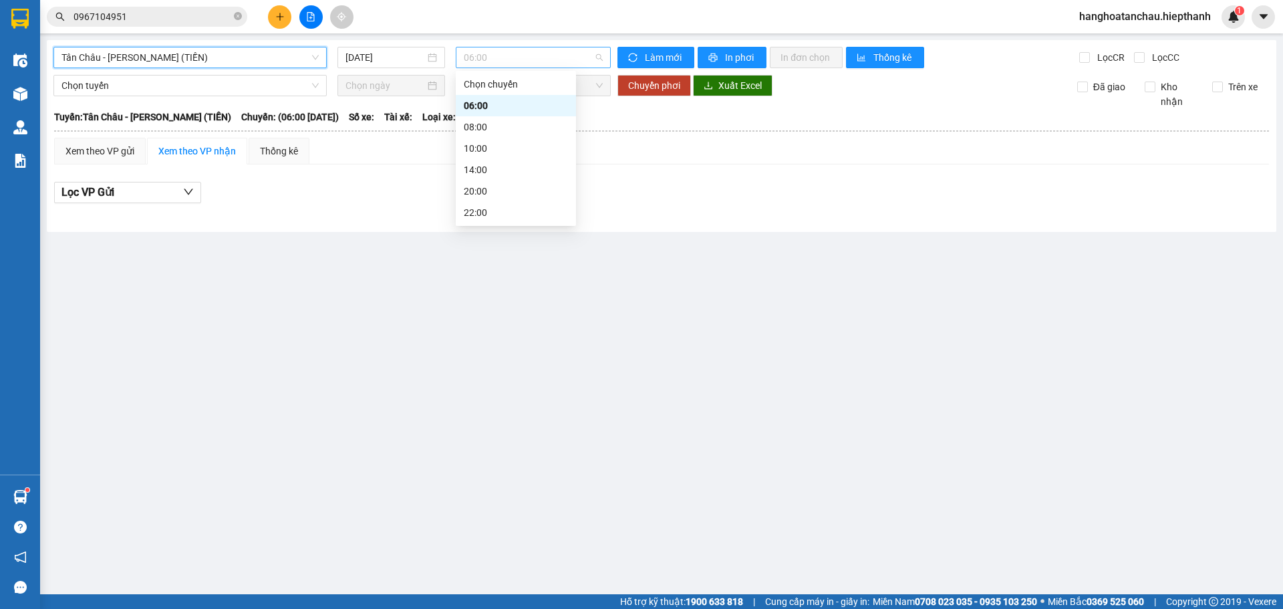
drag, startPoint x: 544, startPoint y: 59, endPoint x: 543, endPoint y: 90, distance: 31.4
click at [543, 60] on span "06:00" at bounding box center [533, 57] width 139 height 20
click at [538, 209] on div "22:00" at bounding box center [516, 212] width 104 height 15
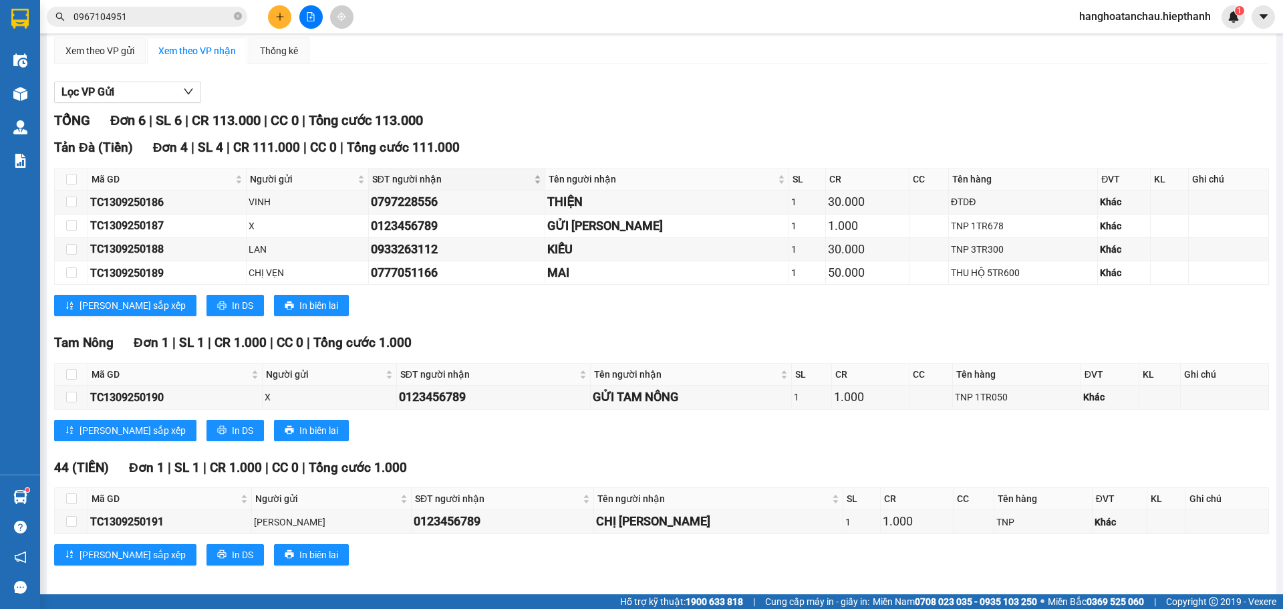
scroll to position [109, 0]
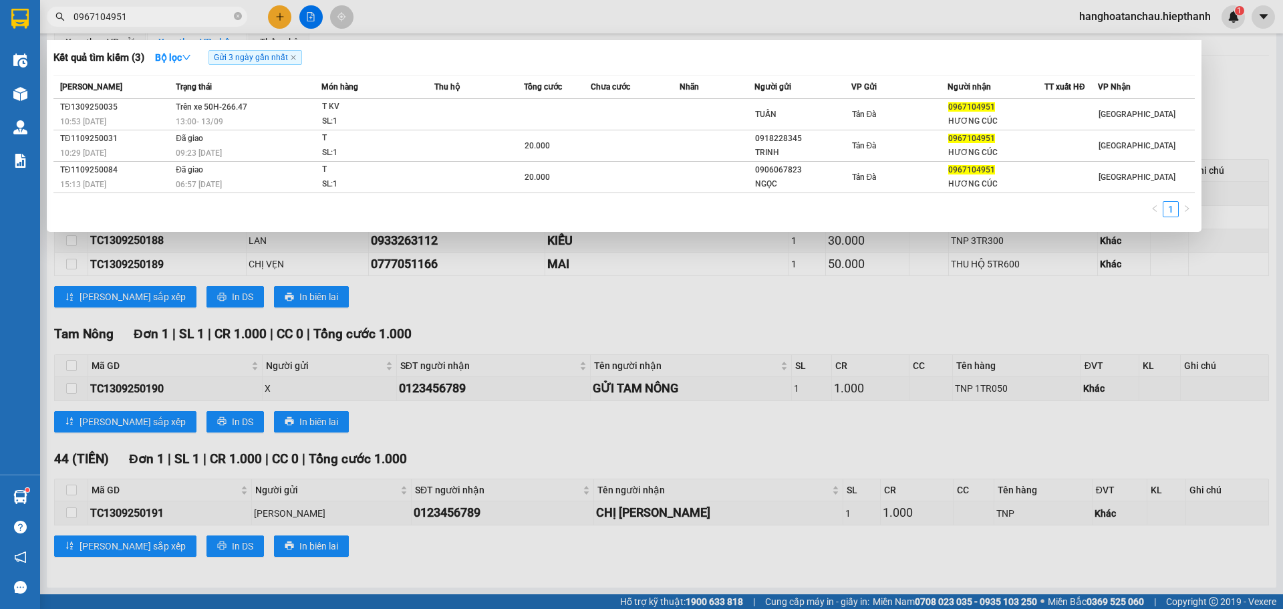
click at [193, 20] on input "0967104951" at bounding box center [153, 16] width 158 height 15
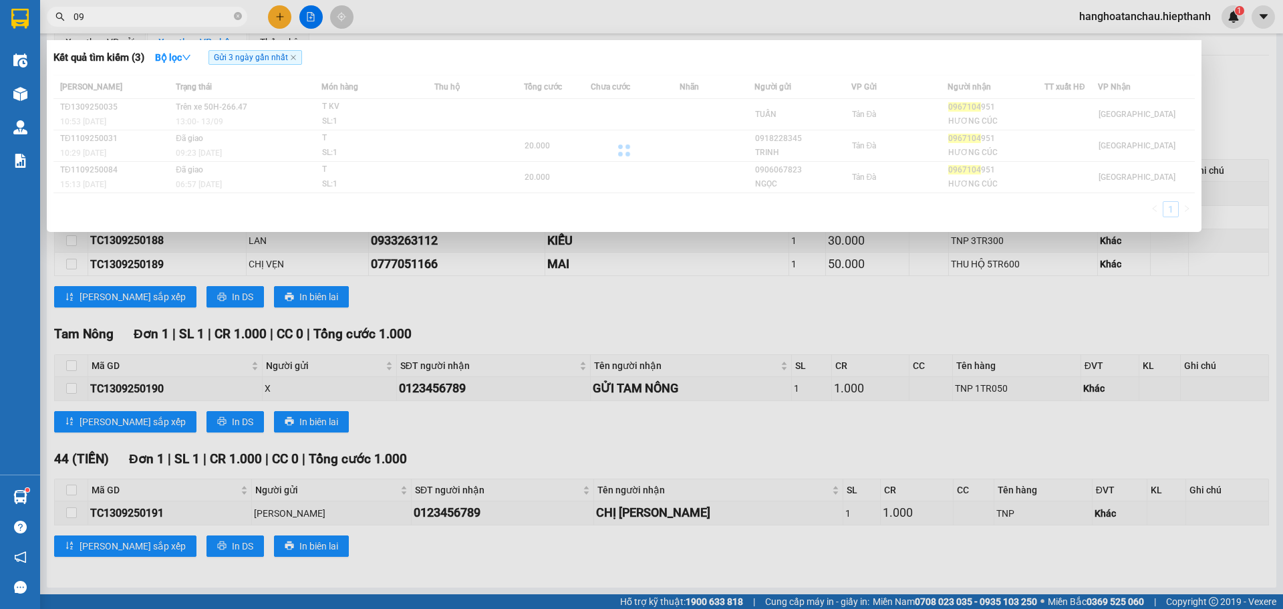
type input "0"
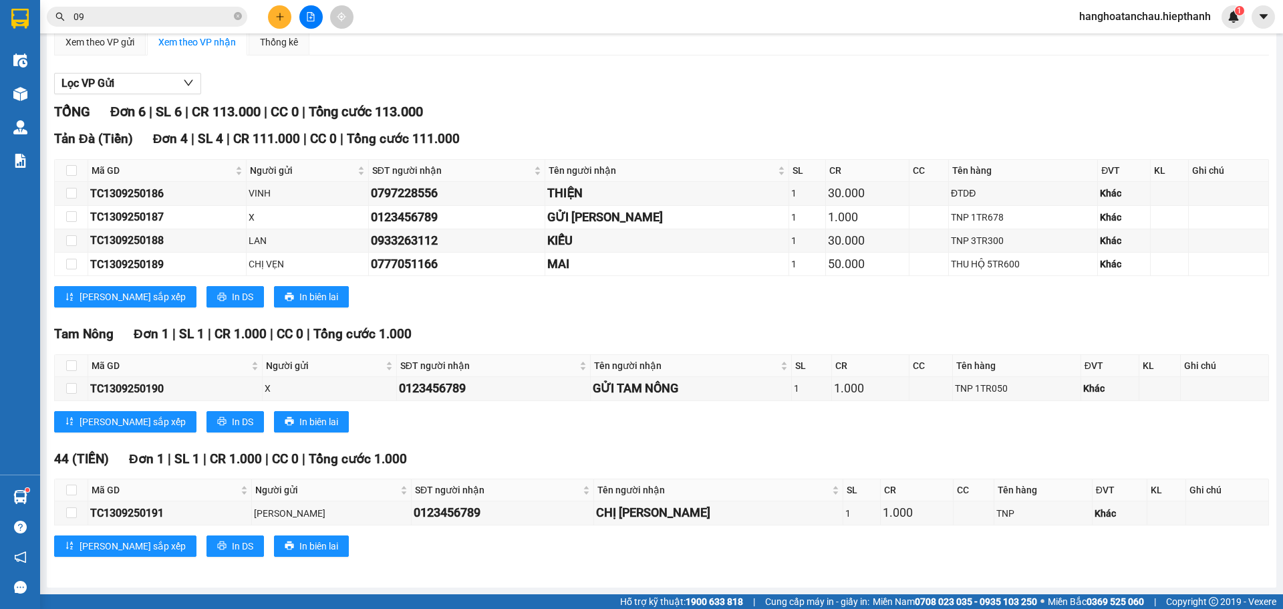
type input "0"
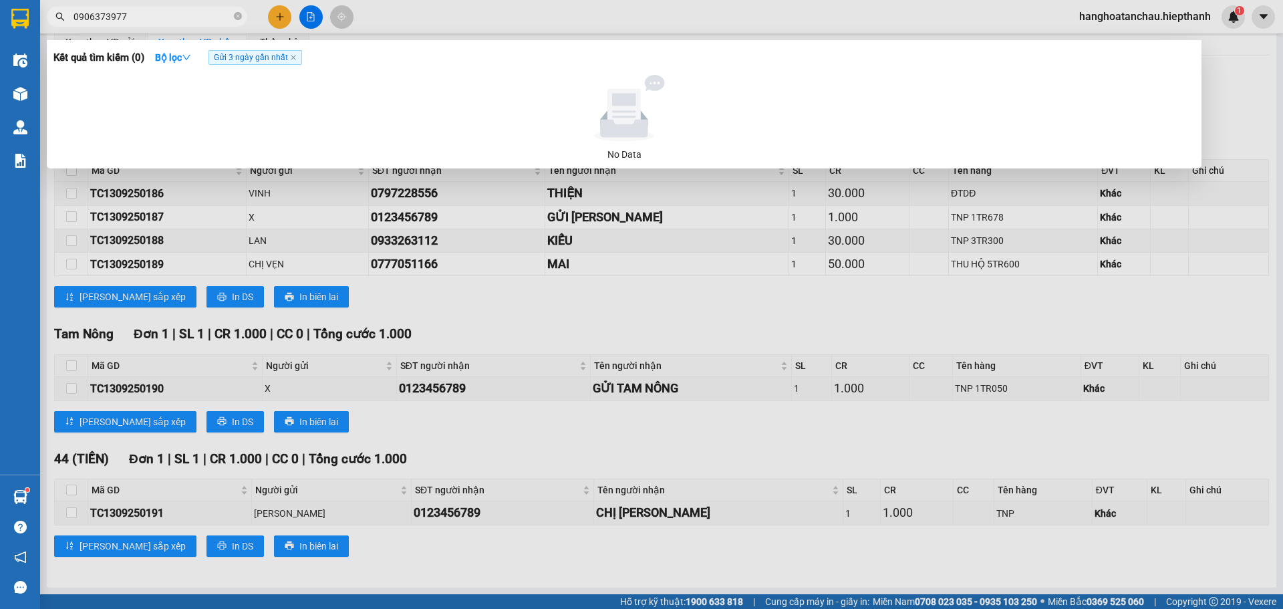
click at [276, 56] on span "Gửi 3 ngày gần nhất" at bounding box center [256, 57] width 94 height 15
click at [292, 59] on icon "close" at bounding box center [293, 57] width 7 height 7
click at [148, 14] on input "0906373977" at bounding box center [153, 16] width 158 height 15
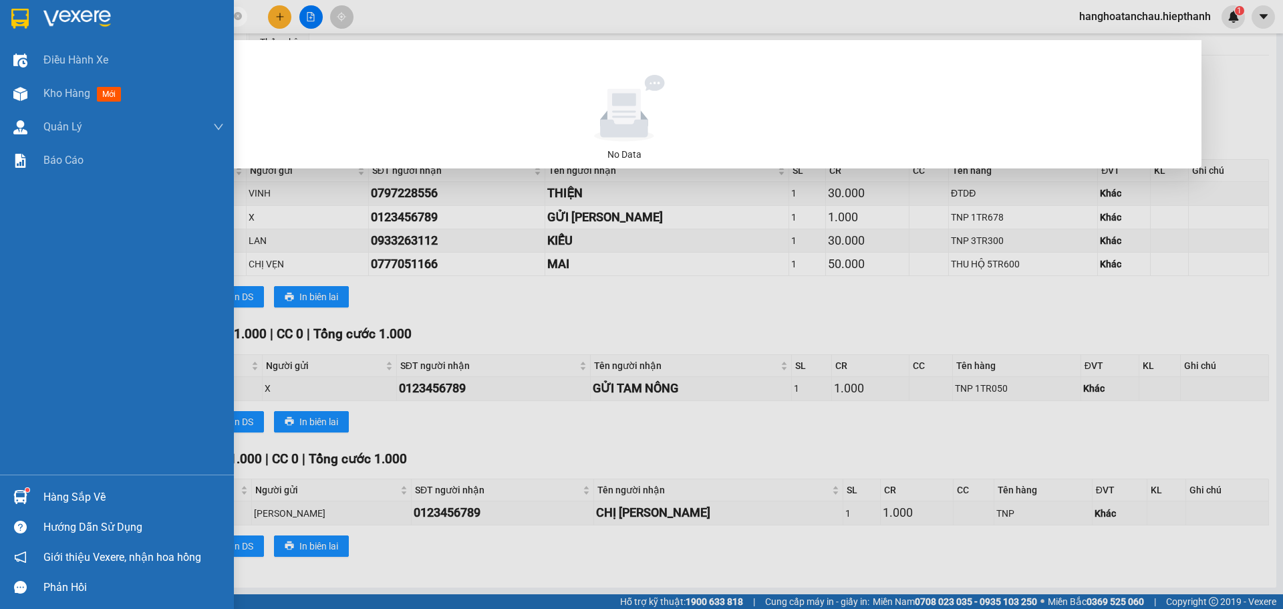
drag, startPoint x: 144, startPoint y: 19, endPoint x: 25, endPoint y: 15, distance: 118.4
click at [25, 15] on section "Kết quả tìm kiếm ( 0 ) Bộ lọc No Data 0906373977 hanghoatanchau.hiepthanh 1 Điề…" at bounding box center [641, 304] width 1283 height 609
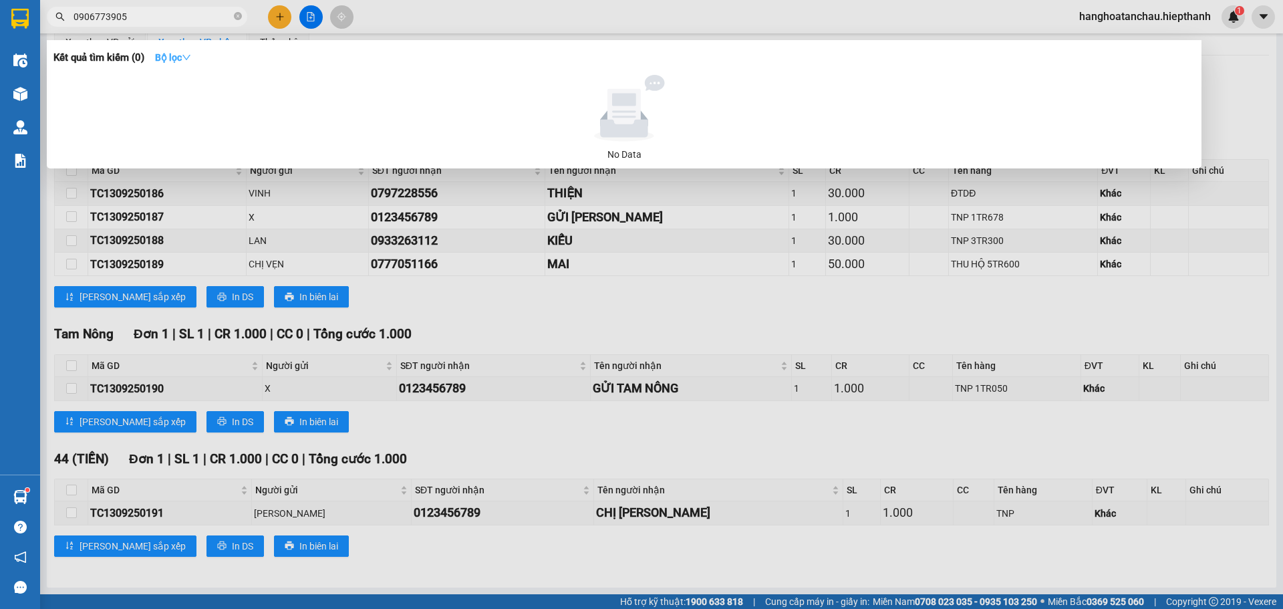
click at [176, 53] on strong "Bộ lọc" at bounding box center [173, 57] width 36 height 11
click at [470, 11] on div at bounding box center [641, 304] width 1283 height 609
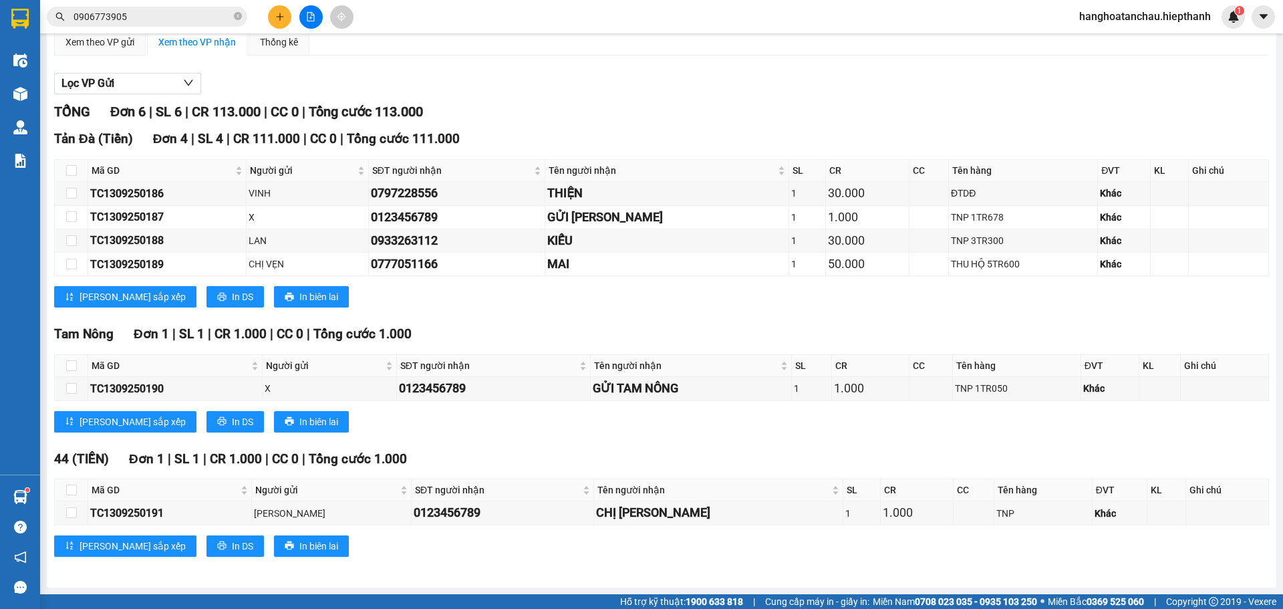
click at [140, 15] on input "0906773905" at bounding box center [153, 16] width 158 height 15
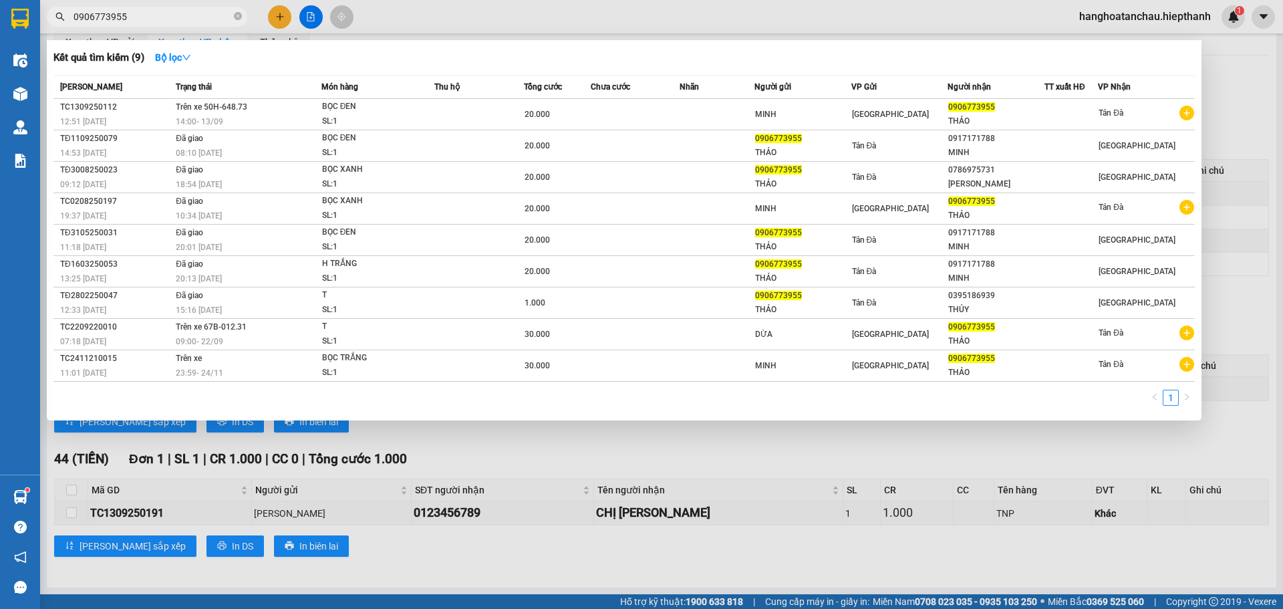
type input "0906773955"
click at [237, 15] on icon "close-circle" at bounding box center [238, 16] width 8 height 8
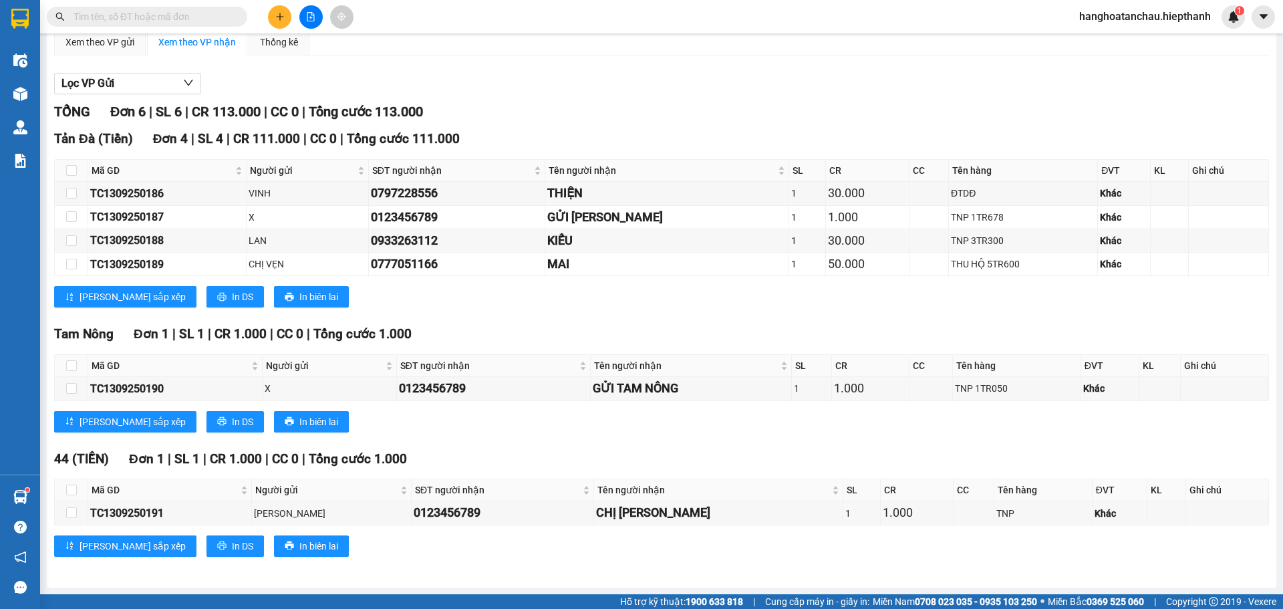
click at [182, 7] on span at bounding box center [147, 17] width 201 height 20
drag, startPoint x: 186, startPoint y: 19, endPoint x: 186, endPoint y: 3, distance: 16.7
click at [186, 11] on input "text" at bounding box center [153, 16] width 158 height 15
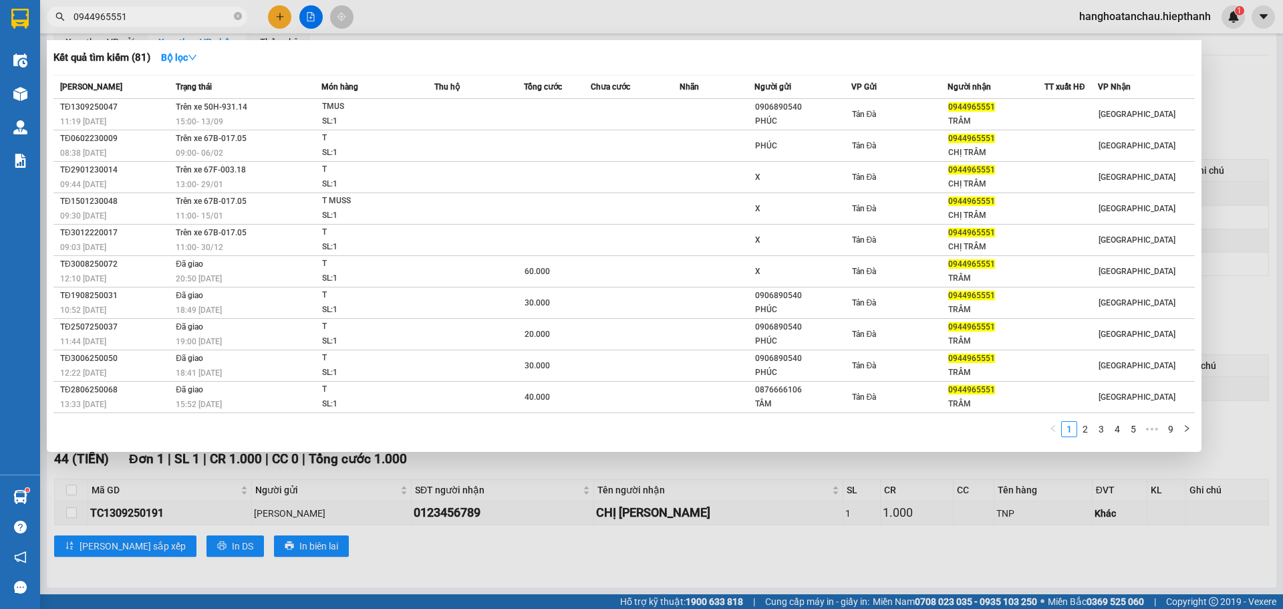
type input "0944965551"
